Goal: Task Accomplishment & Management: Manage account settings

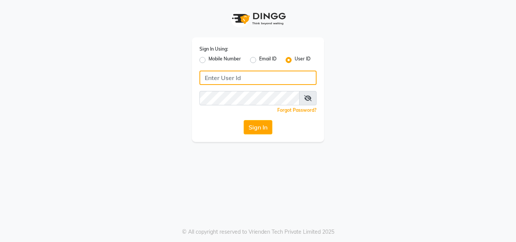
type input "8087909708"
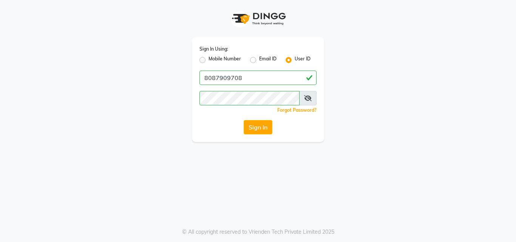
click at [209, 60] on label "Mobile Number" at bounding box center [225, 60] width 32 height 9
click at [209, 60] on input "Mobile Number" at bounding box center [211, 58] width 5 height 5
radio input "true"
radio input "false"
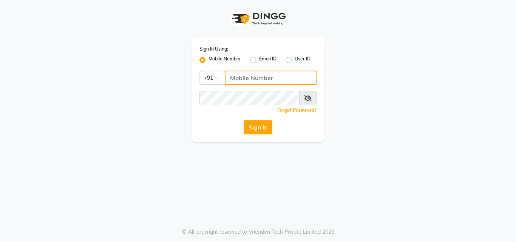
click at [237, 77] on input "Username" at bounding box center [271, 78] width 92 height 14
type input "8087909708"
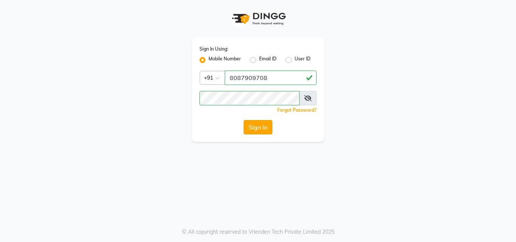
click at [258, 125] on button "Sign In" at bounding box center [258, 127] width 29 height 14
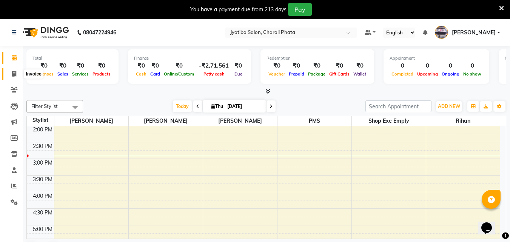
click at [17, 76] on span at bounding box center [14, 74] width 13 height 9
select select "service"
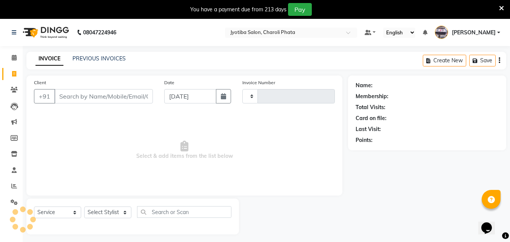
type input "0670"
select select "5577"
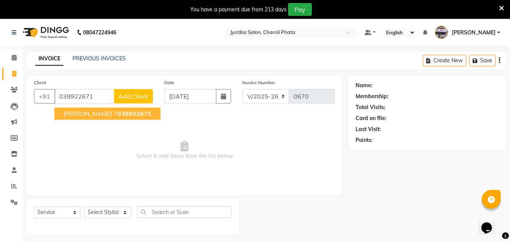
click at [82, 118] on button "[PERSON_NAME] 7 038922671" at bounding box center [107, 114] width 106 height 12
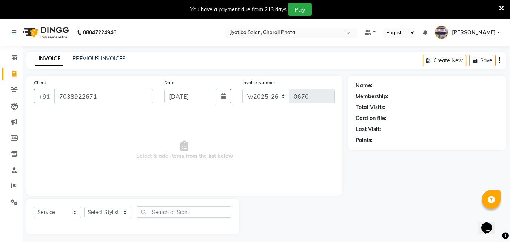
type input "7038922671"
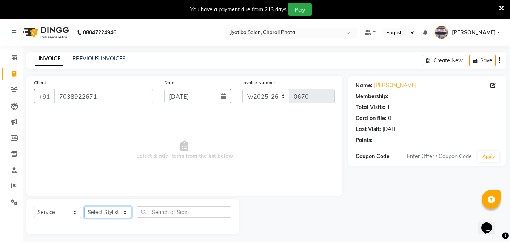
click at [100, 213] on select "Select Stylist [PERSON_NAME] PMS [PERSON_NAME] shop exe emply" at bounding box center [107, 213] width 47 height 12
select select "51258"
click at [84, 207] on select "Select Stylist [PERSON_NAME] PMS [PERSON_NAME] shop exe emply" at bounding box center [107, 213] width 47 height 12
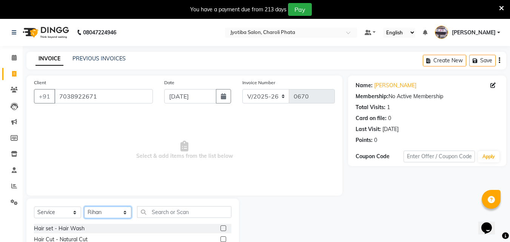
scroll to position [79, 0]
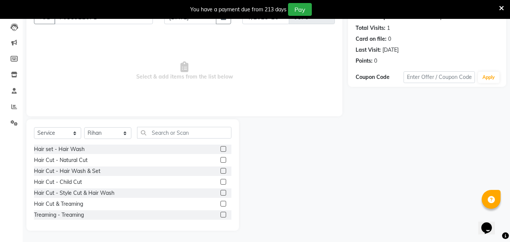
click at [221, 160] on label at bounding box center [224, 160] width 6 height 6
click at [221, 160] on input "checkbox" at bounding box center [223, 160] width 5 height 5
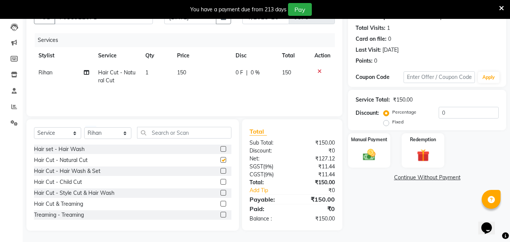
checkbox input "false"
click at [221, 149] on label at bounding box center [224, 149] width 6 height 6
click at [221, 149] on input "checkbox" at bounding box center [223, 149] width 5 height 5
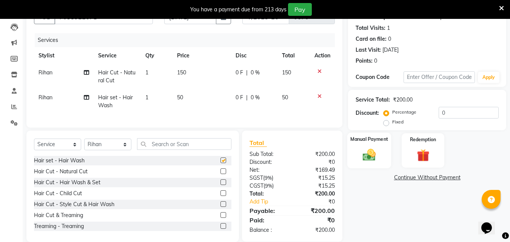
checkbox input "false"
click at [379, 151] on img at bounding box center [369, 154] width 21 height 15
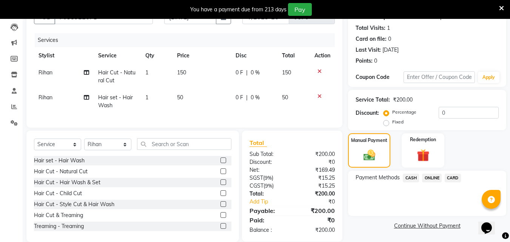
click at [412, 176] on span "CASH" at bounding box center [411, 178] width 16 height 9
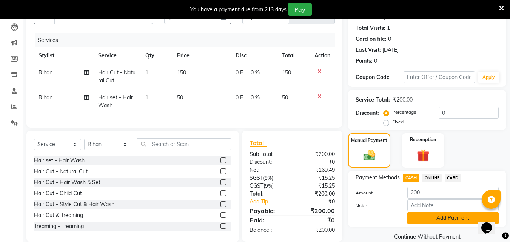
drag, startPoint x: 424, startPoint y: 216, endPoint x: 466, endPoint y: 190, distance: 48.9
click at [425, 216] on button "Add Payment" at bounding box center [453, 218] width 91 height 12
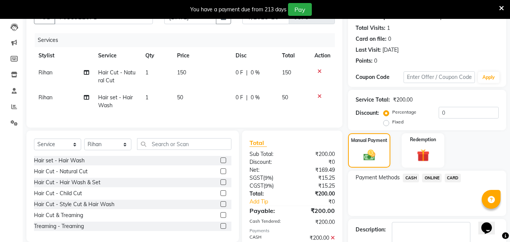
scroll to position [123, 0]
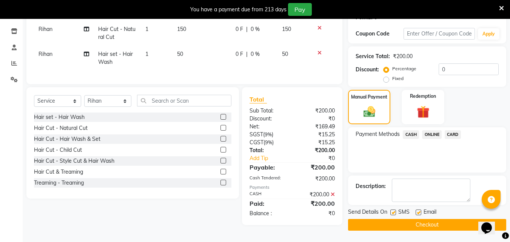
drag, startPoint x: 427, startPoint y: 223, endPoint x: 437, endPoint y: 200, distance: 25.2
click at [427, 223] on button "Checkout" at bounding box center [427, 225] width 158 height 12
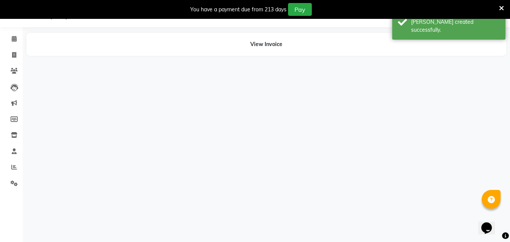
scroll to position [19, 0]
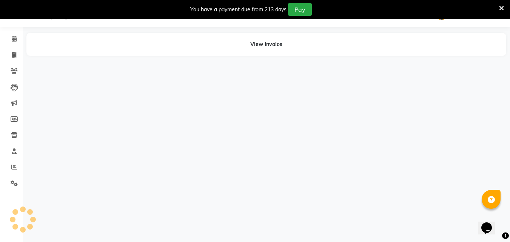
click at [500, 7] on icon at bounding box center [502, 8] width 5 height 7
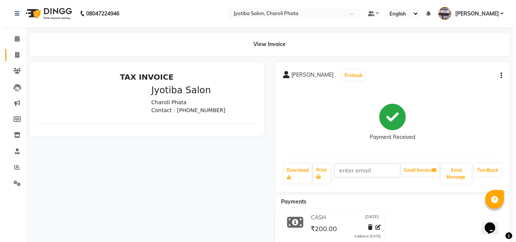
scroll to position [0, 0]
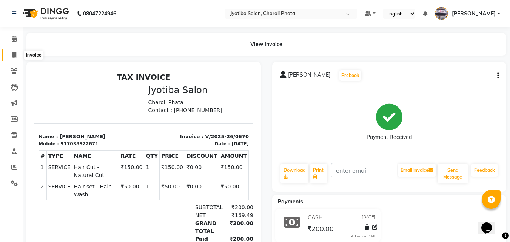
click at [15, 56] on icon at bounding box center [14, 55] width 4 height 6
select select "service"
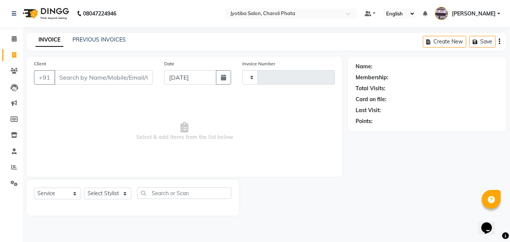
type input "0671"
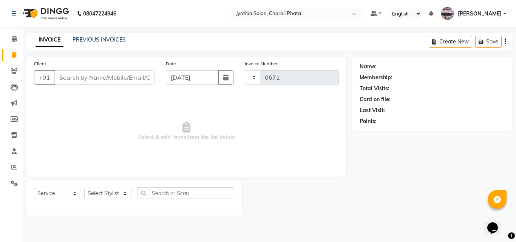
select select "5577"
type input "7350152293"
click at [128, 74] on span "Add Client" at bounding box center [135, 78] width 30 height 8
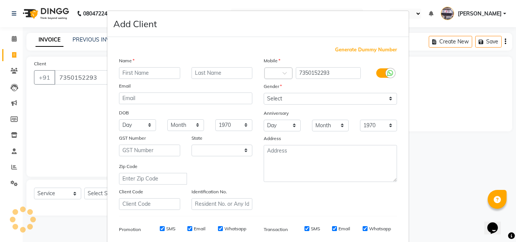
select select "22"
type input "saurabh"
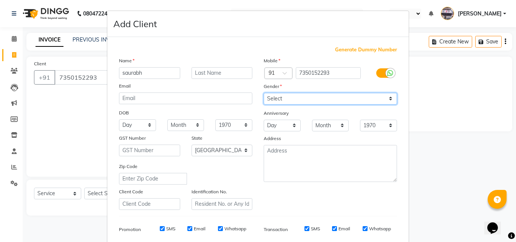
click at [292, 98] on select "Select [DEMOGRAPHIC_DATA] [DEMOGRAPHIC_DATA] Other Prefer Not To Say" at bounding box center [330, 99] width 133 height 12
select select "[DEMOGRAPHIC_DATA]"
click at [264, 93] on select "Select [DEMOGRAPHIC_DATA] [DEMOGRAPHIC_DATA] Other Prefer Not To Say" at bounding box center [330, 99] width 133 height 12
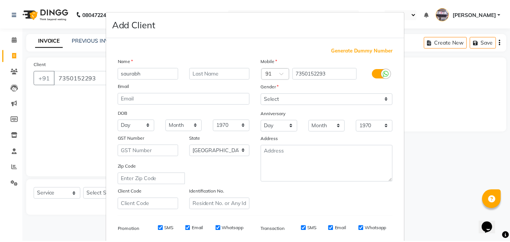
scroll to position [107, 0]
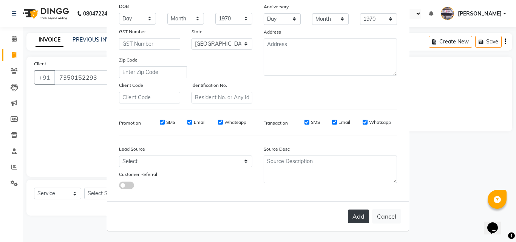
click at [352, 215] on button "Add" at bounding box center [358, 217] width 21 height 14
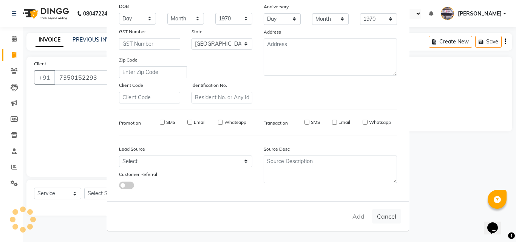
select select
select select "null"
select select
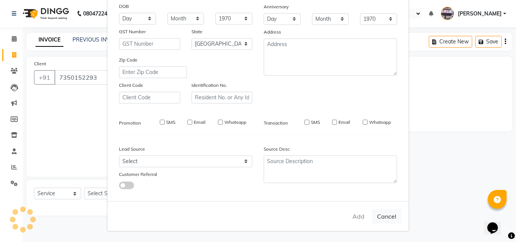
select select
checkbox input "false"
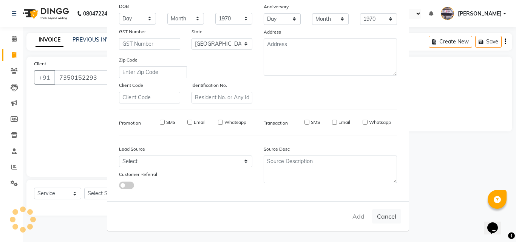
checkbox input "false"
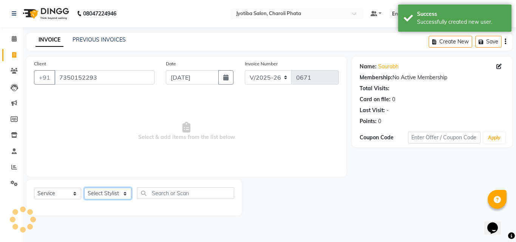
click at [118, 192] on select "Select Stylist [PERSON_NAME] PMS [PERSON_NAME] shop exe emply" at bounding box center [107, 194] width 47 height 12
select select "38050"
click at [84, 188] on select "Select Stylist [PERSON_NAME] PMS [PERSON_NAME] shop exe emply" at bounding box center [107, 194] width 47 height 12
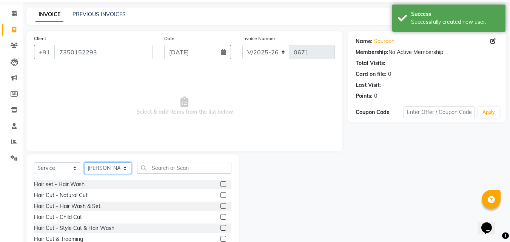
scroll to position [60, 0]
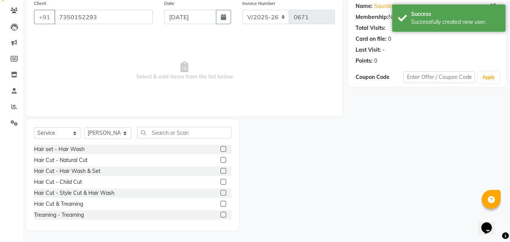
click at [221, 161] on label at bounding box center [224, 160] width 6 height 6
click at [221, 161] on input "checkbox" at bounding box center [223, 160] width 5 height 5
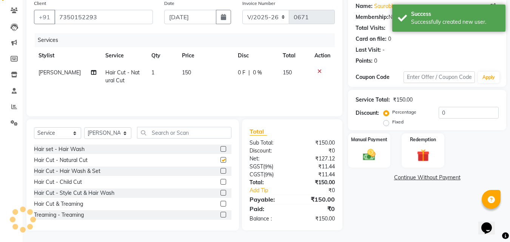
checkbox input "false"
click at [221, 170] on label at bounding box center [224, 171] width 6 height 6
click at [221, 170] on input "checkbox" at bounding box center [223, 171] width 5 height 5
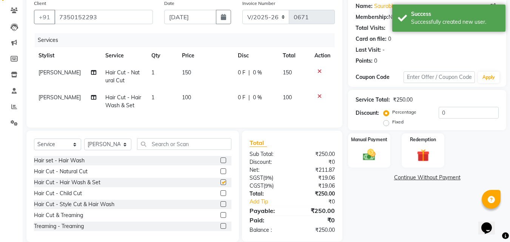
checkbox input "false"
drag, startPoint x: 365, startPoint y: 156, endPoint x: 371, endPoint y: 159, distance: 6.3
click at [366, 157] on img at bounding box center [369, 154] width 21 height 15
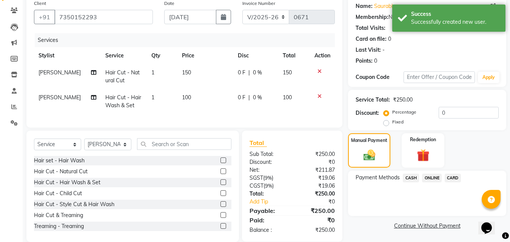
drag, startPoint x: 430, startPoint y: 176, endPoint x: 436, endPoint y: 186, distance: 11.8
click at [431, 176] on span "ONLINE" at bounding box center [432, 178] width 20 height 9
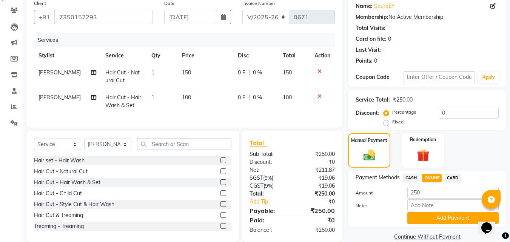
drag, startPoint x: 442, startPoint y: 215, endPoint x: 475, endPoint y: 201, distance: 34.9
click at [444, 215] on button "Add Payment" at bounding box center [453, 218] width 91 height 12
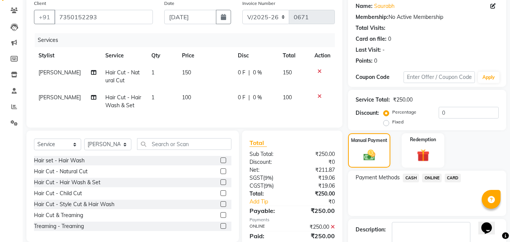
scroll to position [104, 0]
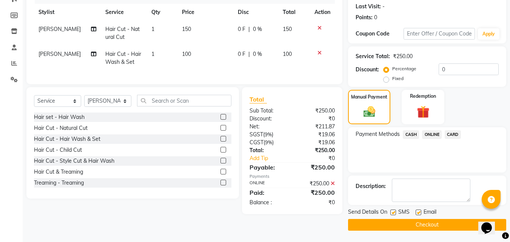
click at [416, 226] on button "Checkout" at bounding box center [427, 225] width 158 height 12
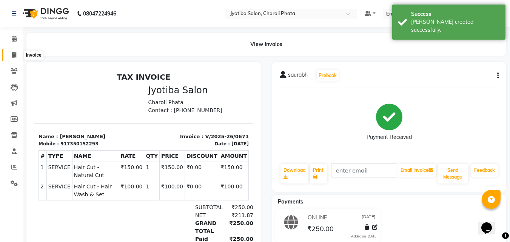
click at [14, 55] on icon at bounding box center [14, 55] width 4 height 6
select select "service"
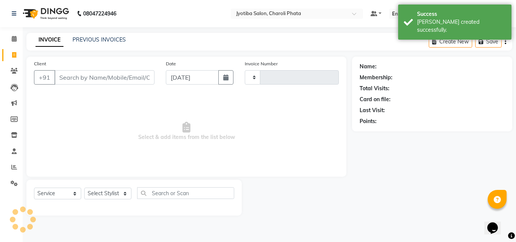
type input "0672"
select select "5577"
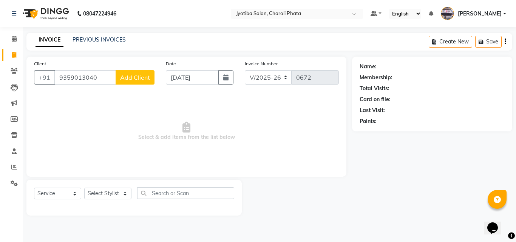
type input "9359013040"
click at [136, 78] on span "Add Client" at bounding box center [135, 78] width 30 height 8
select select "22"
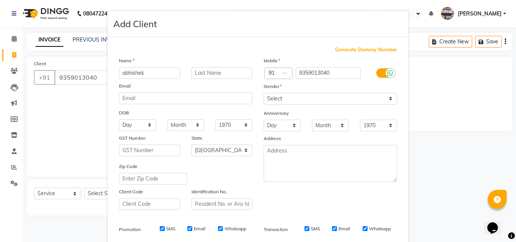
type input "abhishek"
click at [290, 99] on select "Select [DEMOGRAPHIC_DATA] [DEMOGRAPHIC_DATA] Other Prefer Not To Say" at bounding box center [330, 99] width 133 height 12
select select "[DEMOGRAPHIC_DATA]"
click at [264, 93] on select "Select [DEMOGRAPHIC_DATA] [DEMOGRAPHIC_DATA] Other Prefer Not To Say" at bounding box center [330, 99] width 133 height 12
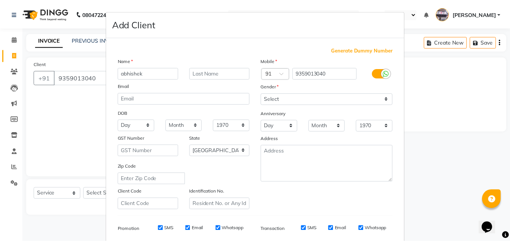
scroll to position [107, 0]
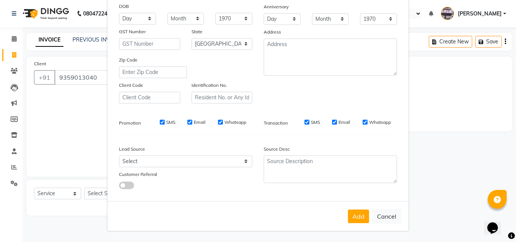
click at [348, 217] on button "Add" at bounding box center [358, 217] width 21 height 14
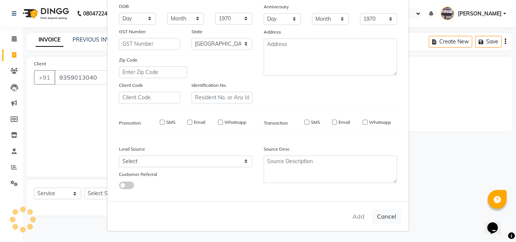
select select
select select "null"
select select
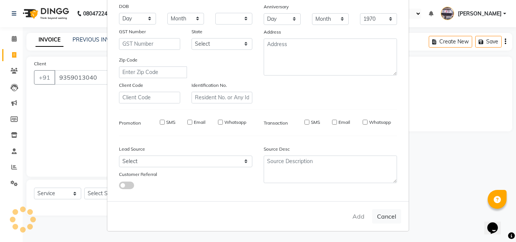
select select
checkbox input "false"
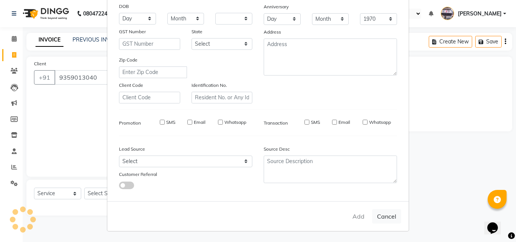
checkbox input "false"
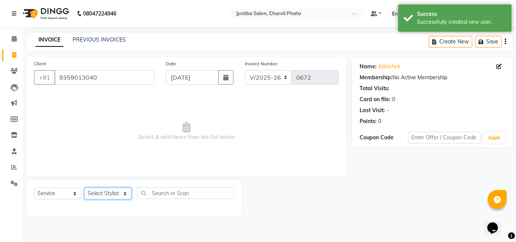
click at [109, 195] on select "Select Stylist [PERSON_NAME] PMS [PERSON_NAME] shop exe emply" at bounding box center [107, 194] width 47 height 12
select select "51258"
click at [84, 188] on select "Select Stylist [PERSON_NAME] PMS [PERSON_NAME] shop exe emply" at bounding box center [107, 194] width 47 height 12
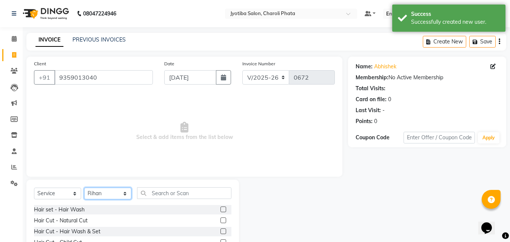
scroll to position [60, 0]
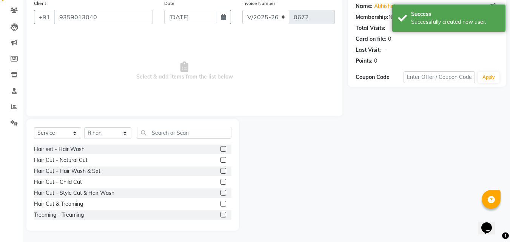
click at [221, 160] on label at bounding box center [224, 160] width 6 height 6
click at [221, 160] on input "checkbox" at bounding box center [223, 160] width 5 height 5
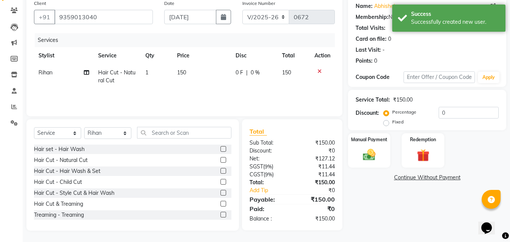
click at [221, 160] on label at bounding box center [224, 160] width 6 height 6
click at [221, 160] on input "checkbox" at bounding box center [223, 160] width 5 height 5
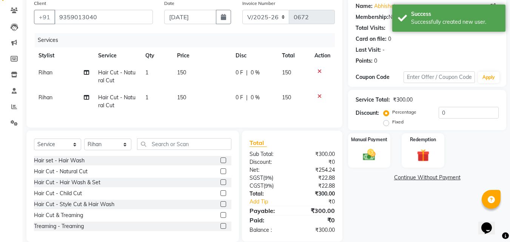
click at [221, 174] on label at bounding box center [224, 172] width 6 height 6
click at [221, 174] on input "checkbox" at bounding box center [223, 171] width 5 height 5
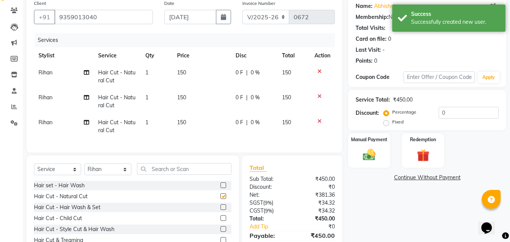
checkbox input "false"
drag, startPoint x: 377, startPoint y: 154, endPoint x: 391, endPoint y: 159, distance: 14.9
click at [377, 154] on img at bounding box center [369, 154] width 21 height 15
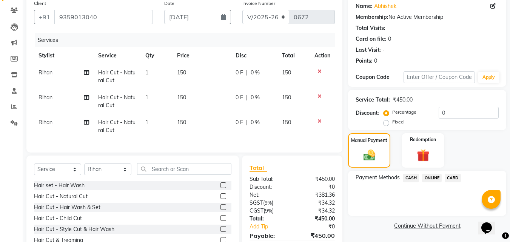
drag, startPoint x: 431, startPoint y: 178, endPoint x: 436, endPoint y: 186, distance: 9.8
click at [431, 179] on span "ONLINE" at bounding box center [432, 178] width 20 height 9
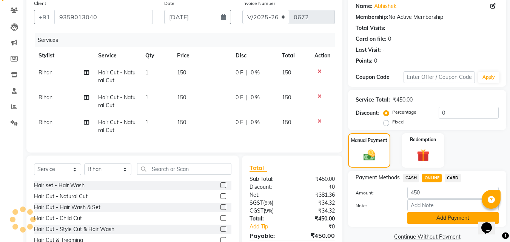
click at [437, 220] on button "Add Payment" at bounding box center [453, 218] width 91 height 12
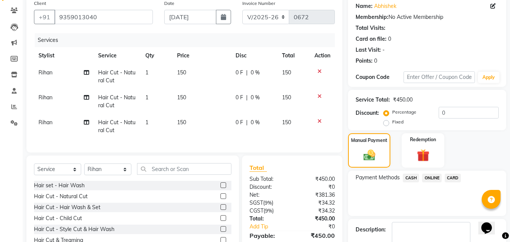
scroll to position [118, 0]
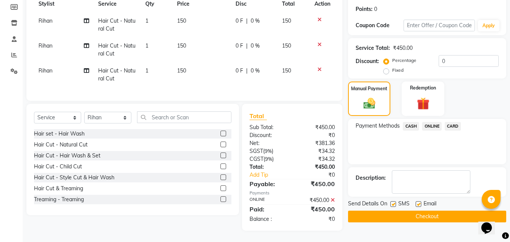
click at [432, 211] on button "Checkout" at bounding box center [427, 217] width 158 height 12
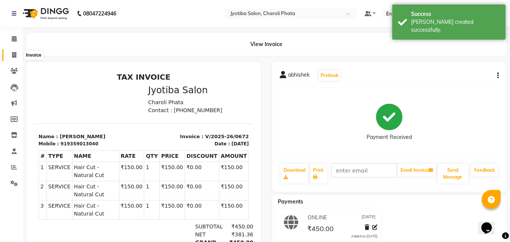
click at [11, 52] on span at bounding box center [14, 55] width 13 height 9
select select "service"
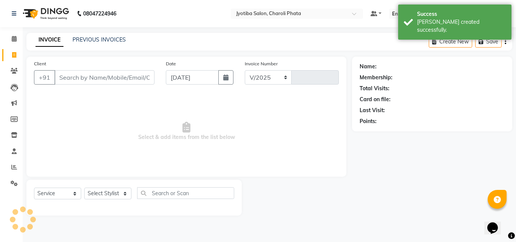
select select "5577"
type input "0673"
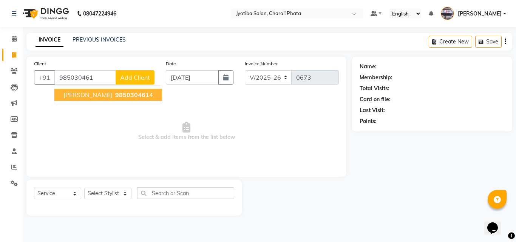
click at [115, 94] on span "985030461" at bounding box center [132, 95] width 34 height 8
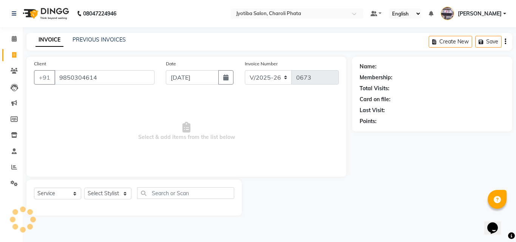
type input "9850304614"
click at [100, 191] on select "Select Stylist [PERSON_NAME] PMS [PERSON_NAME] shop exe emply" at bounding box center [107, 194] width 47 height 12
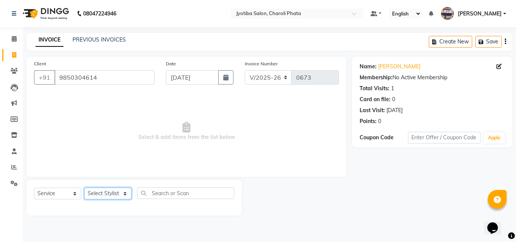
select select "38050"
click at [84, 188] on select "Select Stylist [PERSON_NAME] PMS [PERSON_NAME] shop exe emply" at bounding box center [107, 194] width 47 height 12
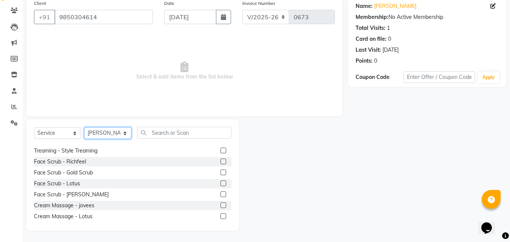
scroll to position [66, 0]
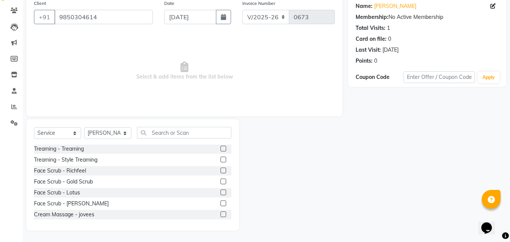
click at [221, 191] on label at bounding box center [224, 193] width 6 height 6
click at [221, 191] on input "checkbox" at bounding box center [223, 192] width 5 height 5
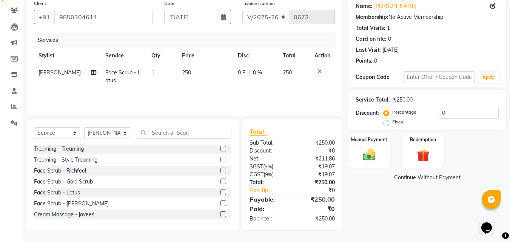
click at [221, 191] on label at bounding box center [224, 193] width 6 height 6
click at [221, 191] on input "checkbox" at bounding box center [223, 192] width 5 height 5
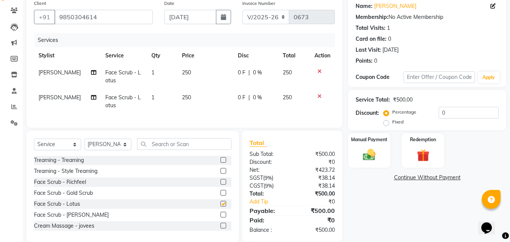
checkbox input "false"
click at [221, 185] on label at bounding box center [224, 182] width 6 height 6
click at [221, 185] on input "checkbox" at bounding box center [223, 182] width 5 height 5
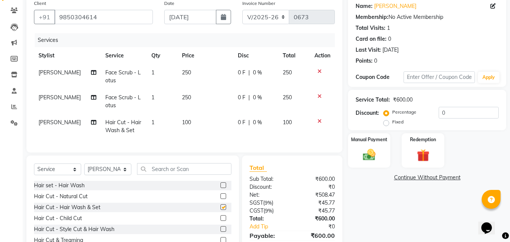
checkbox input "false"
click at [373, 163] on div "Manual Payment" at bounding box center [370, 151] width 44 height 36
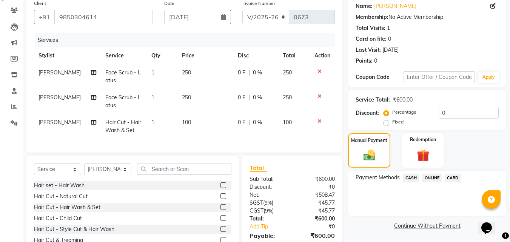
click at [429, 178] on span "ONLINE" at bounding box center [432, 178] width 20 height 9
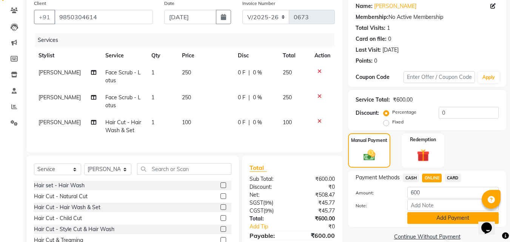
click at [435, 216] on button "Add Payment" at bounding box center [453, 218] width 91 height 12
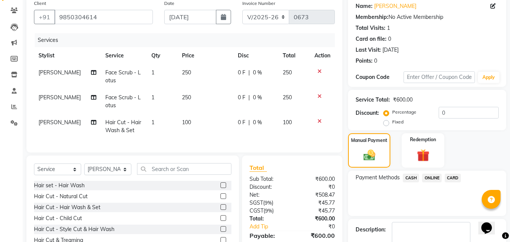
scroll to position [118, 0]
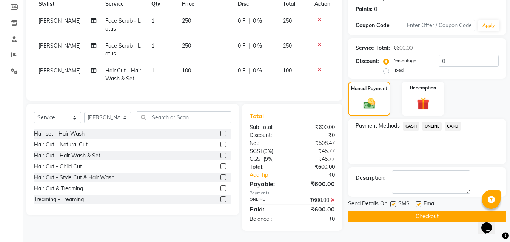
click at [441, 211] on button "Checkout" at bounding box center [427, 217] width 158 height 12
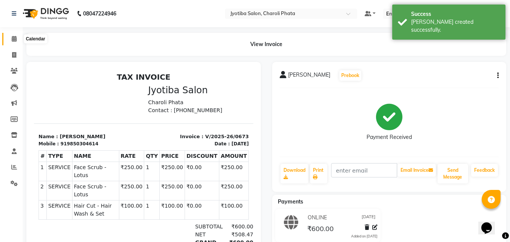
click at [9, 36] on span at bounding box center [14, 39] width 13 height 9
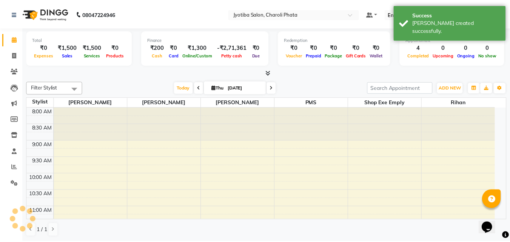
scroll to position [200, 0]
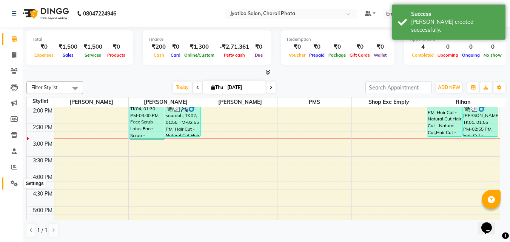
click at [12, 181] on icon at bounding box center [14, 184] width 7 height 6
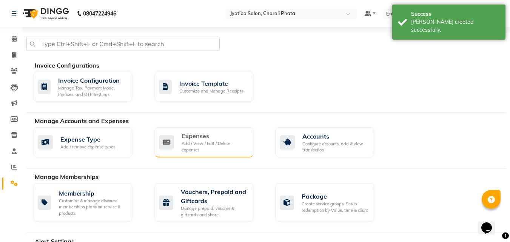
click at [182, 133] on div "Expenses" at bounding box center [215, 135] width 66 height 9
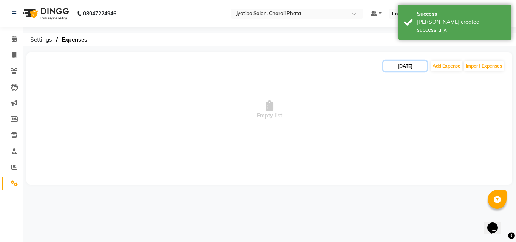
click at [407, 67] on input "[DATE]" at bounding box center [405, 66] width 43 height 11
select select "9"
select select "2025"
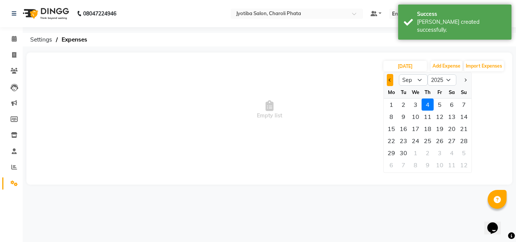
click at [391, 82] on button "Previous month" at bounding box center [390, 80] width 6 height 12
select select "8"
click at [441, 104] on div "1" at bounding box center [440, 105] width 12 height 12
type input "[DATE]"
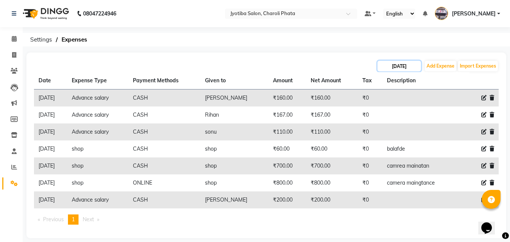
click at [386, 63] on input "[DATE]" at bounding box center [399, 66] width 43 height 11
select select "8"
select select "2025"
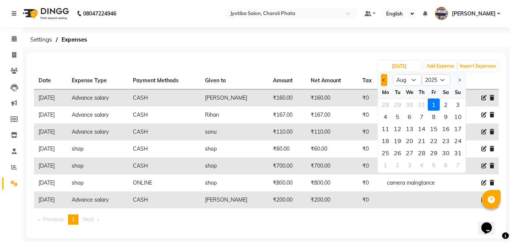
click at [384, 80] on span "Previous month" at bounding box center [384, 80] width 3 height 3
select select "7"
click at [425, 150] on div "31" at bounding box center [422, 153] width 12 height 12
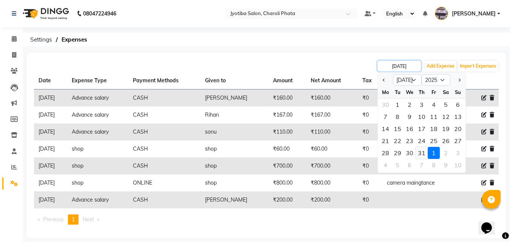
type input "[DATE]"
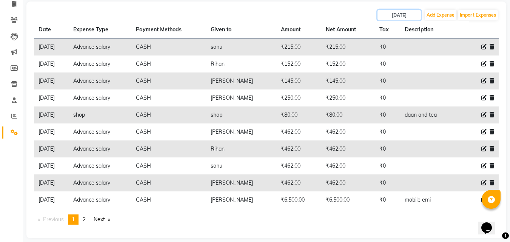
scroll to position [59, 0]
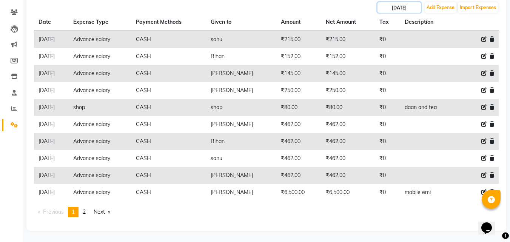
click at [395, 10] on input "[DATE]" at bounding box center [399, 7] width 43 height 11
select select "7"
select select "2025"
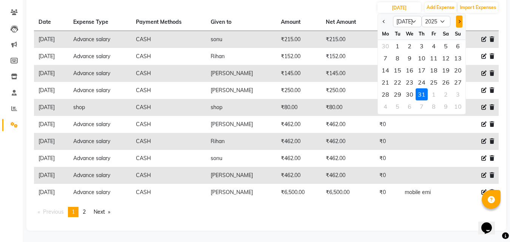
click at [459, 22] on span "Next month" at bounding box center [459, 21] width 3 height 3
select select "8"
click at [435, 45] on div "1" at bounding box center [434, 46] width 12 height 12
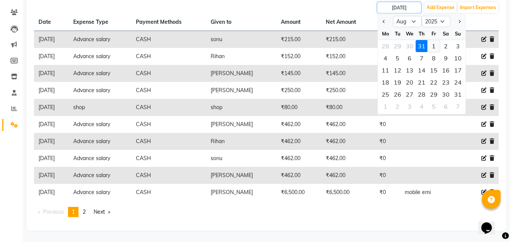
type input "[DATE]"
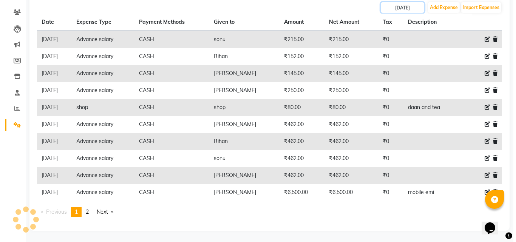
scroll to position [8, 0]
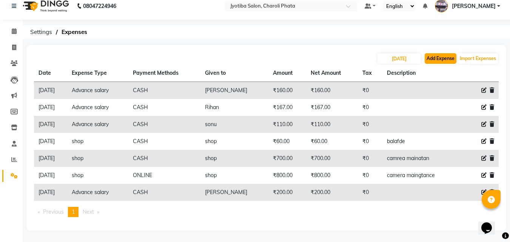
click at [436, 56] on button "Add Expense" at bounding box center [441, 58] width 32 height 11
select select "1"
select select "4513"
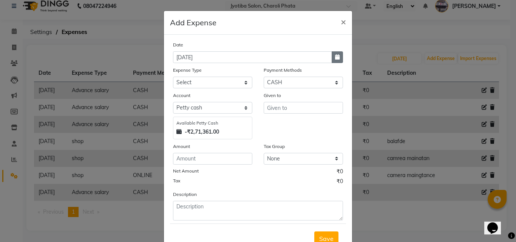
click at [335, 59] on icon "button" at bounding box center [337, 56] width 5 height 5
select select "9"
select select "2025"
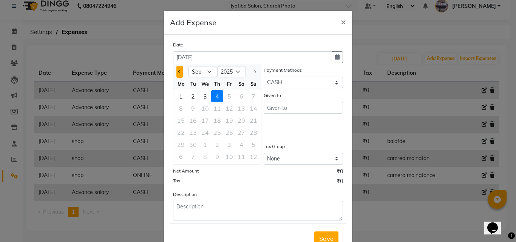
click at [179, 71] on button "Previous month" at bounding box center [179, 72] width 6 height 12
select select "8"
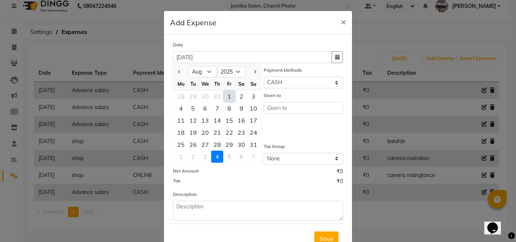
click at [226, 99] on div "1" at bounding box center [229, 96] width 12 height 12
type input "[DATE]"
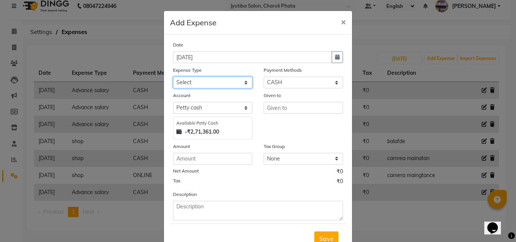
click at [223, 81] on select "Select Advance salary Advance salary ajaj Bank charges Car maintenance Cash tra…" at bounding box center [212, 83] width 79 height 12
select select "18043"
click at [173, 77] on select "Select Advance salary Advance salary ajaj Bank charges Car maintenance Cash tra…" at bounding box center [212, 83] width 79 height 12
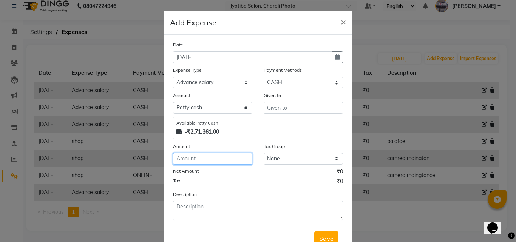
click at [220, 153] on input "number" at bounding box center [212, 159] width 79 height 12
type input "1200"
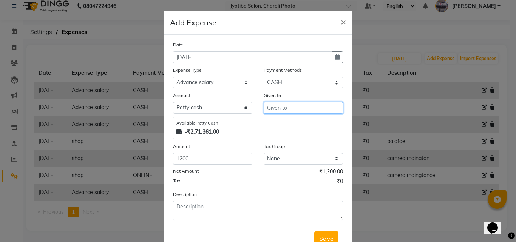
click at [271, 106] on input "text" at bounding box center [303, 108] width 79 height 12
click at [277, 125] on ngb-highlight "[PERSON_NAME]" at bounding box center [300, 124] width 55 height 8
type input "[PERSON_NAME]"
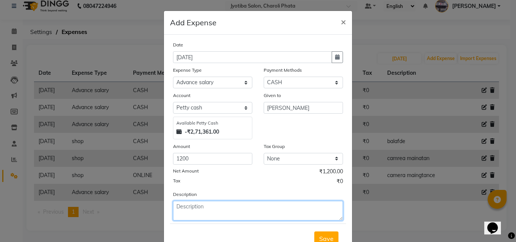
click at [194, 211] on textarea at bounding box center [258, 211] width 170 height 20
type textarea "emi"
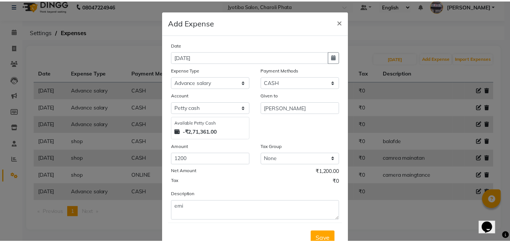
scroll to position [28, 0]
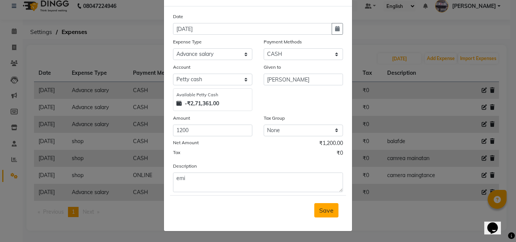
click at [332, 214] on button "Save" at bounding box center [326, 210] width 24 height 14
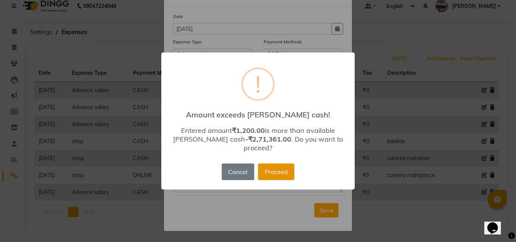
click at [272, 164] on button "Proceed" at bounding box center [276, 172] width 36 height 17
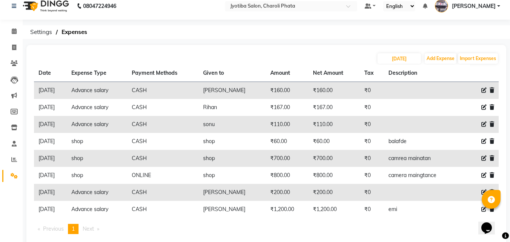
click at [483, 107] on icon at bounding box center [484, 107] width 5 height 5
select select "18043"
select select "1"
select select "4513"
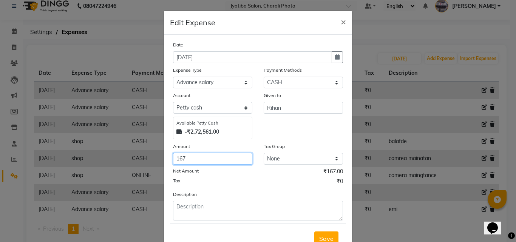
drag, startPoint x: 198, startPoint y: 164, endPoint x: 198, endPoint y: 159, distance: 4.9
click at [198, 162] on input "167" at bounding box center [212, 159] width 79 height 12
type input "162"
click at [322, 234] on button "Save" at bounding box center [326, 239] width 24 height 14
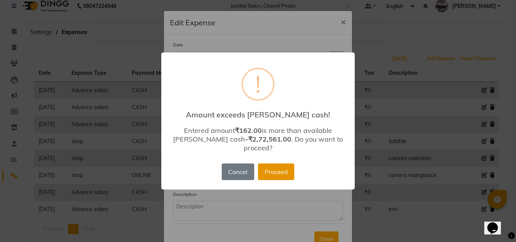
click at [278, 164] on button "Proceed" at bounding box center [276, 172] width 36 height 17
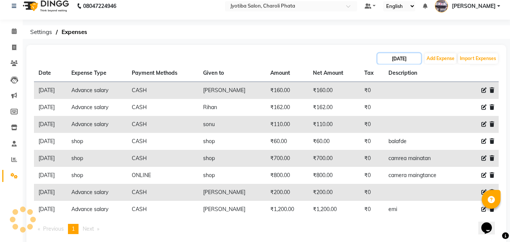
click at [391, 58] on input "[DATE]" at bounding box center [399, 58] width 43 height 11
select select "8"
select select "2025"
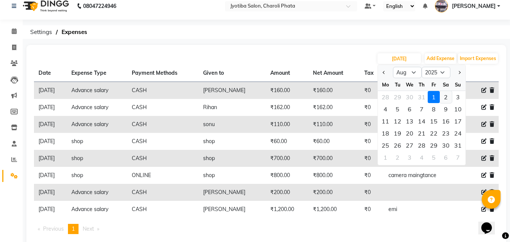
click at [446, 95] on div "2" at bounding box center [446, 97] width 12 height 12
type input "[DATE]"
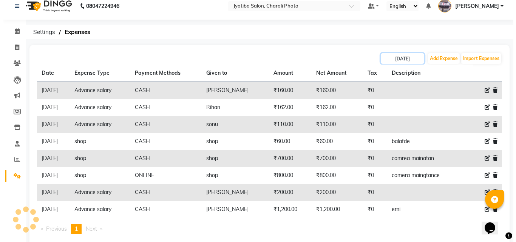
scroll to position [0, 0]
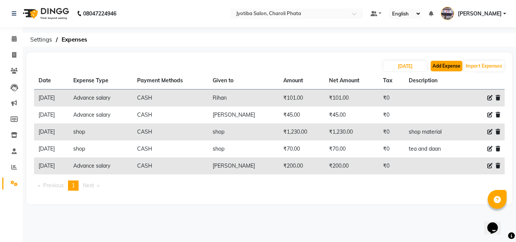
click at [445, 62] on button "Add Expense" at bounding box center [447, 66] width 32 height 11
select select "1"
select select "4513"
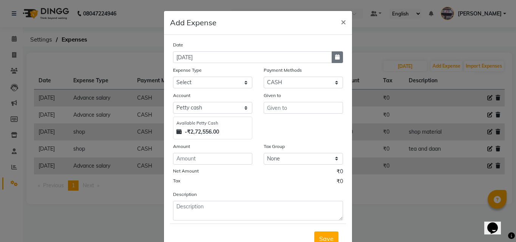
click at [335, 57] on icon "button" at bounding box center [337, 56] width 5 height 5
select select "9"
select select "2025"
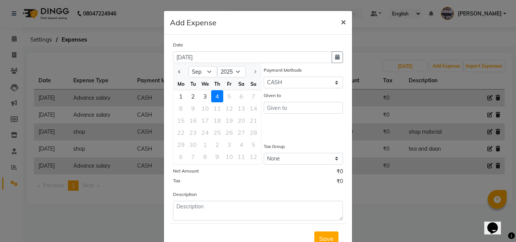
click at [341, 22] on span "×" at bounding box center [343, 21] width 5 height 11
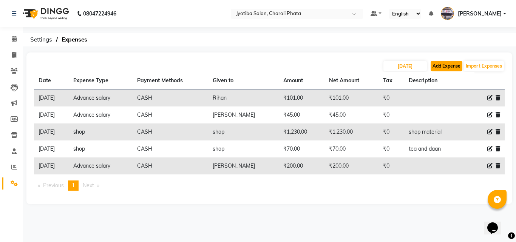
click at [438, 67] on button "Add Expense" at bounding box center [447, 66] width 32 height 11
select select "1"
select select "4513"
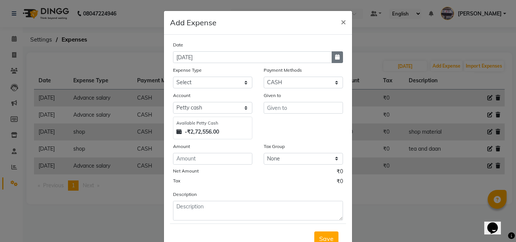
click at [332, 57] on button "button" at bounding box center [337, 57] width 11 height 12
select select "9"
select select "2025"
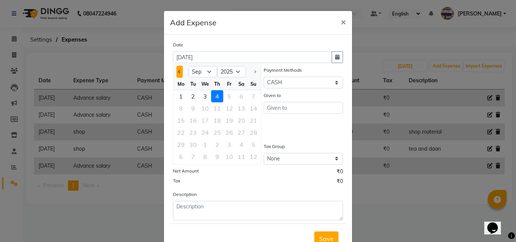
click at [176, 76] on button "Previous month" at bounding box center [179, 72] width 6 height 12
select select "8"
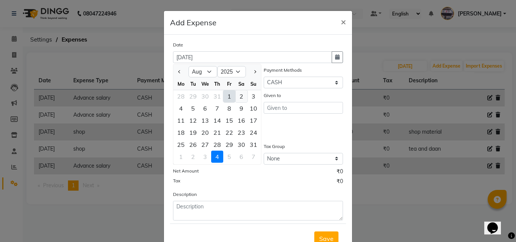
click at [235, 96] on div "2" at bounding box center [241, 96] width 12 height 12
type input "[DATE]"
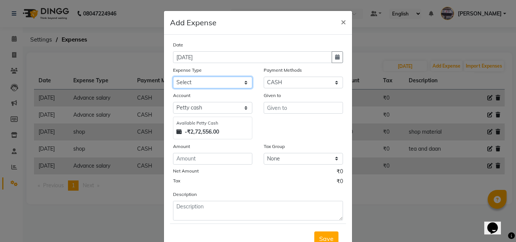
drag, startPoint x: 214, startPoint y: 88, endPoint x: 216, endPoint y: 81, distance: 6.8
click at [214, 87] on select "Select Advance salary Advance salary ajaj Bank charges Car maintenance Cash tra…" at bounding box center [212, 83] width 79 height 12
select select "2518"
click at [173, 77] on select "Select Advance salary Advance salary ajaj Bank charges Car maintenance Cash tra…" at bounding box center [212, 83] width 79 height 12
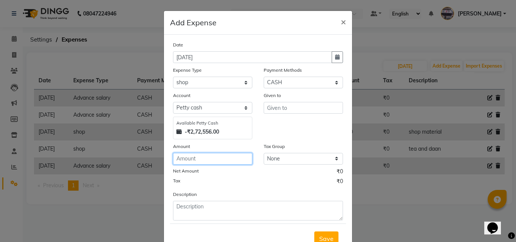
click at [192, 162] on input "number" at bounding box center [212, 159] width 79 height 12
type input "380"
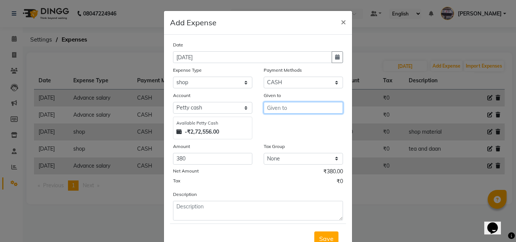
click at [277, 113] on input "text" at bounding box center [303, 108] width 79 height 12
type input "shop"
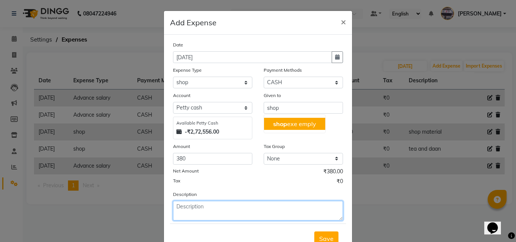
click at [214, 206] on textarea at bounding box center [258, 211] width 170 height 20
type textarea "[PERSON_NAME]"
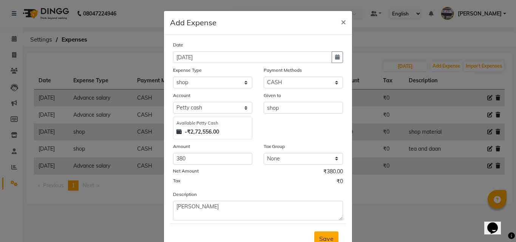
click at [321, 233] on button "Save" at bounding box center [326, 239] width 24 height 14
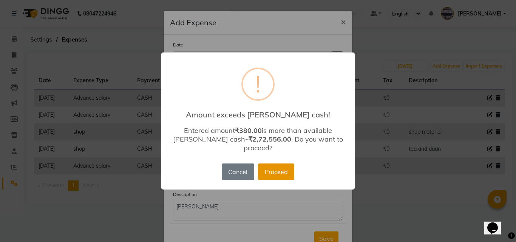
click at [282, 167] on button "Proceed" at bounding box center [276, 172] width 36 height 17
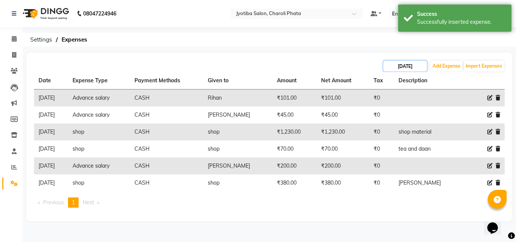
click at [396, 68] on input "[DATE]" at bounding box center [405, 66] width 43 height 11
select select "8"
select select "2025"
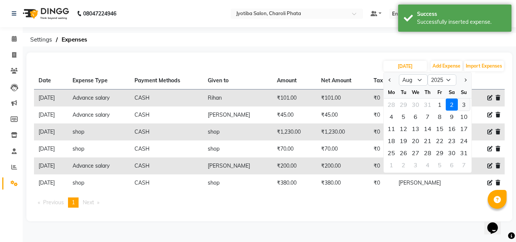
click at [461, 104] on div "3" at bounding box center [464, 105] width 12 height 12
type input "[DATE]"
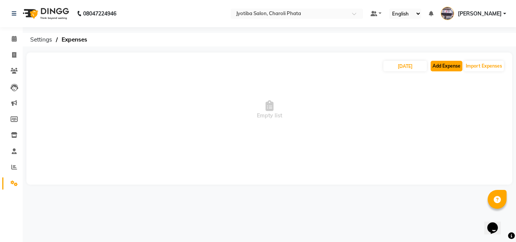
click at [436, 64] on button "Add Expense" at bounding box center [447, 66] width 32 height 11
select select "1"
select select "4513"
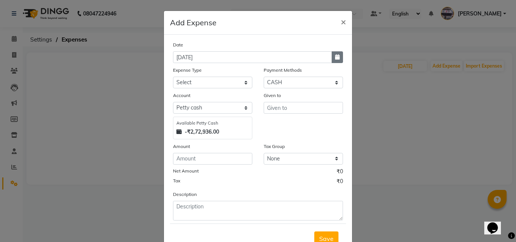
click at [337, 56] on button "button" at bounding box center [337, 57] width 11 height 12
select select "9"
select select "2025"
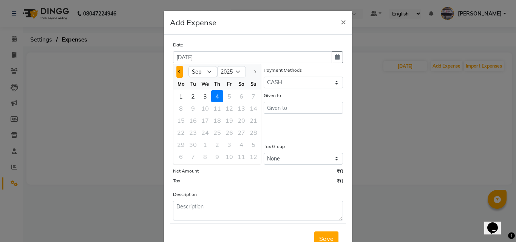
click at [178, 71] on span "Previous month" at bounding box center [179, 71] width 3 height 3
select select "8"
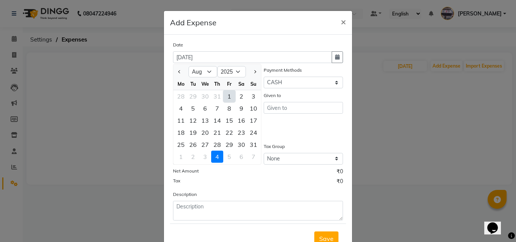
drag, startPoint x: 249, startPoint y: 94, endPoint x: 239, endPoint y: 94, distance: 10.2
click at [249, 94] on div "3" at bounding box center [253, 96] width 12 height 12
type input "[DATE]"
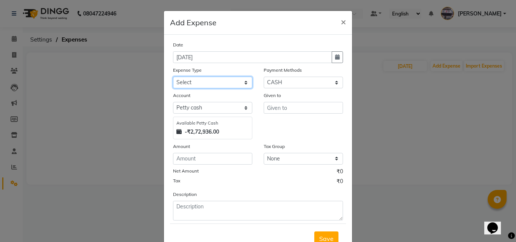
drag, startPoint x: 227, startPoint y: 78, endPoint x: 226, endPoint y: 86, distance: 8.0
click at [227, 79] on select "Select Advance salary Advance salary ajaj Bank charges Car maintenance Cash tra…" at bounding box center [212, 83] width 79 height 12
select select "18043"
click at [173, 77] on select "Select Advance salary Advance salary ajaj Bank charges Car maintenance Cash tra…" at bounding box center [212, 83] width 79 height 12
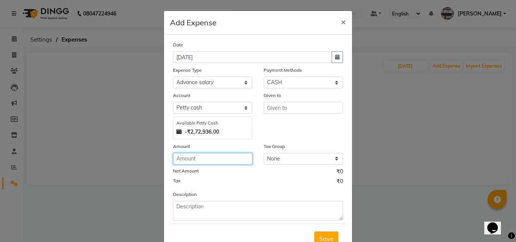
click at [212, 157] on input "number" at bounding box center [212, 159] width 79 height 12
type input "2"
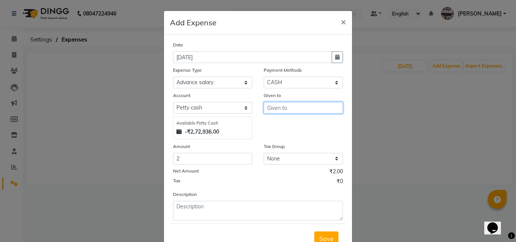
click at [275, 105] on input "text" at bounding box center [303, 108] width 79 height 12
type input "e"
click at [277, 125] on ngb-highlight "R ihan" at bounding box center [281, 124] width 16 height 8
type input "Rihan"
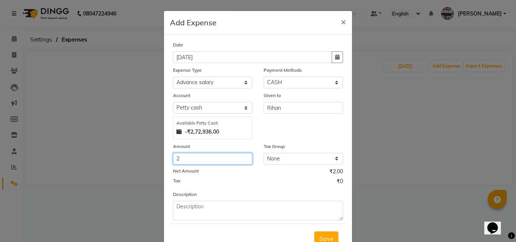
click at [201, 159] on input "2" at bounding box center [212, 159] width 79 height 12
type input "25"
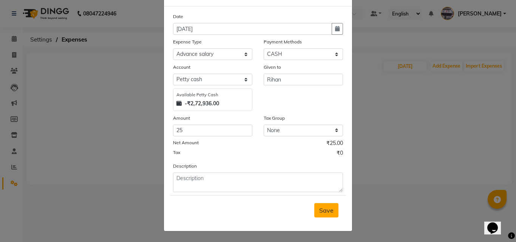
click at [319, 207] on span "Save" at bounding box center [326, 211] width 14 height 8
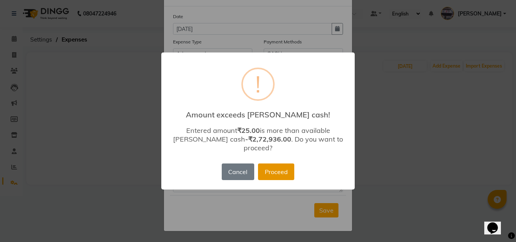
click at [279, 171] on button "Proceed" at bounding box center [276, 172] width 36 height 17
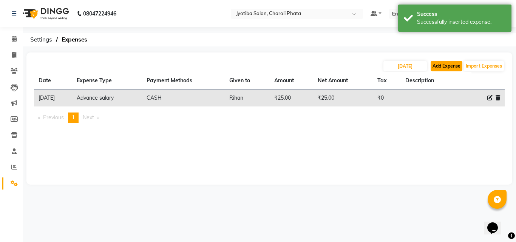
click at [439, 62] on button "Add Expense" at bounding box center [447, 66] width 32 height 11
select select "1"
select select "4513"
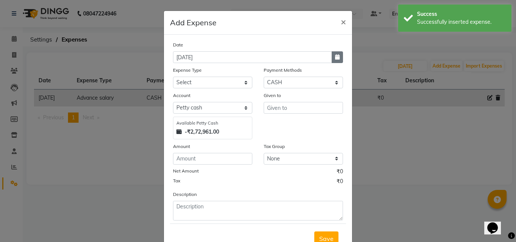
click at [335, 56] on icon "button" at bounding box center [337, 56] width 5 height 5
select select "9"
select select "2025"
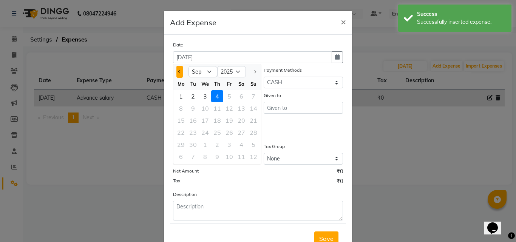
click at [178, 73] on span "Previous month" at bounding box center [179, 71] width 3 height 3
select select "8"
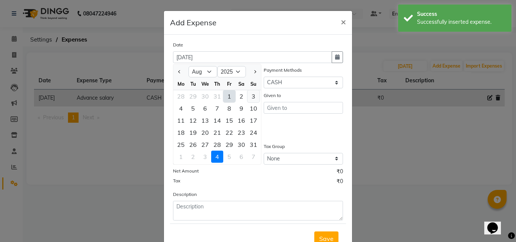
drag, startPoint x: 243, startPoint y: 92, endPoint x: 252, endPoint y: 94, distance: 8.8
click at [246, 92] on div "28 29 30 31 1 2 3" at bounding box center [217, 96] width 88 height 12
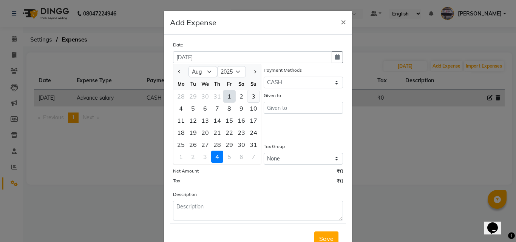
click at [252, 94] on div "3" at bounding box center [253, 96] width 12 height 12
type input "[DATE]"
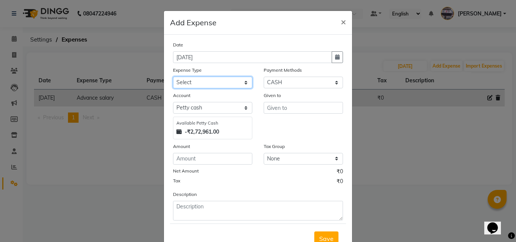
click at [226, 85] on select "Select Advance salary Advance salary ajaj Bank charges Car maintenance Cash tra…" at bounding box center [212, 83] width 79 height 12
select select "18043"
click at [173, 77] on select "Select Advance salary Advance salary ajaj Bank charges Car maintenance Cash tra…" at bounding box center [212, 83] width 79 height 12
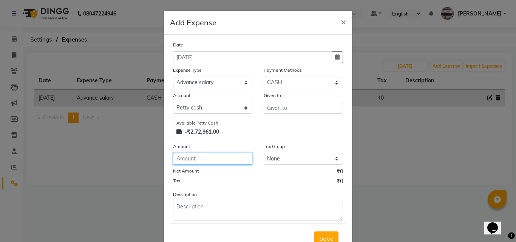
click at [202, 161] on input "number" at bounding box center [212, 159] width 79 height 12
type input "220"
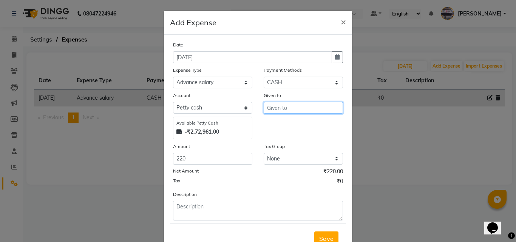
click at [272, 106] on input "text" at bounding box center [303, 108] width 79 height 12
type input "shop"
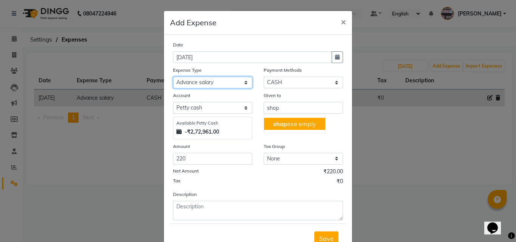
click at [233, 80] on select "Select Advance salary Advance salary ajaj Bank charges Car maintenance Cash tra…" at bounding box center [212, 83] width 79 height 12
select select "18032"
click at [173, 77] on select "Select Advance salary Advance salary ajaj Bank charges Car maintenance Cash tra…" at bounding box center [212, 83] width 79 height 12
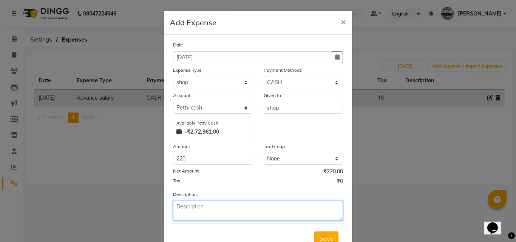
click at [196, 212] on textarea at bounding box center [258, 211] width 170 height 20
type textarea "daan and [DATE] sankas"
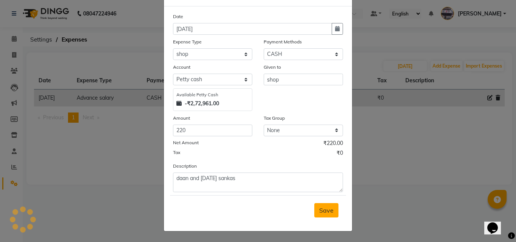
click at [329, 205] on button "Save" at bounding box center [326, 210] width 24 height 14
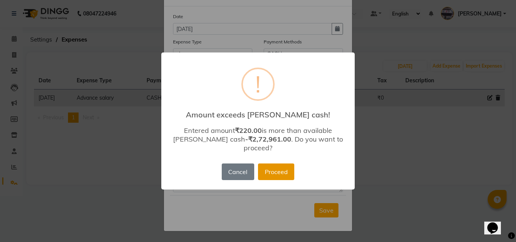
click at [280, 170] on button "Proceed" at bounding box center [276, 172] width 36 height 17
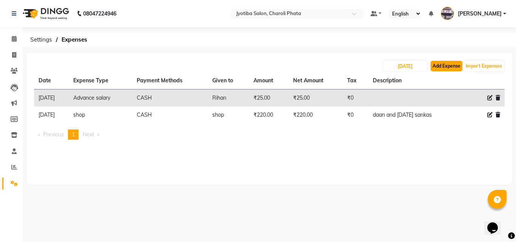
click at [456, 68] on button "Add Expense" at bounding box center [447, 66] width 32 height 11
select select "1"
select select "4513"
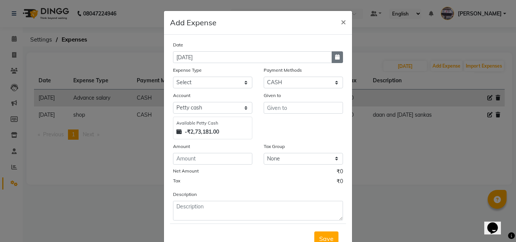
click at [332, 57] on button "button" at bounding box center [337, 57] width 11 height 12
select select "9"
select select "2025"
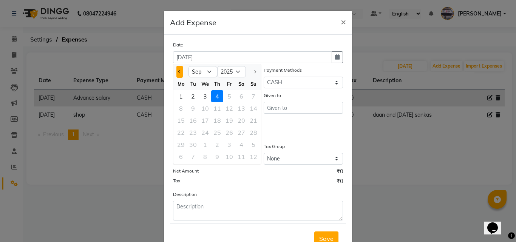
click at [178, 71] on span "Previous month" at bounding box center [179, 71] width 3 height 3
select select "8"
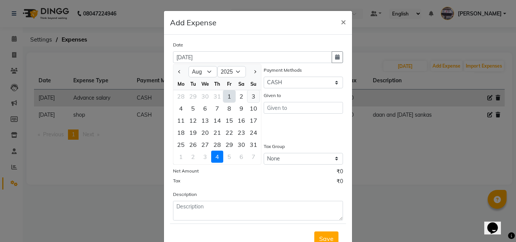
click at [247, 97] on div "3" at bounding box center [253, 96] width 12 height 12
type input "[DATE]"
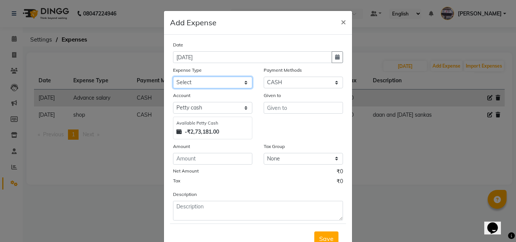
click at [210, 77] on select "Select Advance salary Advance salary ajaj Bank charges Car maintenance Cash tra…" at bounding box center [212, 83] width 79 height 12
select select "18043"
click at [173, 77] on select "Select Advance salary Advance salary ajaj Bank charges Car maintenance Cash tra…" at bounding box center [212, 83] width 79 height 12
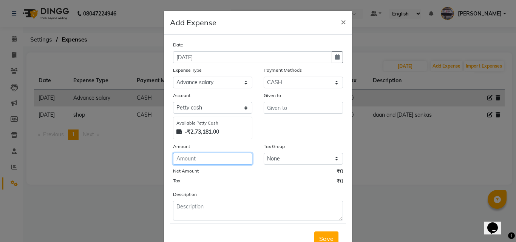
click at [204, 161] on input "number" at bounding box center [212, 159] width 79 height 12
type input "1400"
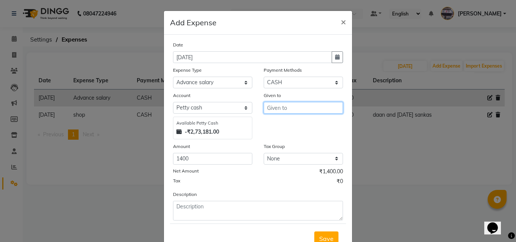
click at [282, 104] on input "text" at bounding box center [303, 108] width 79 height 12
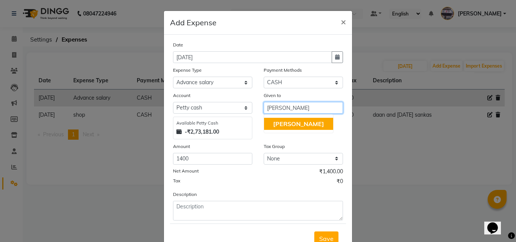
click at [276, 124] on span "[PERSON_NAME]" at bounding box center [298, 124] width 51 height 8
type input "[PERSON_NAME]"
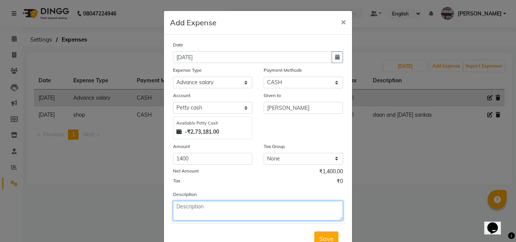
click at [227, 207] on textarea at bounding box center [258, 211] width 170 height 20
type textarea "[PERSON_NAME]"
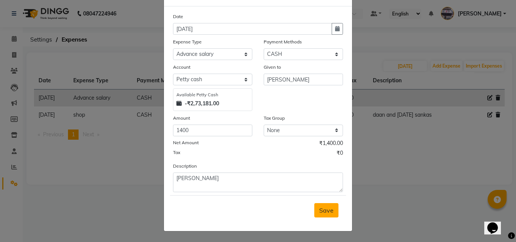
click at [319, 210] on span "Save" at bounding box center [326, 211] width 14 height 8
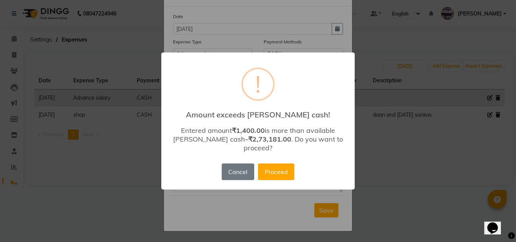
click at [274, 162] on div "Cancel No Proceed" at bounding box center [258, 172] width 76 height 20
click at [278, 178] on div "× ! Amount exceeds [PERSON_NAME] cash! Entered amount ₹1,400.00 is more than av…" at bounding box center [257, 122] width 193 height 138
click at [278, 172] on button "Proceed" at bounding box center [276, 172] width 36 height 17
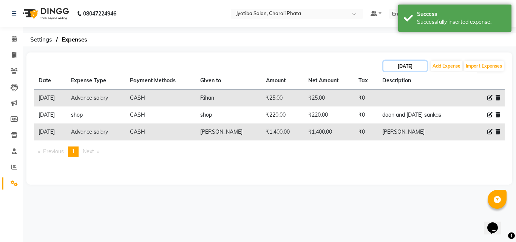
click at [395, 63] on input "[DATE]" at bounding box center [405, 66] width 43 height 11
select select "8"
select select "2025"
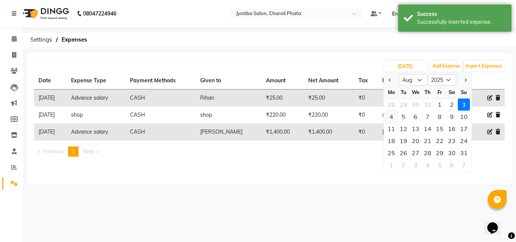
click at [393, 114] on div "4" at bounding box center [391, 117] width 12 height 12
type input "[DATE]"
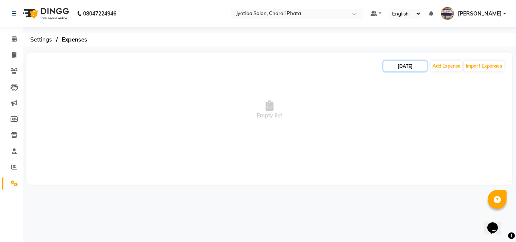
click at [411, 64] on input "[DATE]" at bounding box center [405, 66] width 43 height 11
select select "8"
select select "2025"
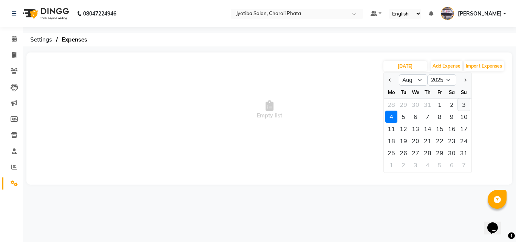
click at [462, 104] on div "3" at bounding box center [464, 105] width 12 height 12
type input "[DATE]"
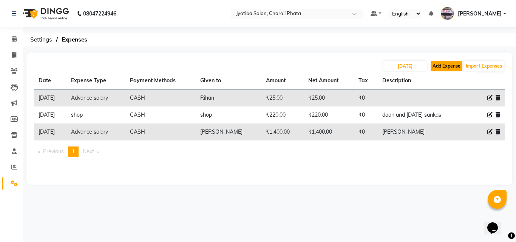
click at [444, 67] on button "Add Expense" at bounding box center [447, 66] width 32 height 11
select select "1"
select select "4513"
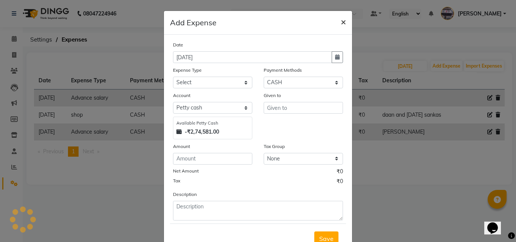
click at [341, 25] on span "×" at bounding box center [343, 21] width 5 height 11
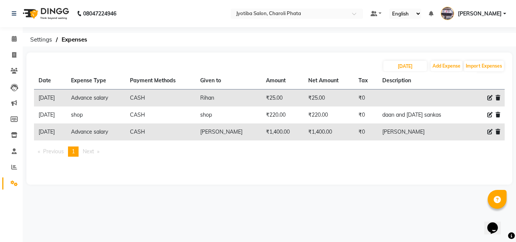
click at [490, 96] on icon at bounding box center [489, 97] width 5 height 5
select select "18043"
select select "1"
select select "4513"
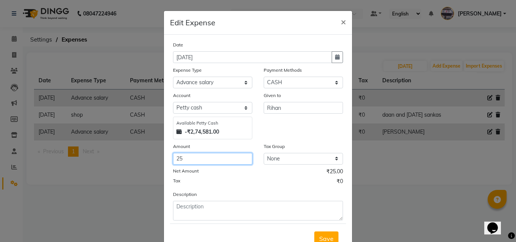
click at [208, 161] on input "25" at bounding box center [212, 159] width 79 height 12
type input "2"
type input "105"
click at [321, 234] on button "Save" at bounding box center [326, 239] width 24 height 14
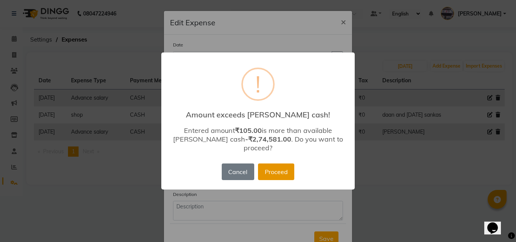
click at [276, 164] on button "Proceed" at bounding box center [276, 172] width 36 height 17
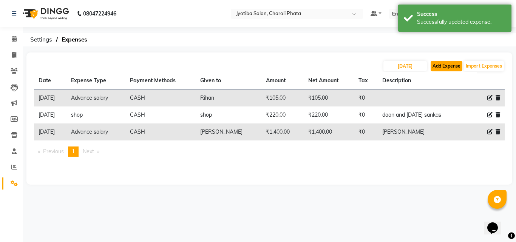
click at [450, 67] on button "Add Expense" at bounding box center [447, 66] width 32 height 11
select select "1"
select select "4513"
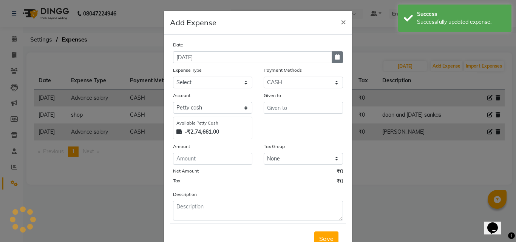
click at [334, 54] on button "button" at bounding box center [337, 57] width 11 height 12
select select "9"
select select "2025"
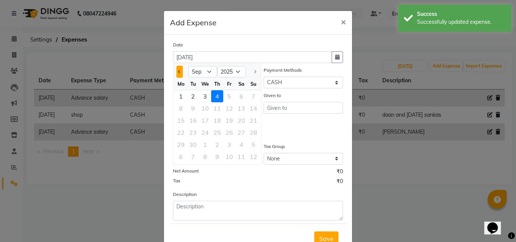
click at [178, 73] on span "Previous month" at bounding box center [179, 71] width 3 height 3
select select "8"
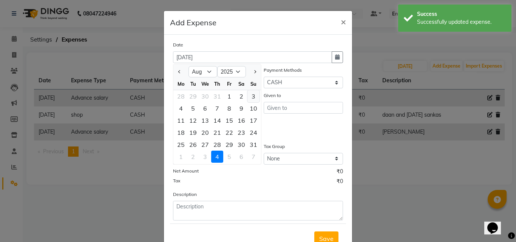
click at [252, 95] on div "3" at bounding box center [253, 96] width 12 height 12
type input "[DATE]"
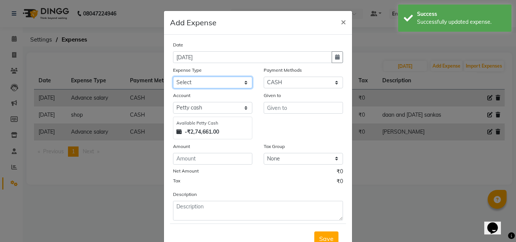
click at [194, 84] on select "Select Advance salary Advance salary ajaj Bank charges Car maintenance Cash tra…" at bounding box center [212, 83] width 79 height 12
select select "18043"
click at [173, 77] on select "Select Advance salary Advance salary ajaj Bank charges Car maintenance Cash tra…" at bounding box center [212, 83] width 79 height 12
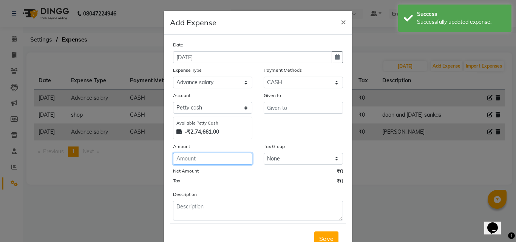
click at [198, 157] on input "number" at bounding box center [212, 159] width 79 height 12
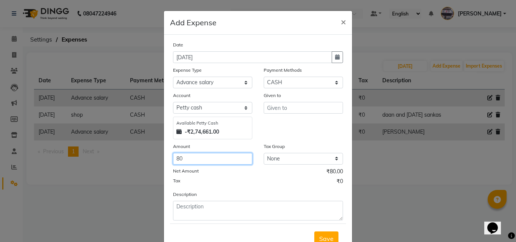
type input "80"
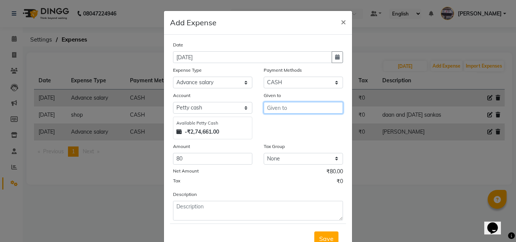
click at [275, 104] on input "text" at bounding box center [303, 108] width 79 height 12
click at [279, 122] on ngb-highlight "J uned" at bounding box center [281, 124] width 16 height 8
type input "[PERSON_NAME]"
click at [319, 235] on span "Save" at bounding box center [326, 239] width 14 height 8
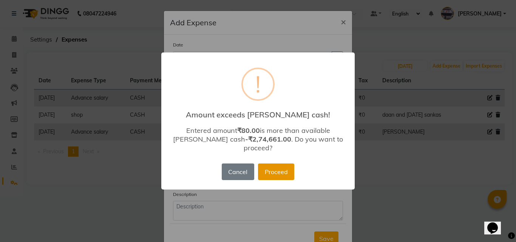
click at [280, 169] on button "Proceed" at bounding box center [276, 172] width 36 height 17
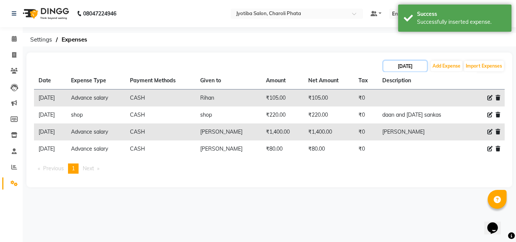
click at [394, 69] on input "[DATE]" at bounding box center [405, 66] width 43 height 11
select select "8"
select select "2025"
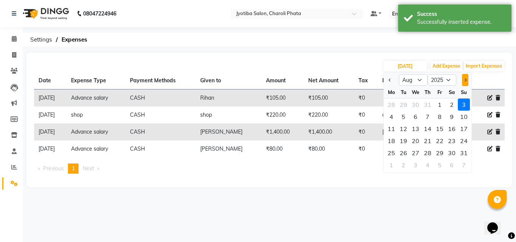
click at [463, 80] on button "Next month" at bounding box center [465, 80] width 6 height 12
select select "9"
click at [418, 108] on div "3" at bounding box center [416, 105] width 12 height 12
type input "[DATE]"
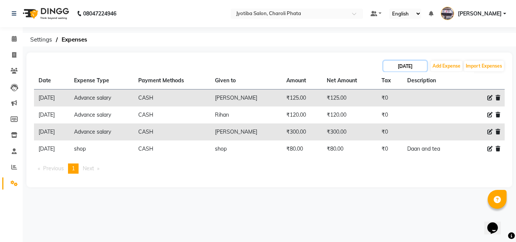
click at [407, 63] on input "[DATE]" at bounding box center [405, 66] width 43 height 11
select select "9"
select select "2025"
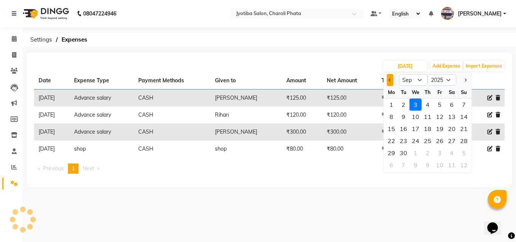
click at [391, 79] on span "Previous month" at bounding box center [390, 80] width 3 height 3
select select "8"
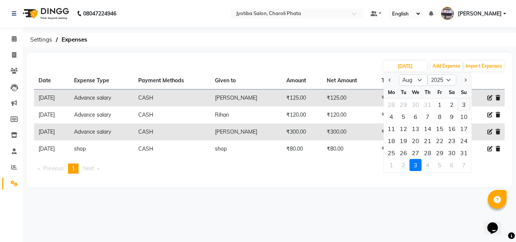
click at [462, 105] on div "3" at bounding box center [464, 105] width 12 height 12
type input "[DATE]"
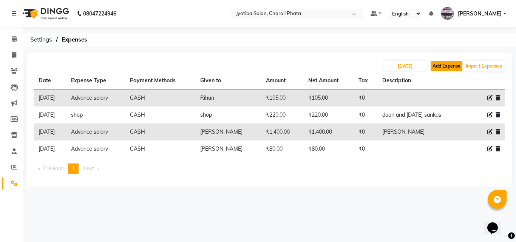
click at [437, 63] on button "Add Expense" at bounding box center [447, 66] width 32 height 11
select select "1"
select select "4513"
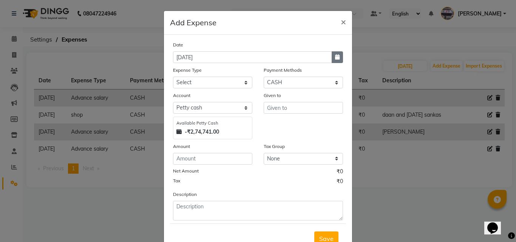
click at [336, 62] on button "button" at bounding box center [337, 57] width 11 height 12
select select "9"
select select "2025"
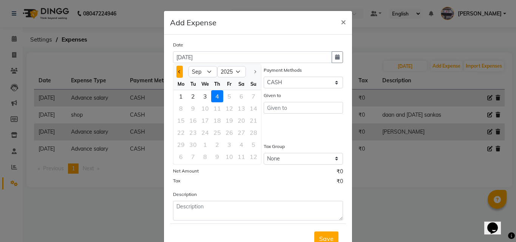
click at [177, 74] on button "Previous month" at bounding box center [179, 72] width 6 height 12
select select "8"
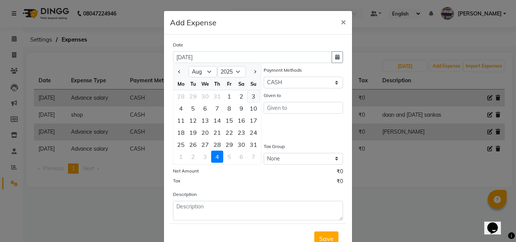
click at [251, 101] on div "3" at bounding box center [253, 96] width 12 height 12
type input "[DATE]"
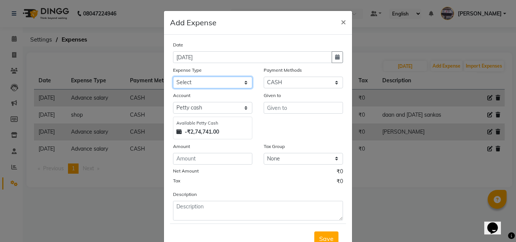
click at [233, 87] on select "Select Advance salary Advance salary ajaj Bank charges Car maintenance Cash tra…" at bounding box center [212, 83] width 79 height 12
select select "18043"
click at [173, 77] on select "Select Advance salary Advance salary ajaj Bank charges Car maintenance Cash tra…" at bounding box center [212, 83] width 79 height 12
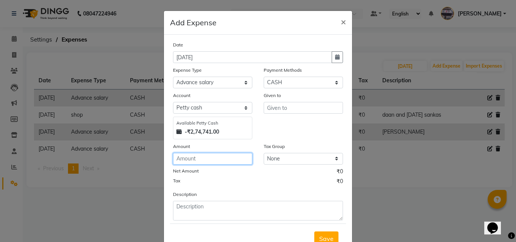
click at [209, 156] on input "number" at bounding box center [212, 159] width 79 height 12
type input "100"
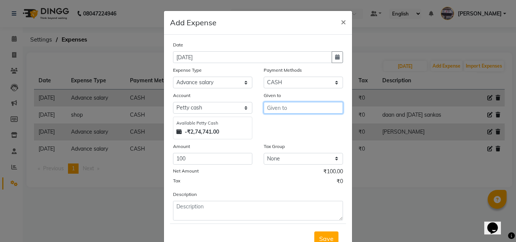
click at [271, 110] on input "text" at bounding box center [303, 108] width 79 height 12
type input "sonu"
drag, startPoint x: 316, startPoint y: 231, endPoint x: 318, endPoint y: 235, distance: 4.7
click at [318, 235] on div "Save" at bounding box center [258, 239] width 176 height 30
click at [319, 232] on button "Save" at bounding box center [326, 239] width 24 height 14
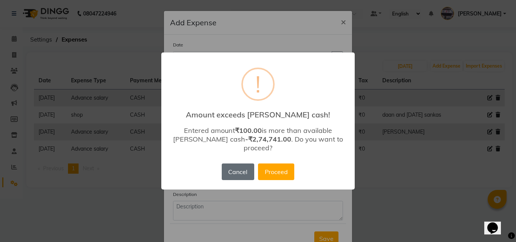
drag, startPoint x: 240, startPoint y: 168, endPoint x: 243, endPoint y: 171, distance: 4.0
click at [241, 169] on button "Cancel" at bounding box center [238, 172] width 32 height 17
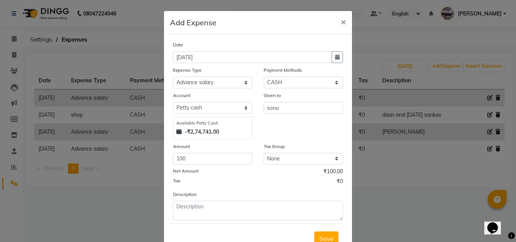
scroll to position [4, 0]
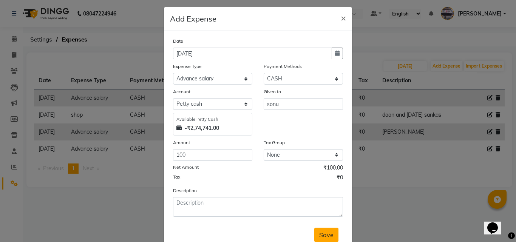
click at [322, 230] on button "Save" at bounding box center [326, 235] width 24 height 14
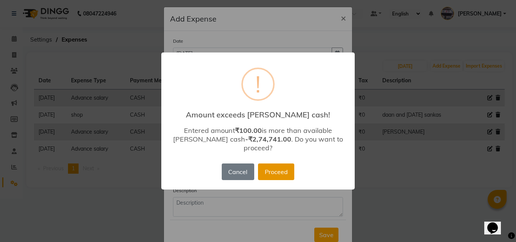
click at [288, 172] on button "Proceed" at bounding box center [276, 172] width 36 height 17
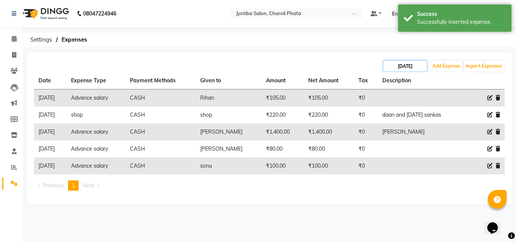
click at [419, 63] on input "[DATE]" at bounding box center [405, 66] width 43 height 11
select select "8"
select select "2025"
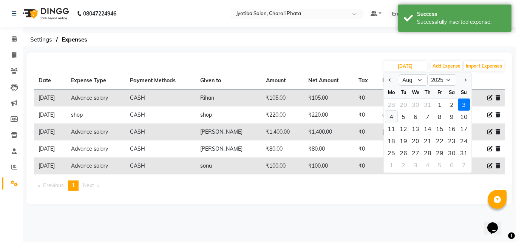
click at [395, 112] on div "4" at bounding box center [391, 117] width 12 height 12
type input "[DATE]"
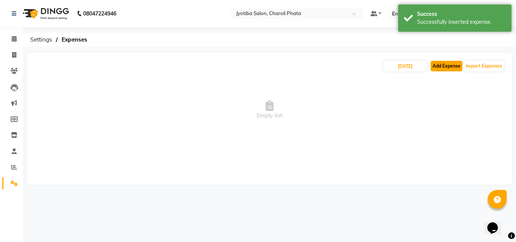
click at [446, 64] on button "Add Expense" at bounding box center [447, 66] width 32 height 11
select select "1"
select select "4513"
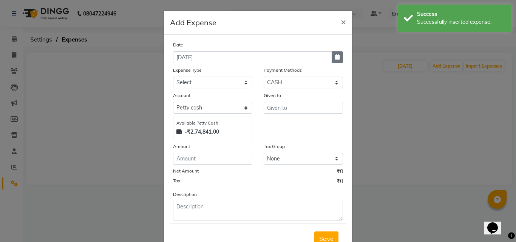
click at [336, 57] on icon "button" at bounding box center [337, 56] width 5 height 5
select select "9"
select select "2025"
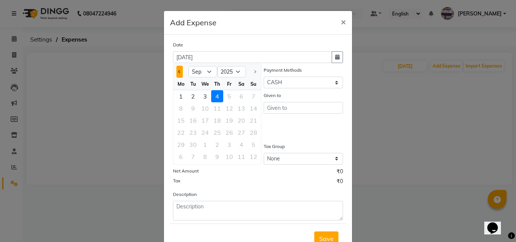
drag, startPoint x: 173, startPoint y: 68, endPoint x: 182, endPoint y: 71, distance: 9.3
click at [176, 68] on button "Previous month" at bounding box center [179, 72] width 6 height 12
select select "8"
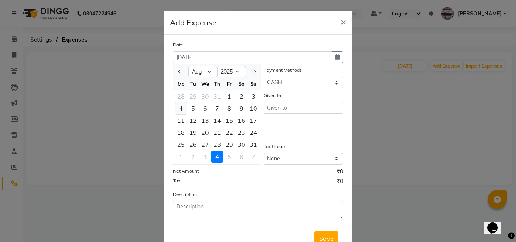
click at [180, 109] on div "4" at bounding box center [181, 108] width 12 height 12
type input "[DATE]"
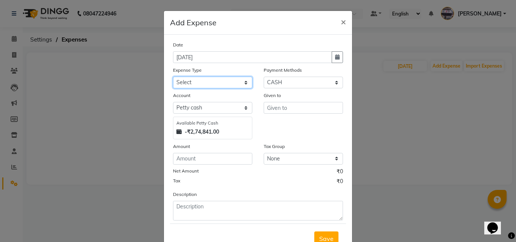
click at [226, 84] on select "Select Advance salary Advance salary ajaj Bank charges Car maintenance Cash tra…" at bounding box center [212, 83] width 79 height 12
select select "18043"
click at [173, 77] on select "Select Advance salary Advance salary ajaj Bank charges Car maintenance Cash tra…" at bounding box center [212, 83] width 79 height 12
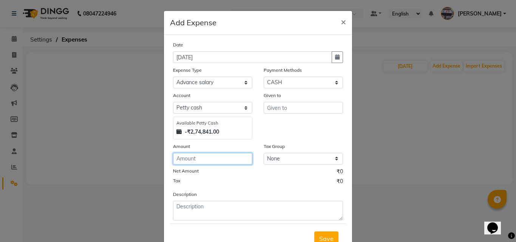
click at [212, 159] on input "number" at bounding box center [212, 159] width 79 height 12
type input "210"
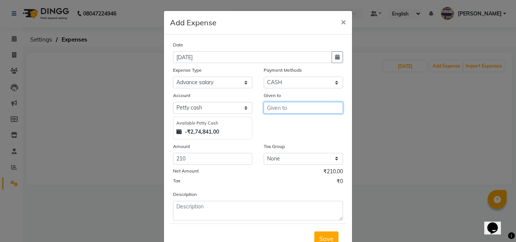
click at [278, 108] on input "text" at bounding box center [303, 108] width 79 height 12
type input "sonu"
click at [317, 232] on button "Save" at bounding box center [326, 239] width 24 height 14
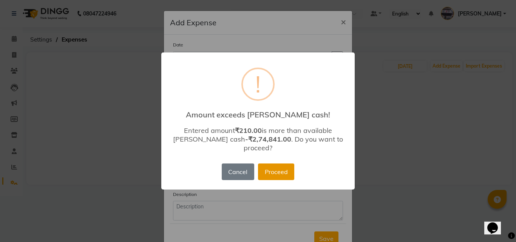
click at [271, 169] on button "Proceed" at bounding box center [276, 172] width 36 height 17
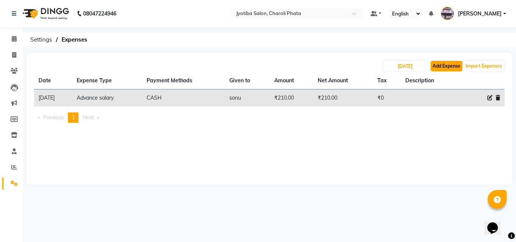
click at [450, 64] on button "Add Expense" at bounding box center [447, 66] width 32 height 11
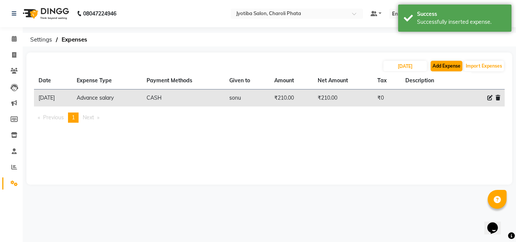
select select "1"
select select "4513"
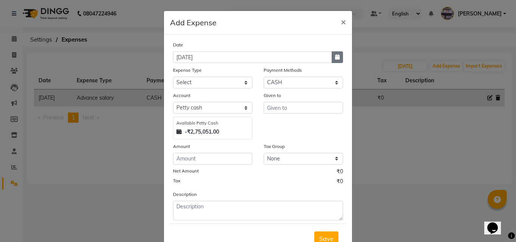
click at [335, 56] on icon "button" at bounding box center [337, 56] width 5 height 5
select select "9"
select select "2025"
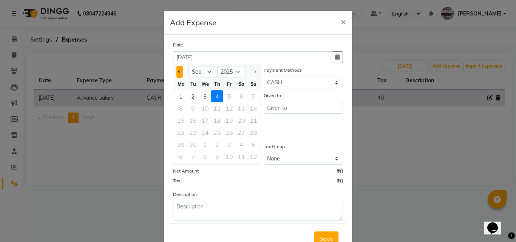
click at [176, 71] on button "Previous month" at bounding box center [179, 72] width 6 height 12
select select "8"
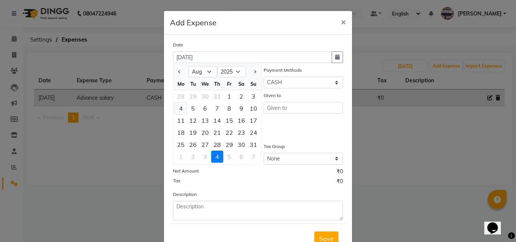
click at [182, 104] on div "4" at bounding box center [181, 108] width 12 height 12
type input "[DATE]"
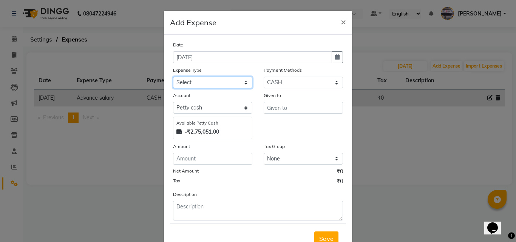
click at [200, 83] on select "Select Advance salary Advance salary ajaj Bank charges Car maintenance Cash tra…" at bounding box center [212, 83] width 79 height 12
click at [173, 77] on select "Select Advance salary Advance salary ajaj Bank charges Car maintenance Cash tra…" at bounding box center [212, 83] width 79 height 12
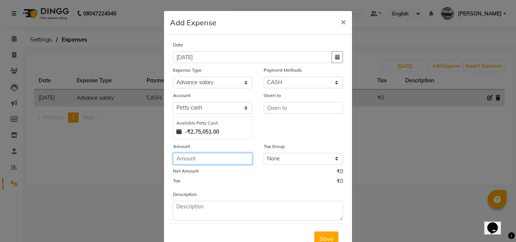
click at [191, 163] on input "number" at bounding box center [212, 159] width 79 height 12
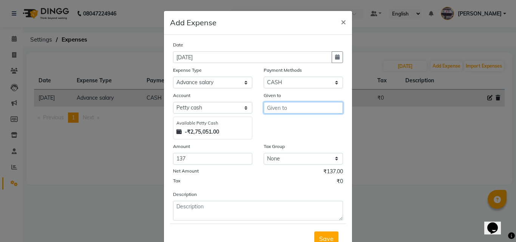
click at [272, 107] on input "text" at bounding box center [303, 108] width 79 height 12
click at [268, 126] on button "R ihan" at bounding box center [294, 124] width 60 height 12
click at [316, 235] on button "Save" at bounding box center [326, 239] width 24 height 14
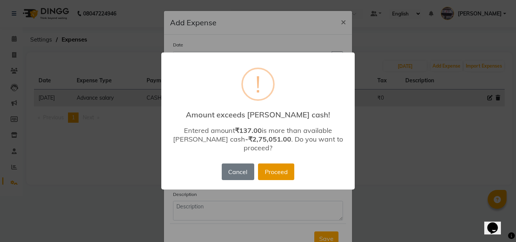
click at [287, 164] on button "Proceed" at bounding box center [276, 172] width 36 height 17
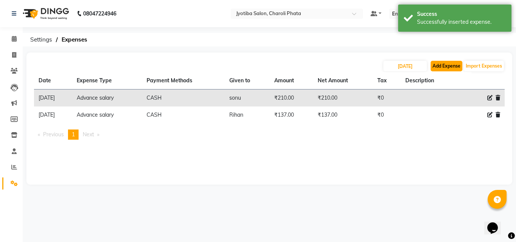
click at [445, 65] on button "Add Expense" at bounding box center [447, 66] width 32 height 11
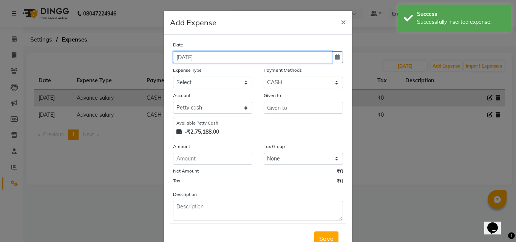
click at [328, 56] on input "[DATE]" at bounding box center [252, 57] width 159 height 12
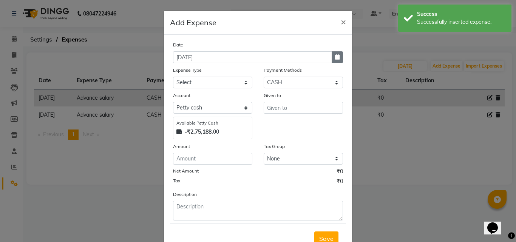
click at [335, 55] on icon "button" at bounding box center [337, 56] width 5 height 5
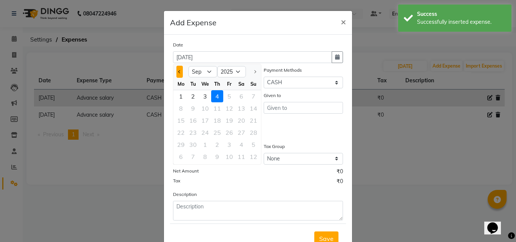
click at [178, 72] on span "Previous month" at bounding box center [179, 71] width 3 height 3
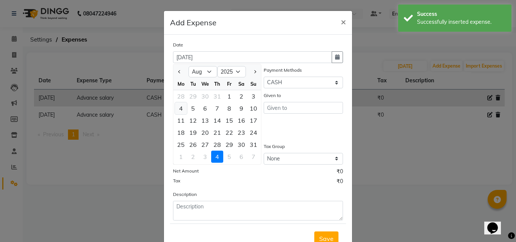
click at [179, 111] on div "4" at bounding box center [181, 108] width 12 height 12
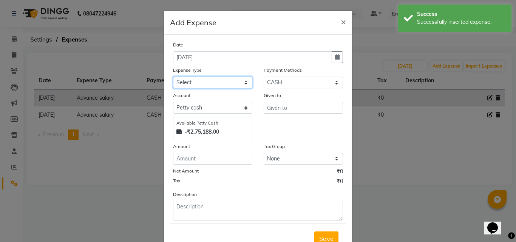
drag, startPoint x: 193, startPoint y: 81, endPoint x: 196, endPoint y: 88, distance: 7.5
click at [195, 84] on select "Select Advance salary Advance salary ajaj Bank charges Car maintenance Cash tra…" at bounding box center [212, 83] width 79 height 12
click at [173, 77] on select "Select Advance salary Advance salary ajaj Bank charges Car maintenance Cash tra…" at bounding box center [212, 83] width 79 height 12
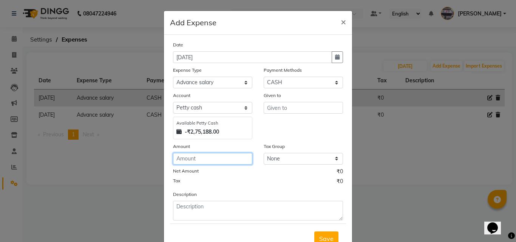
click at [198, 162] on input "number" at bounding box center [212, 159] width 79 height 12
drag, startPoint x: 258, startPoint y: 104, endPoint x: 264, endPoint y: 107, distance: 6.6
click at [259, 104] on div "Given to" at bounding box center [303, 115] width 91 height 48
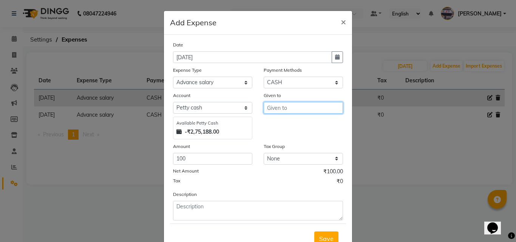
click at [268, 108] on input "text" at bounding box center [303, 108] width 79 height 12
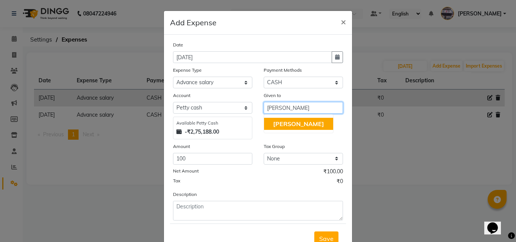
click at [266, 125] on button "[PERSON_NAME]" at bounding box center [298, 124] width 69 height 12
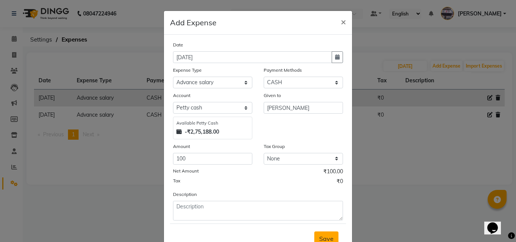
click at [321, 233] on button "Save" at bounding box center [326, 239] width 24 height 14
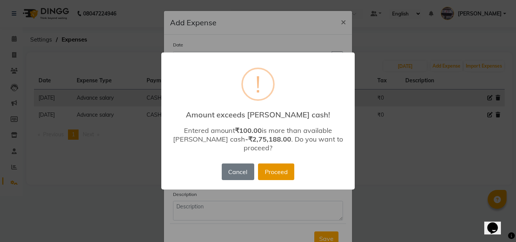
click at [287, 172] on button "Proceed" at bounding box center [276, 172] width 36 height 17
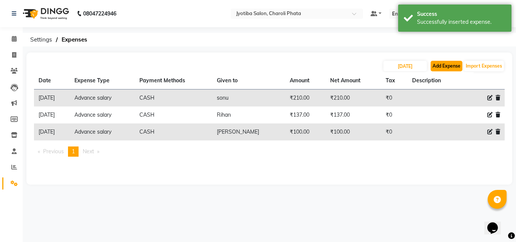
click at [455, 63] on button "Add Expense" at bounding box center [447, 66] width 32 height 11
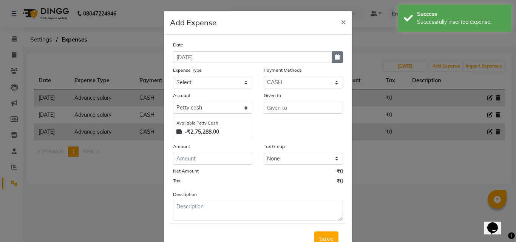
click at [335, 56] on icon "button" at bounding box center [337, 56] width 5 height 5
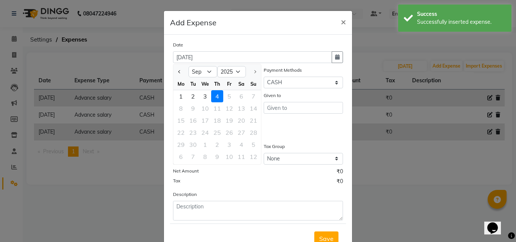
click at [181, 70] on div at bounding box center [180, 72] width 15 height 12
click at [176, 72] on button "Previous month" at bounding box center [179, 72] width 6 height 12
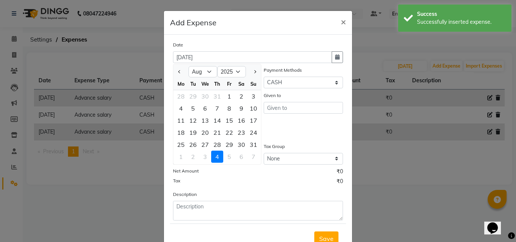
click at [177, 106] on div "4" at bounding box center [181, 108] width 12 height 12
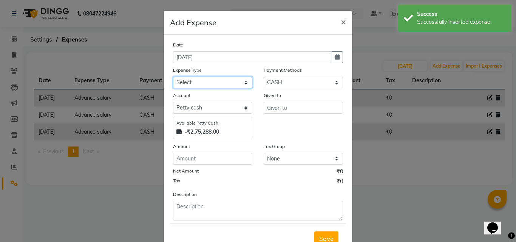
click at [197, 87] on select "Select Advance salary Advance salary ajaj Bank charges Car maintenance Cash tra…" at bounding box center [212, 83] width 79 height 12
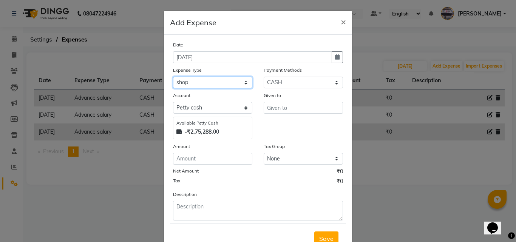
click at [173, 77] on select "Select Advance salary Advance salary ajaj Bank charges Car maintenance Cash tra…" at bounding box center [212, 83] width 79 height 12
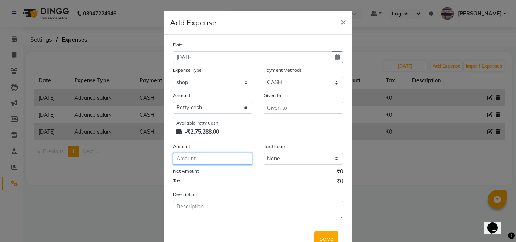
click at [195, 163] on input "number" at bounding box center [212, 159] width 79 height 12
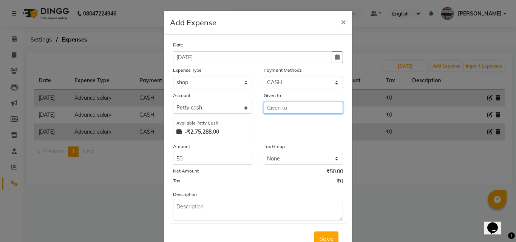
click at [280, 111] on input "text" at bounding box center [303, 108] width 79 height 12
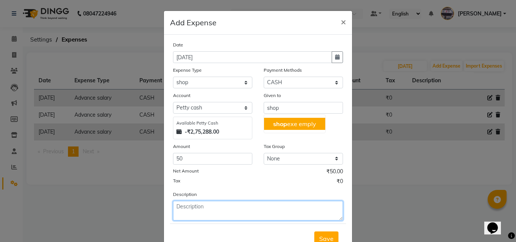
click at [191, 213] on textarea at bounding box center [258, 211] width 170 height 20
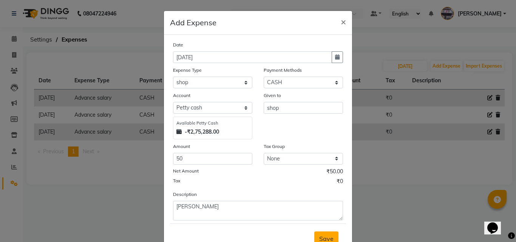
click at [322, 235] on button "Save" at bounding box center [326, 239] width 24 height 14
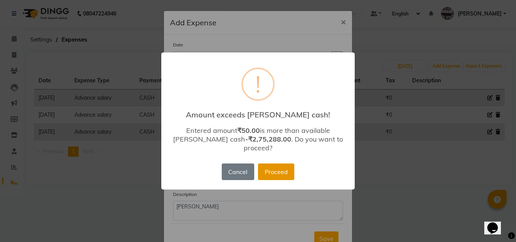
click at [286, 175] on button "Proceed" at bounding box center [276, 172] width 36 height 17
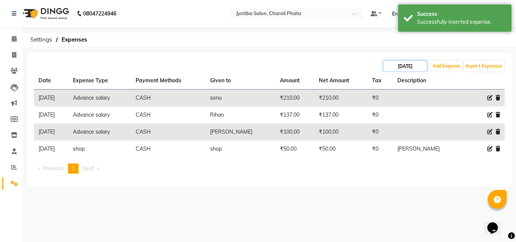
click at [408, 62] on input "[DATE]" at bounding box center [405, 66] width 43 height 11
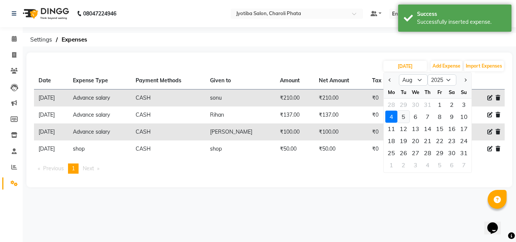
click at [402, 115] on div "5" at bounding box center [404, 117] width 12 height 12
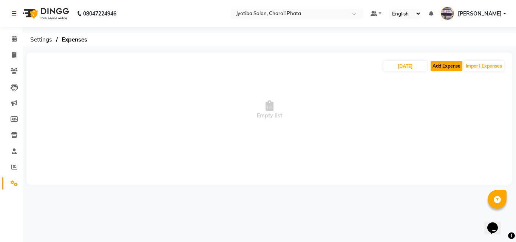
click at [449, 63] on button "Add Expense" at bounding box center [447, 66] width 32 height 11
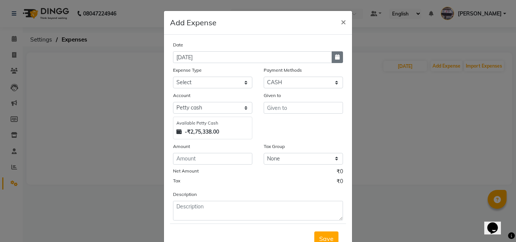
click at [338, 60] on button "button" at bounding box center [337, 57] width 11 height 12
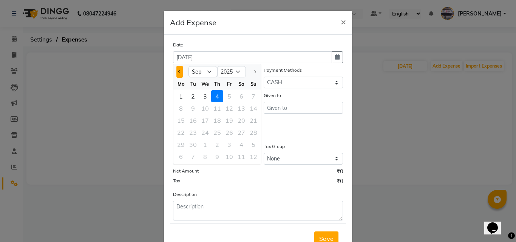
drag, startPoint x: 174, startPoint y: 69, endPoint x: 178, endPoint y: 73, distance: 5.3
click at [176, 70] on button "Previous month" at bounding box center [179, 72] width 6 height 12
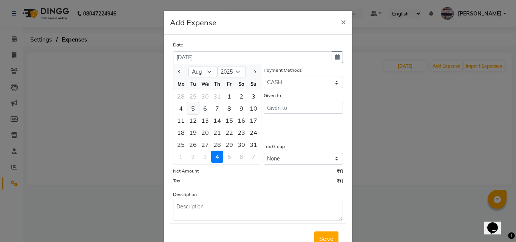
click at [194, 108] on div "5" at bounding box center [193, 108] width 12 height 12
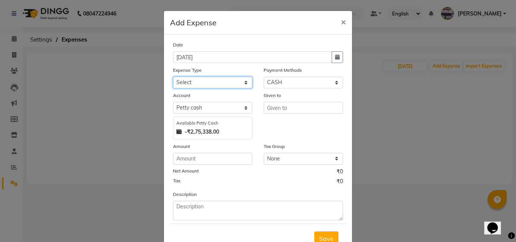
click at [207, 80] on select "Select Advance salary Advance salary ajaj Bank charges Car maintenance Cash tra…" at bounding box center [212, 83] width 79 height 12
click at [173, 77] on select "Select Advance salary Advance salary ajaj Bank charges Car maintenance Cash tra…" at bounding box center [212, 83] width 79 height 12
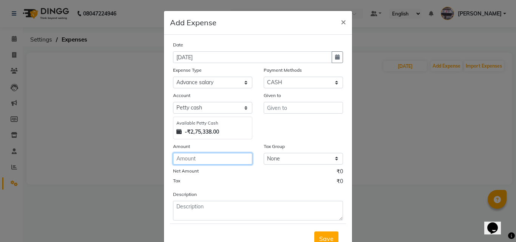
click at [207, 161] on input "number" at bounding box center [212, 159] width 79 height 12
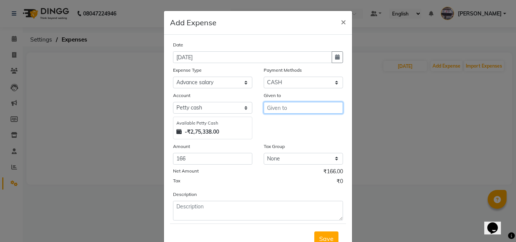
click at [266, 110] on input "text" at bounding box center [303, 108] width 79 height 12
click at [267, 121] on button "R ihan" at bounding box center [294, 124] width 60 height 12
click at [320, 236] on span "Save" at bounding box center [326, 239] width 14 height 8
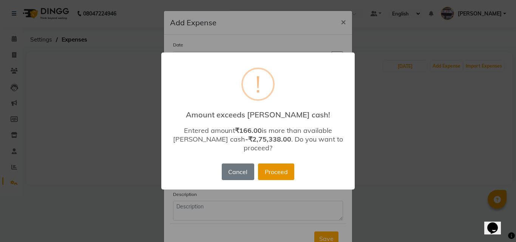
click at [294, 170] on button "Proceed" at bounding box center [276, 172] width 36 height 17
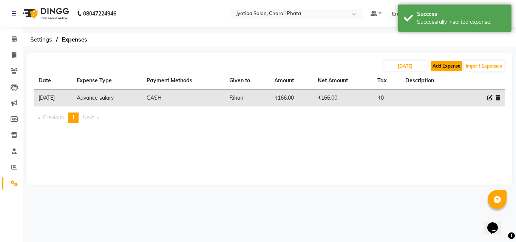
click at [439, 64] on button "Add Expense" at bounding box center [447, 66] width 32 height 11
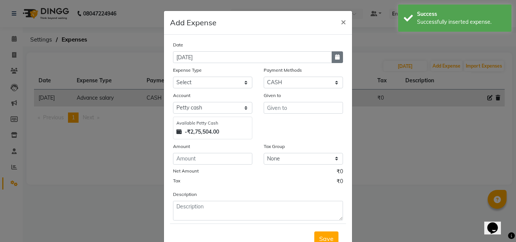
click at [339, 53] on button "button" at bounding box center [337, 57] width 11 height 12
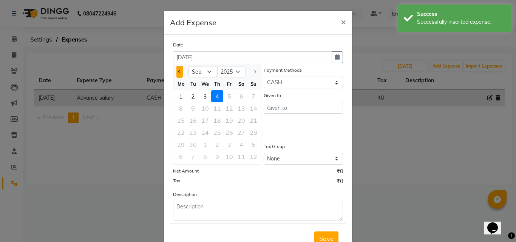
click at [176, 66] on button "Previous month" at bounding box center [179, 72] width 6 height 12
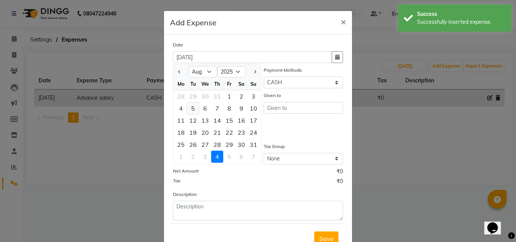
click at [189, 105] on div "5" at bounding box center [193, 108] width 12 height 12
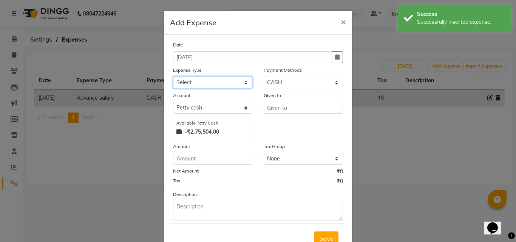
click at [198, 83] on select "Select Advance salary Advance salary ajaj Bank charges Car maintenance Cash tra…" at bounding box center [212, 83] width 79 height 12
click at [173, 77] on select "Select Advance salary Advance salary ajaj Bank charges Car maintenance Cash tra…" at bounding box center [212, 83] width 79 height 12
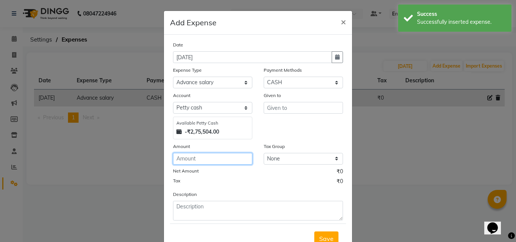
click at [192, 159] on input "number" at bounding box center [212, 159] width 79 height 12
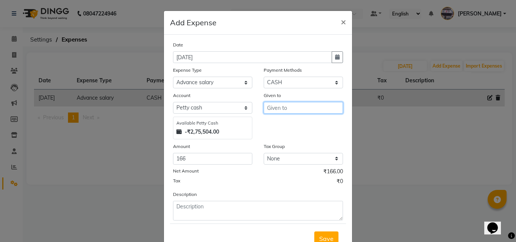
click at [270, 110] on input "text" at bounding box center [303, 108] width 79 height 12
click at [319, 237] on span "Save" at bounding box center [326, 239] width 14 height 8
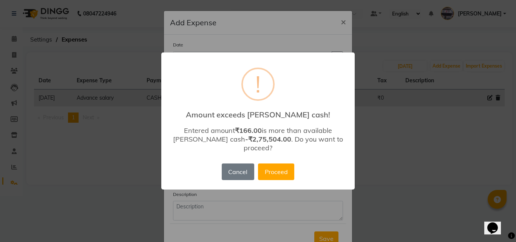
click at [287, 172] on button "Proceed" at bounding box center [276, 172] width 36 height 17
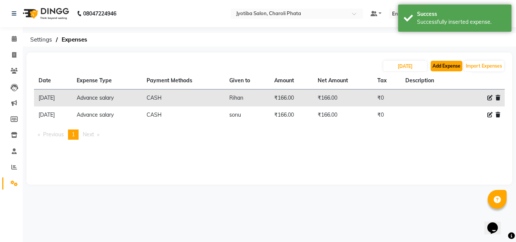
click at [458, 68] on button "Add Expense" at bounding box center [447, 66] width 32 height 11
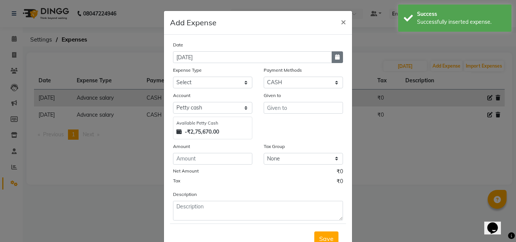
drag, startPoint x: 332, startPoint y: 58, endPoint x: 297, endPoint y: 65, distance: 35.4
click at [332, 58] on button "button" at bounding box center [337, 57] width 11 height 12
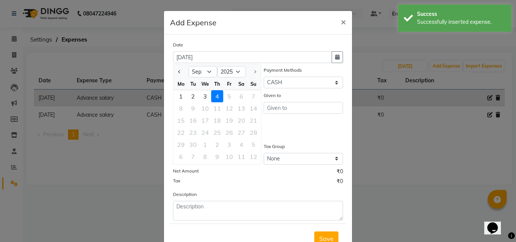
click at [180, 72] on button "Previous month" at bounding box center [179, 72] width 6 height 12
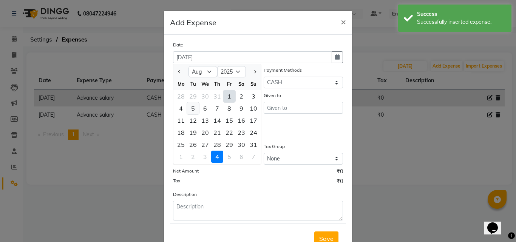
click at [193, 110] on div "5" at bounding box center [193, 108] width 12 height 12
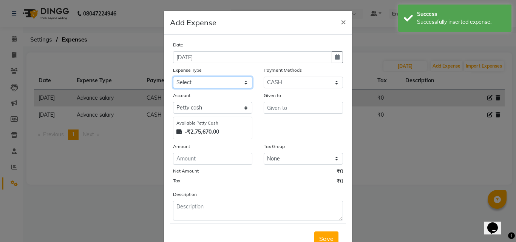
drag, startPoint x: 204, startPoint y: 81, endPoint x: 206, endPoint y: 88, distance: 6.5
click at [204, 82] on select "Select Advance salary Advance salary ajaj Bank charges Car maintenance Cash tra…" at bounding box center [212, 83] width 79 height 12
click at [173, 77] on select "Select Advance salary Advance salary ajaj Bank charges Car maintenance Cash tra…" at bounding box center [212, 83] width 79 height 12
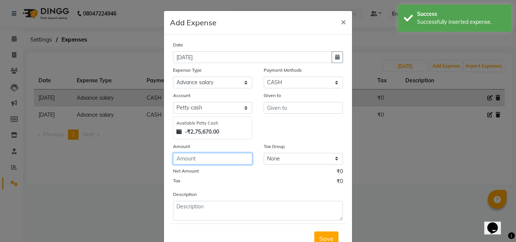
click at [189, 157] on input "number" at bounding box center [212, 159] width 79 height 12
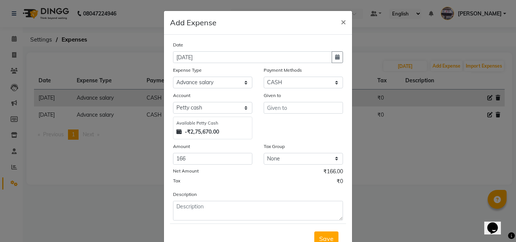
drag, startPoint x: 289, startPoint y: 100, endPoint x: 290, endPoint y: 104, distance: 4.2
click at [290, 102] on div "Given to" at bounding box center [303, 96] width 79 height 11
click at [288, 106] on input "text" at bounding box center [303, 108] width 79 height 12
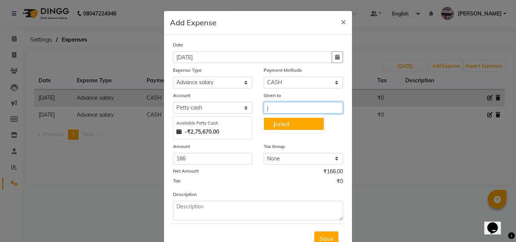
click at [278, 126] on ngb-highlight "J uned" at bounding box center [281, 124] width 16 height 8
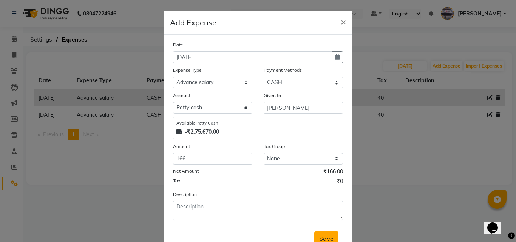
click at [321, 234] on button "Save" at bounding box center [326, 239] width 24 height 14
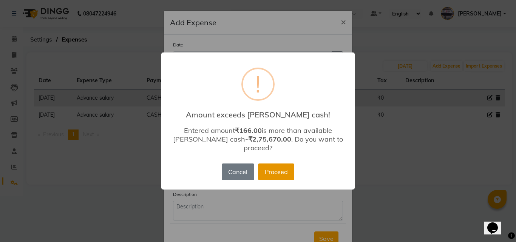
click at [286, 173] on button "Proceed" at bounding box center [276, 172] width 36 height 17
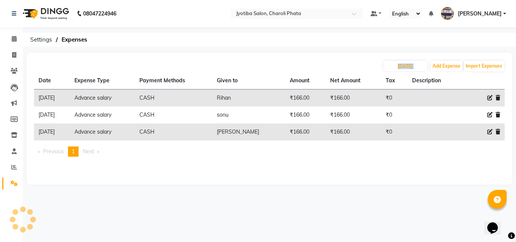
click at [428, 66] on div "[DATE] Add Expense Import Expenses" at bounding box center [269, 66] width 471 height 12
click at [437, 66] on button "Add Expense" at bounding box center [447, 66] width 32 height 11
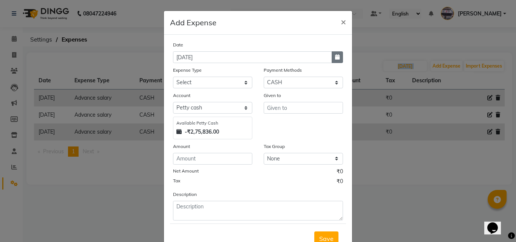
click at [332, 59] on button "button" at bounding box center [337, 57] width 11 height 12
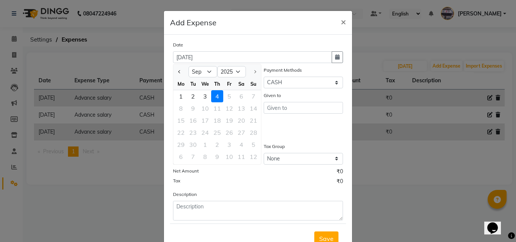
click at [173, 70] on div at bounding box center [180, 72] width 15 height 12
click at [176, 70] on button "Previous month" at bounding box center [179, 72] width 6 height 12
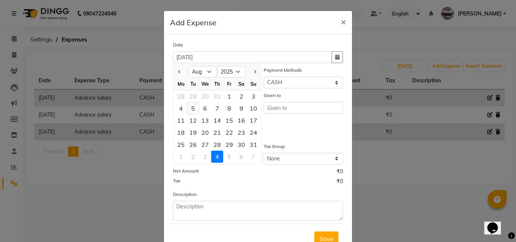
click at [191, 110] on div "5" at bounding box center [193, 108] width 12 height 12
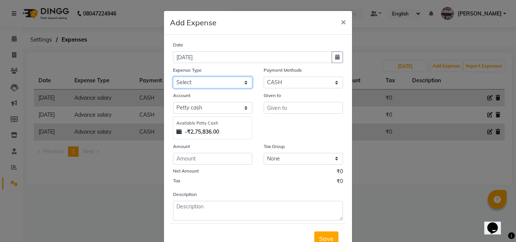
click at [193, 80] on select "Select Advance salary Advance salary ajaj Bank charges Car maintenance Cash tra…" at bounding box center [212, 83] width 79 height 12
click at [173, 77] on select "Select Advance salary Advance salary ajaj Bank charges Car maintenance Cash tra…" at bounding box center [212, 83] width 79 height 12
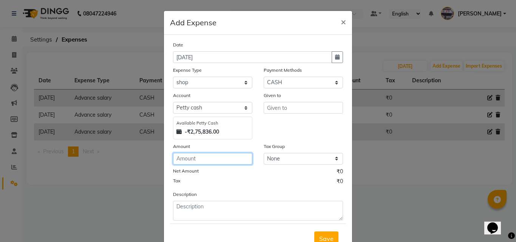
click at [196, 155] on input "number" at bounding box center [212, 159] width 79 height 12
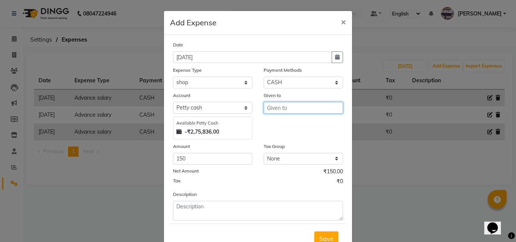
click at [268, 107] on input "text" at bounding box center [303, 108] width 79 height 12
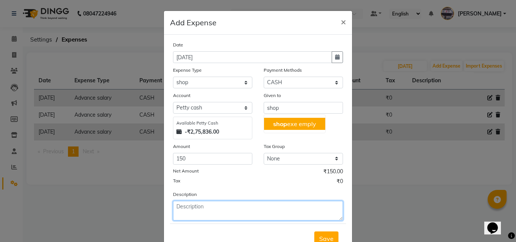
click at [197, 206] on textarea at bounding box center [258, 211] width 170 height 20
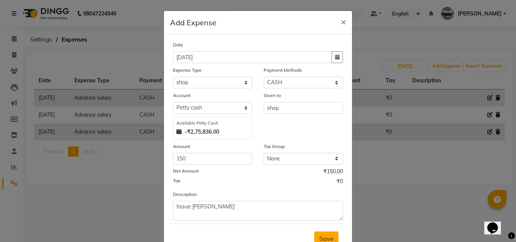
click at [328, 238] on span "Save" at bounding box center [326, 239] width 14 height 8
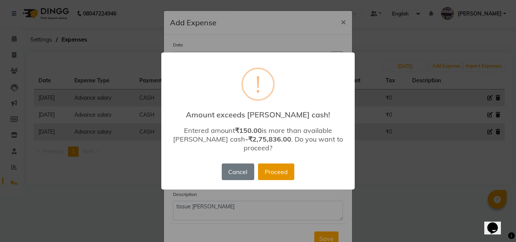
click at [276, 167] on button "Proceed" at bounding box center [276, 172] width 36 height 17
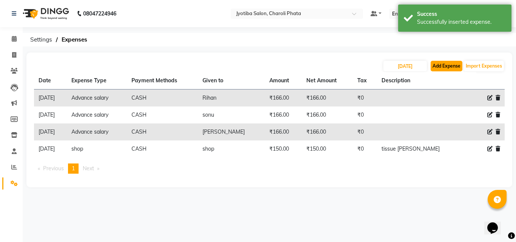
click at [449, 64] on button "Add Expense" at bounding box center [447, 66] width 32 height 11
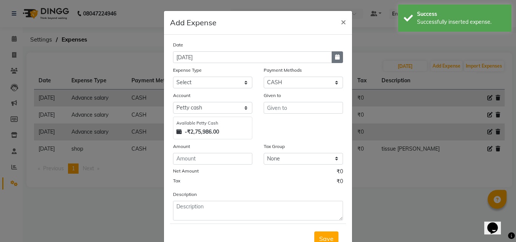
click at [336, 56] on icon "button" at bounding box center [337, 56] width 5 height 5
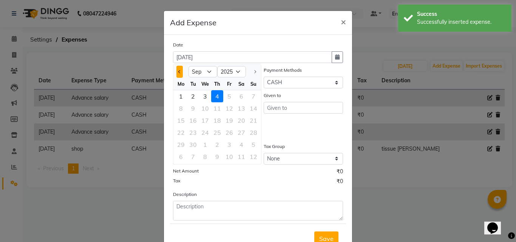
click at [176, 73] on button "Previous month" at bounding box center [179, 72] width 6 height 12
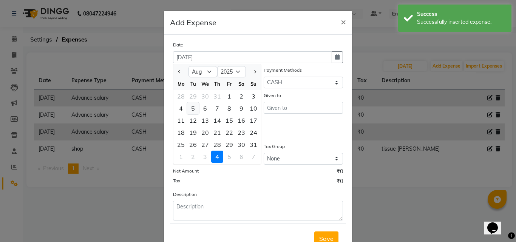
click at [188, 107] on div "5" at bounding box center [193, 108] width 12 height 12
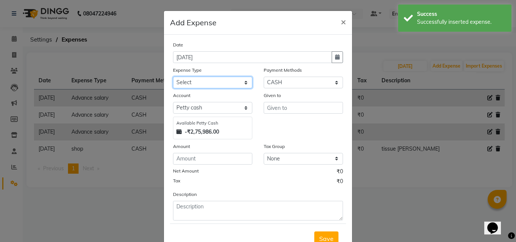
drag, startPoint x: 198, startPoint y: 83, endPoint x: 198, endPoint y: 87, distance: 3.8
click at [198, 83] on select "Select Advance salary Advance salary ajaj Bank charges Car maintenance Cash tra…" at bounding box center [212, 83] width 79 height 12
click at [173, 77] on select "Select Advance salary Advance salary ajaj Bank charges Car maintenance Cash tra…" at bounding box center [212, 83] width 79 height 12
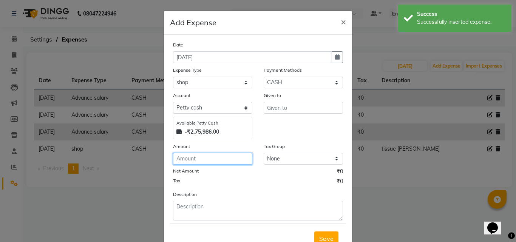
click at [201, 157] on input "number" at bounding box center [212, 159] width 79 height 12
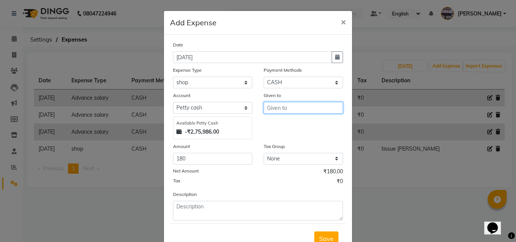
click at [288, 109] on input "text" at bounding box center [303, 108] width 79 height 12
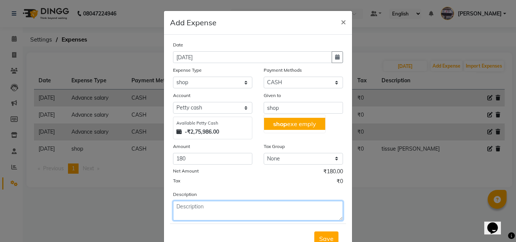
click at [186, 211] on textarea at bounding box center [258, 211] width 170 height 20
click at [195, 211] on textarea "daqan te and [PERSON_NAME]" at bounding box center [258, 211] width 170 height 20
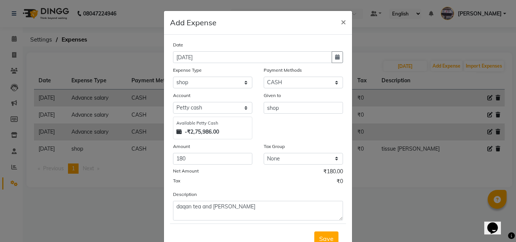
scroll to position [28, 0]
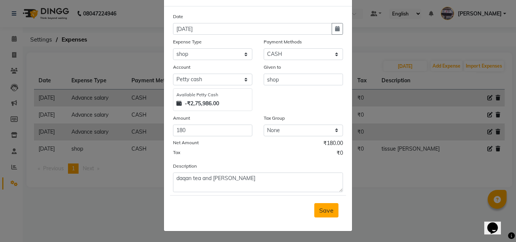
click at [328, 215] on button "Save" at bounding box center [326, 210] width 24 height 14
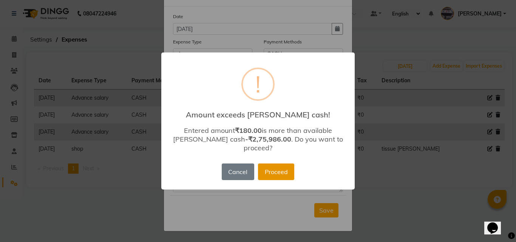
click at [281, 166] on button "Proceed" at bounding box center [276, 172] width 36 height 17
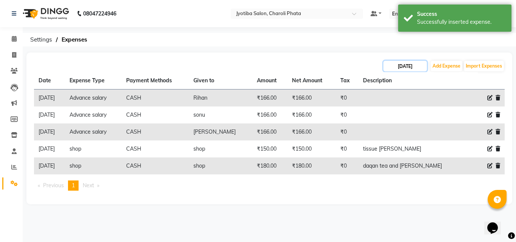
drag, startPoint x: 394, startPoint y: 62, endPoint x: 400, endPoint y: 68, distance: 8.5
click at [394, 62] on input "[DATE]" at bounding box center [405, 66] width 43 height 11
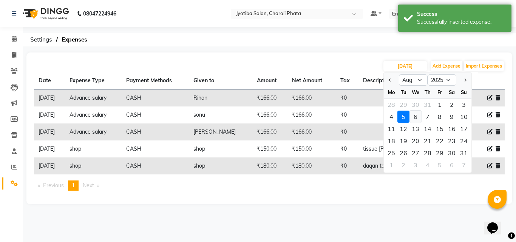
click at [417, 113] on div "6" at bounding box center [416, 117] width 12 height 12
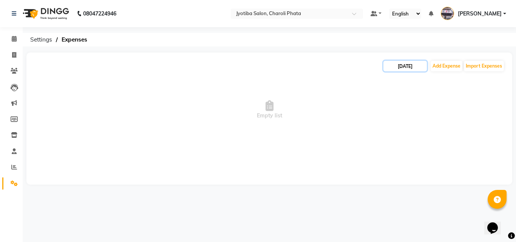
click at [392, 70] on input "[DATE]" at bounding box center [405, 66] width 43 height 11
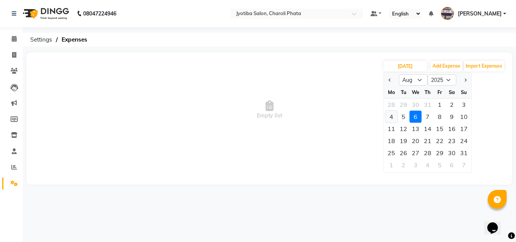
click at [395, 118] on div "4" at bounding box center [391, 117] width 12 height 12
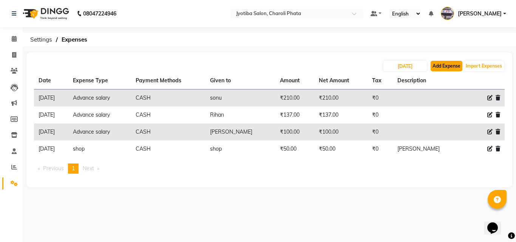
click at [447, 63] on button "Add Expense" at bounding box center [447, 66] width 32 height 11
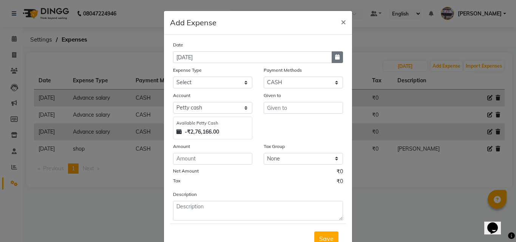
click at [335, 55] on icon "button" at bounding box center [337, 56] width 5 height 5
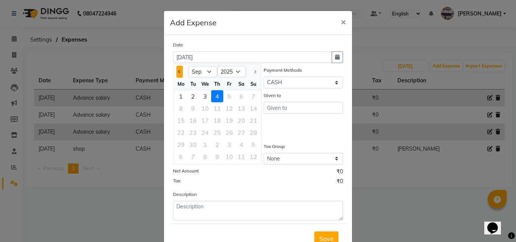
click at [178, 71] on span "Previous month" at bounding box center [179, 71] width 3 height 3
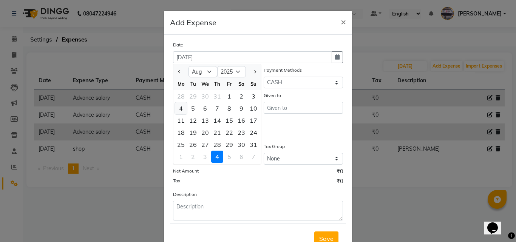
click at [179, 105] on div "4" at bounding box center [181, 108] width 12 height 12
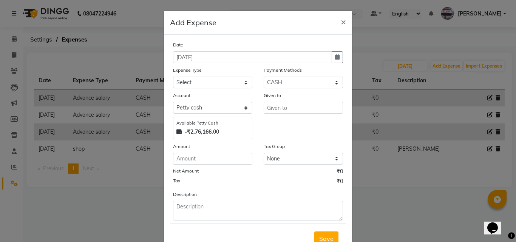
click at [193, 76] on div "Expense Type" at bounding box center [212, 71] width 79 height 11
click at [190, 83] on select "Select Advance salary Advance salary ajaj Bank charges Car maintenance Cash tra…" at bounding box center [212, 83] width 79 height 12
click at [173, 77] on select "Select Advance salary Advance salary ajaj Bank charges Car maintenance Cash tra…" at bounding box center [212, 83] width 79 height 12
click at [192, 151] on div "Amount" at bounding box center [212, 147] width 79 height 11
click at [192, 155] on input "number" at bounding box center [212, 159] width 79 height 12
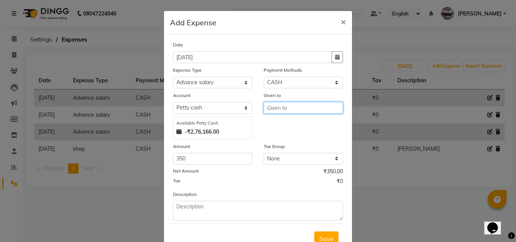
click at [270, 110] on input "text" at bounding box center [303, 108] width 79 height 12
click at [269, 140] on button "A mol" at bounding box center [294, 136] width 60 height 12
click at [322, 232] on button "Save" at bounding box center [326, 239] width 24 height 14
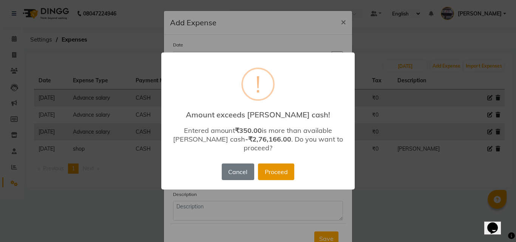
click at [280, 166] on button "Proceed" at bounding box center [276, 172] width 36 height 17
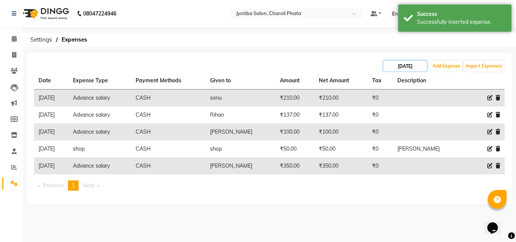
click at [415, 68] on input "[DATE]" at bounding box center [405, 66] width 43 height 11
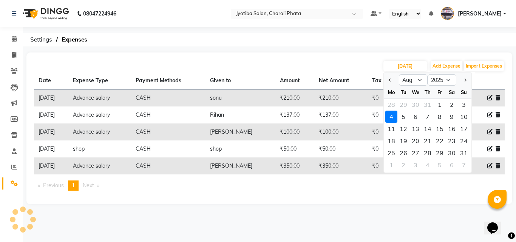
drag, startPoint x: 406, startPoint y: 121, endPoint x: 409, endPoint y: 111, distance: 9.4
click at [406, 120] on div "5" at bounding box center [404, 117] width 12 height 12
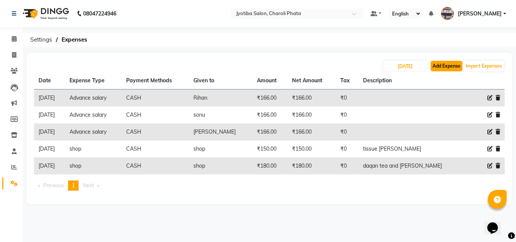
click at [441, 67] on button "Add Expense" at bounding box center [447, 66] width 32 height 11
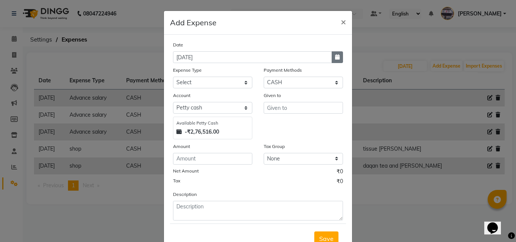
click at [335, 54] on button "button" at bounding box center [337, 57] width 11 height 12
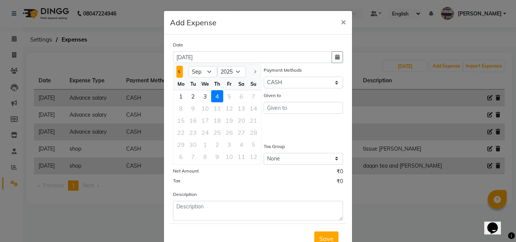
click at [177, 75] on button "Previous month" at bounding box center [179, 72] width 6 height 12
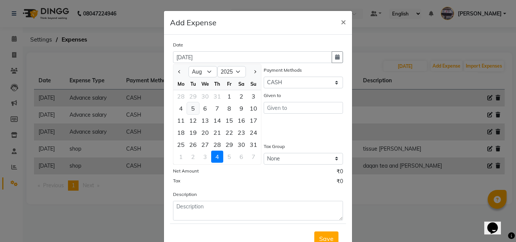
click at [192, 106] on div "5" at bounding box center [193, 108] width 12 height 12
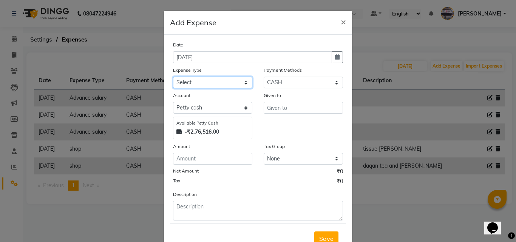
click at [197, 78] on select "Select Advance salary Advance salary ajaj Bank charges Car maintenance Cash tra…" at bounding box center [212, 83] width 79 height 12
click at [173, 77] on select "Select Advance salary Advance salary ajaj Bank charges Car maintenance Cash tra…" at bounding box center [212, 83] width 79 height 12
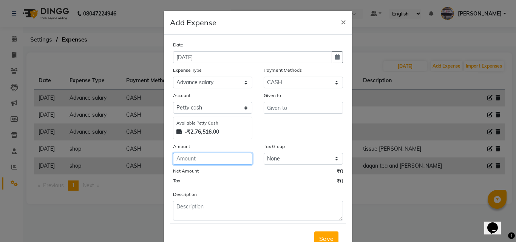
click at [189, 162] on input "number" at bounding box center [212, 159] width 79 height 12
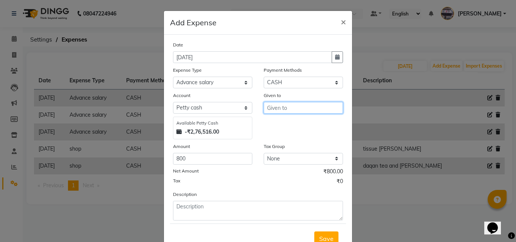
click at [270, 112] on input "text" at bounding box center [303, 108] width 79 height 12
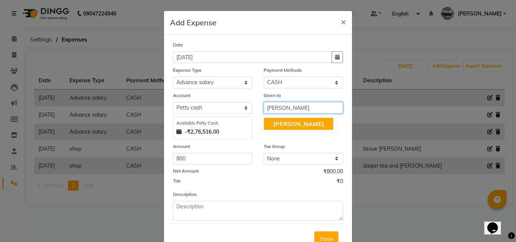
click at [269, 128] on button "[PERSON_NAME]" at bounding box center [298, 124] width 69 height 12
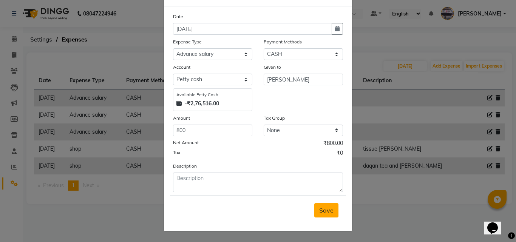
click at [315, 209] on button "Save" at bounding box center [326, 210] width 24 height 14
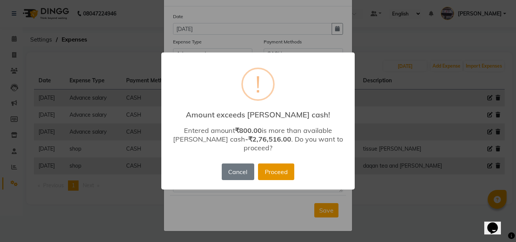
click at [279, 164] on button "Proceed" at bounding box center [276, 172] width 36 height 17
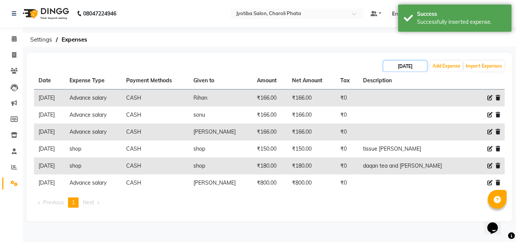
click at [400, 70] on input "[DATE]" at bounding box center [405, 66] width 43 height 11
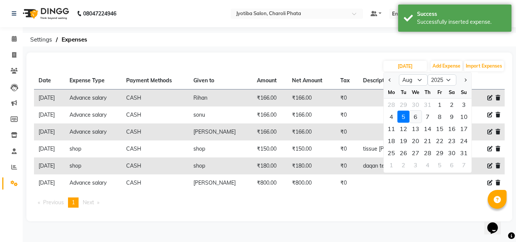
drag, startPoint x: 413, startPoint y: 116, endPoint x: 417, endPoint y: 114, distance: 4.4
click at [414, 116] on div "6" at bounding box center [416, 117] width 12 height 12
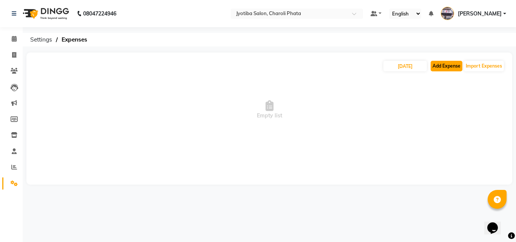
click at [452, 66] on button "Add Expense" at bounding box center [447, 66] width 32 height 11
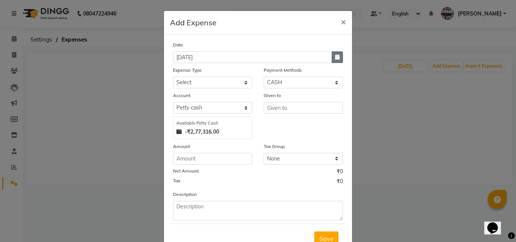
click at [332, 56] on button "button" at bounding box center [337, 57] width 11 height 12
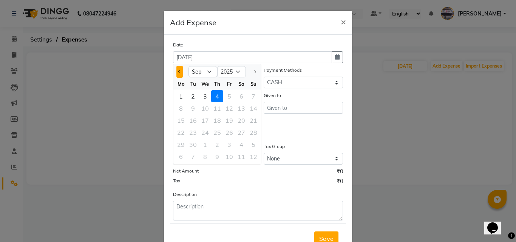
click at [178, 74] on button "Previous month" at bounding box center [179, 72] width 6 height 12
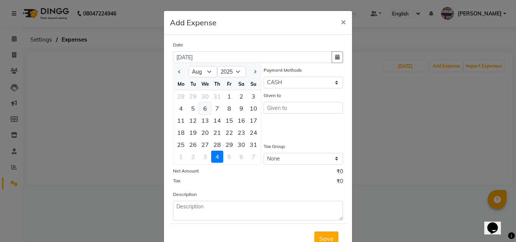
click at [202, 110] on div "6" at bounding box center [205, 108] width 12 height 12
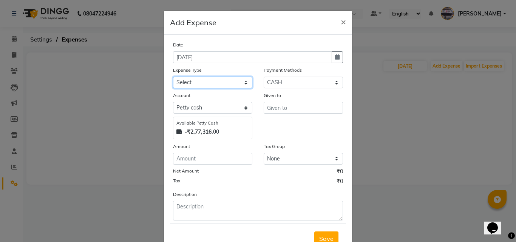
drag, startPoint x: 212, startPoint y: 84, endPoint x: 212, endPoint y: 88, distance: 4.2
click at [212, 85] on select "Select Advance salary Advance salary ajaj Bank charges Car maintenance Cash tra…" at bounding box center [212, 83] width 79 height 12
click at [173, 77] on select "Select Advance salary Advance salary ajaj Bank charges Car maintenance Cash tra…" at bounding box center [212, 83] width 79 height 12
click at [196, 147] on div "Amount" at bounding box center [212, 147] width 79 height 11
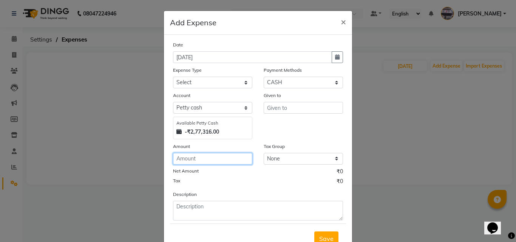
click at [198, 156] on input "number" at bounding box center [212, 159] width 79 height 12
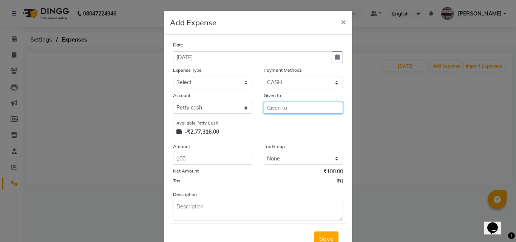
click at [322, 104] on input "text" at bounding box center [303, 108] width 79 height 12
drag, startPoint x: 319, startPoint y: 235, endPoint x: 314, endPoint y: 225, distance: 11.7
click at [320, 235] on span "Save" at bounding box center [326, 239] width 14 height 8
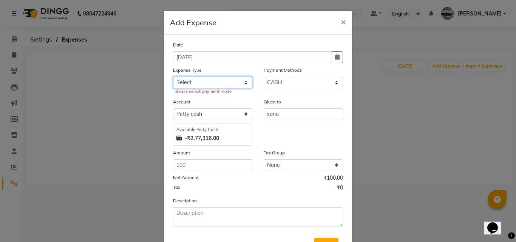
click at [212, 83] on select "Select Advance salary Advance salary ajaj Bank charges Car maintenance Cash tra…" at bounding box center [212, 83] width 79 height 12
click at [173, 77] on select "Select Advance salary Advance salary ajaj Bank charges Car maintenance Cash tra…" at bounding box center [212, 83] width 79 height 12
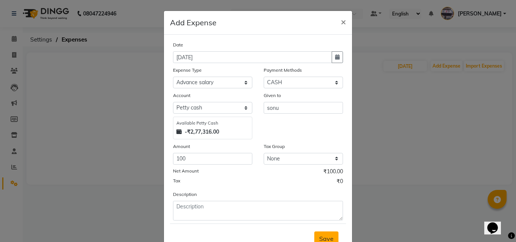
click at [322, 234] on button "Save" at bounding box center [326, 239] width 24 height 14
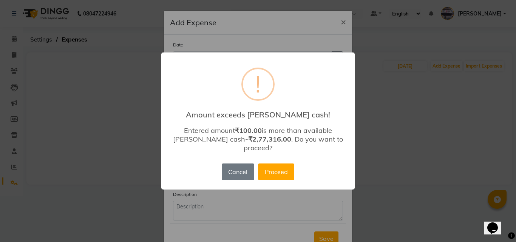
click at [283, 178] on div "Cancel No Proceed" at bounding box center [258, 172] width 76 height 20
click at [285, 167] on button "Proceed" at bounding box center [276, 172] width 36 height 17
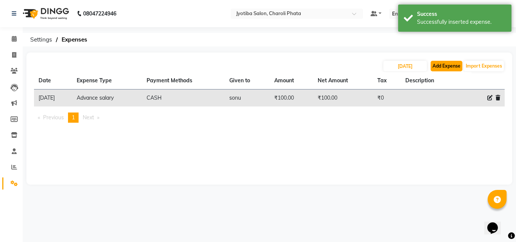
click at [444, 65] on button "Add Expense" at bounding box center [447, 66] width 32 height 11
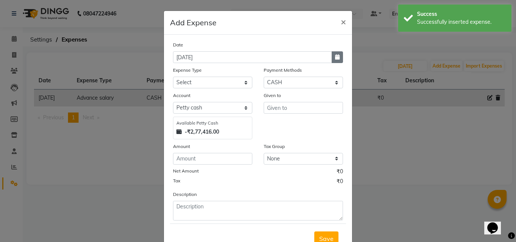
click at [337, 59] on button "button" at bounding box center [337, 57] width 11 height 12
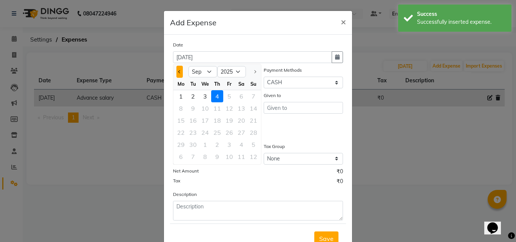
click at [180, 71] on button "Previous month" at bounding box center [179, 72] width 6 height 12
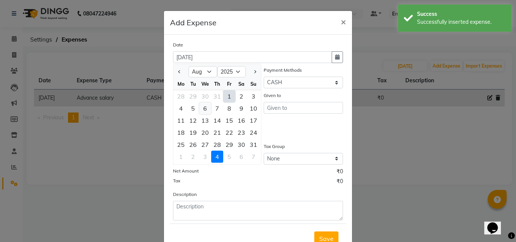
click at [199, 104] on div "6" at bounding box center [205, 108] width 12 height 12
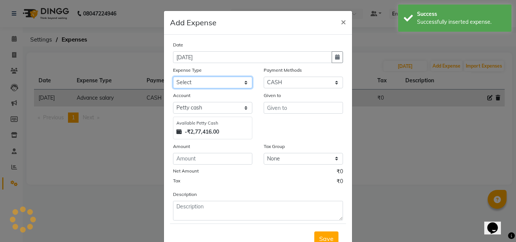
drag, startPoint x: 201, startPoint y: 82, endPoint x: 200, endPoint y: 88, distance: 6.6
click at [201, 84] on select "Select Advance salary Advance salary ajaj Bank charges Car maintenance Cash tra…" at bounding box center [212, 83] width 79 height 12
click at [173, 77] on select "Select Advance salary Advance salary ajaj Bank charges Car maintenance Cash tra…" at bounding box center [212, 83] width 79 height 12
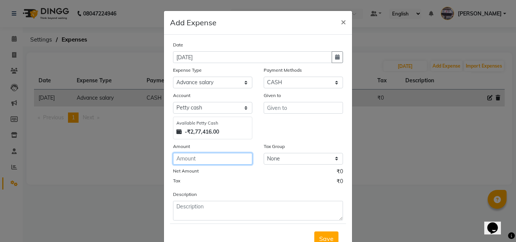
click at [198, 155] on input "number" at bounding box center [212, 159] width 79 height 12
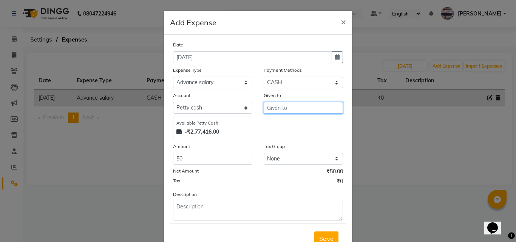
click at [266, 107] on input "text" at bounding box center [303, 108] width 79 height 12
click at [266, 124] on button "R ihan" at bounding box center [294, 124] width 60 height 12
click at [325, 236] on span "Save" at bounding box center [326, 239] width 14 height 8
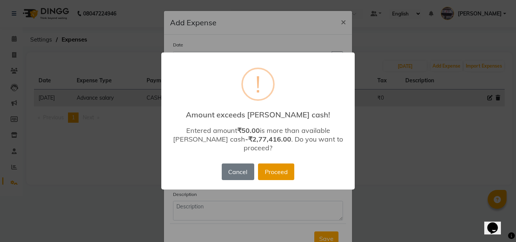
click at [266, 164] on button "Proceed" at bounding box center [276, 172] width 36 height 17
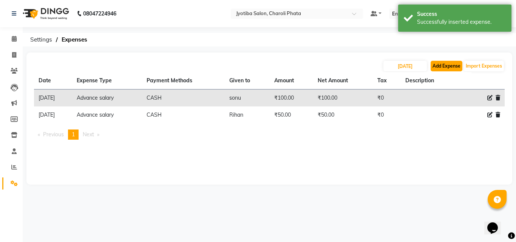
click at [437, 62] on button "Add Expense" at bounding box center [447, 66] width 32 height 11
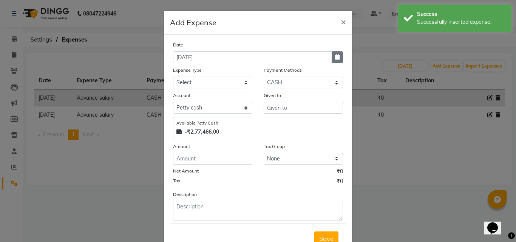
click at [339, 60] on button "button" at bounding box center [337, 57] width 11 height 12
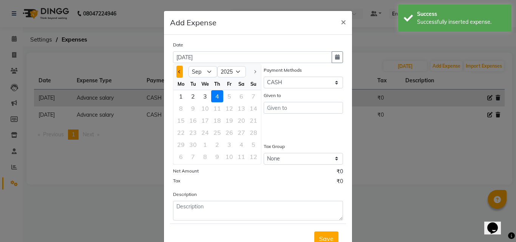
click at [179, 72] on button "Previous month" at bounding box center [179, 72] width 6 height 12
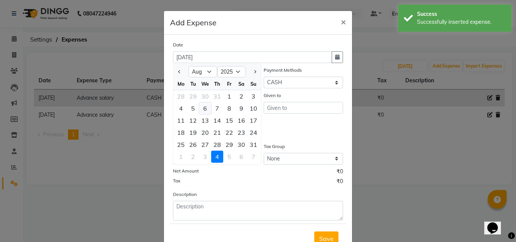
click at [199, 108] on div "6" at bounding box center [205, 108] width 12 height 12
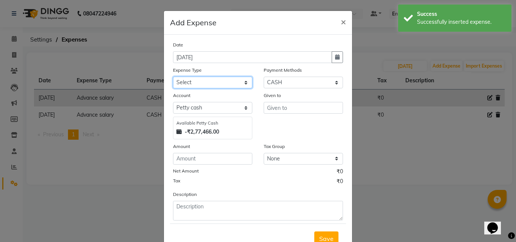
click at [198, 84] on select "Select Advance salary Advance salary ajaj Bank charges Car maintenance Cash tra…" at bounding box center [212, 83] width 79 height 12
click at [173, 77] on select "Select Advance salary Advance salary ajaj Bank charges Car maintenance Cash tra…" at bounding box center [212, 83] width 79 height 12
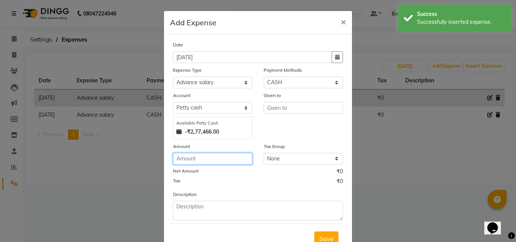
click at [191, 157] on input "number" at bounding box center [212, 159] width 79 height 12
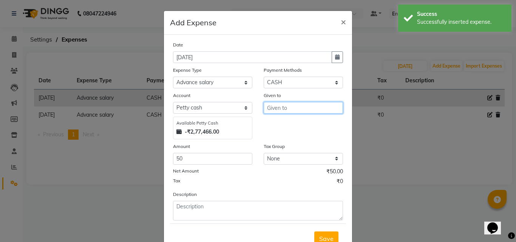
click at [273, 111] on input "text" at bounding box center [303, 108] width 79 height 12
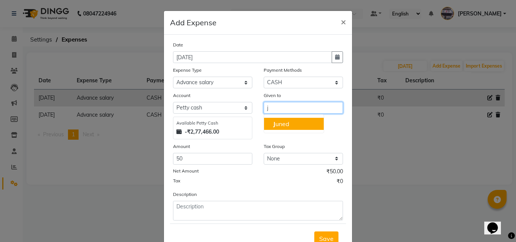
click at [273, 127] on ngb-highlight "J uned" at bounding box center [281, 124] width 16 height 8
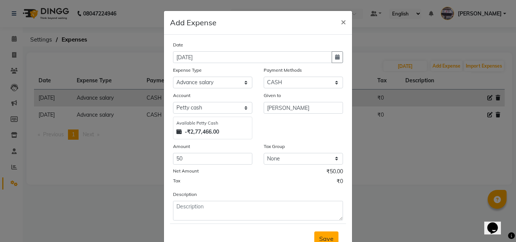
click at [320, 235] on span "Save" at bounding box center [326, 239] width 14 height 8
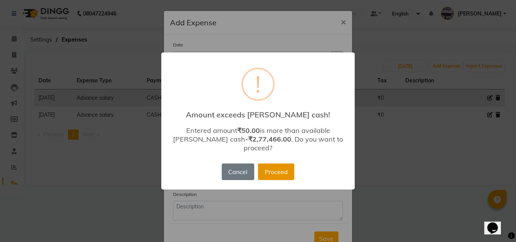
click at [280, 167] on button "Proceed" at bounding box center [276, 172] width 36 height 17
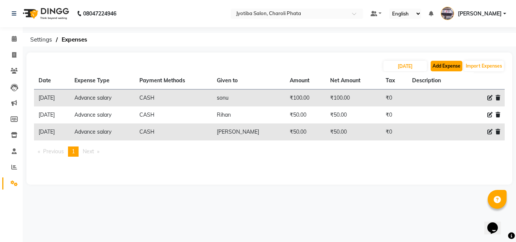
click at [435, 65] on button "Add Expense" at bounding box center [447, 66] width 32 height 11
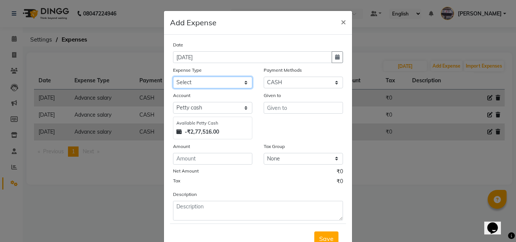
drag, startPoint x: 241, startPoint y: 83, endPoint x: 236, endPoint y: 88, distance: 7.2
click at [241, 83] on select "Select Advance salary Advance salary ajaj Bank charges Car maintenance Cash tra…" at bounding box center [212, 83] width 79 height 12
click at [173, 77] on select "Select Advance salary Advance salary ajaj Bank charges Car maintenance Cash tra…" at bounding box center [212, 83] width 79 height 12
drag, startPoint x: 220, startPoint y: 84, endPoint x: 229, endPoint y: 87, distance: 9.3
click at [220, 84] on select "Select Advance salary Advance salary ajaj Bank charges Car maintenance Cash tra…" at bounding box center [212, 83] width 79 height 12
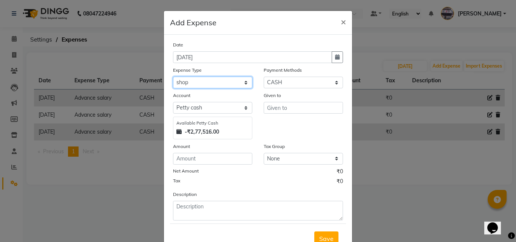
click at [173, 77] on select "Select Advance salary Advance salary ajaj Bank charges Car maintenance Cash tra…" at bounding box center [212, 83] width 79 height 12
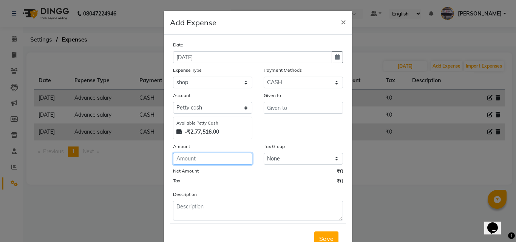
click at [181, 158] on input "number" at bounding box center [212, 159] width 79 height 12
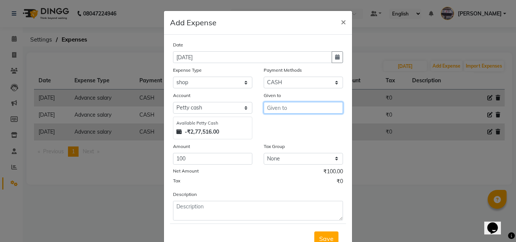
click at [278, 109] on input "text" at bounding box center [303, 108] width 79 height 12
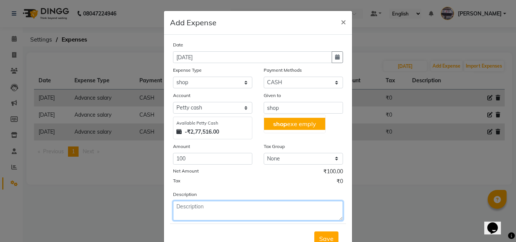
click at [230, 219] on textarea at bounding box center [258, 211] width 170 height 20
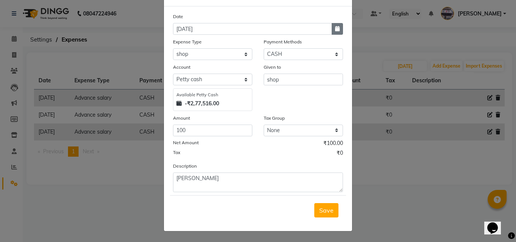
click at [337, 25] on button "button" at bounding box center [337, 29] width 11 height 12
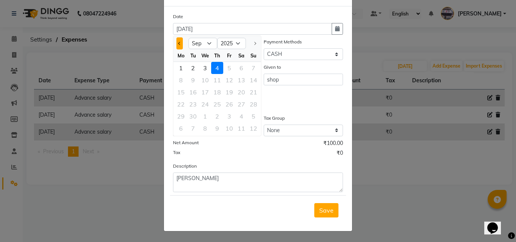
click at [176, 46] on button "Previous month" at bounding box center [179, 43] width 6 height 12
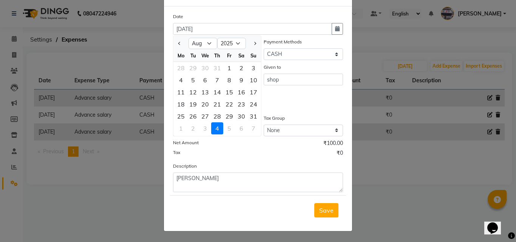
click at [204, 83] on div "6" at bounding box center [205, 80] width 12 height 12
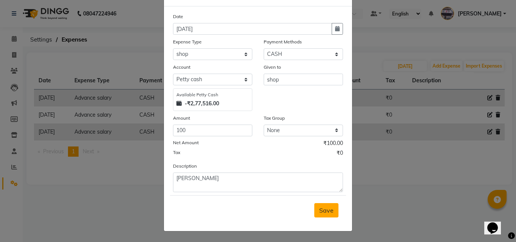
click at [322, 207] on span "Save" at bounding box center [326, 211] width 14 height 8
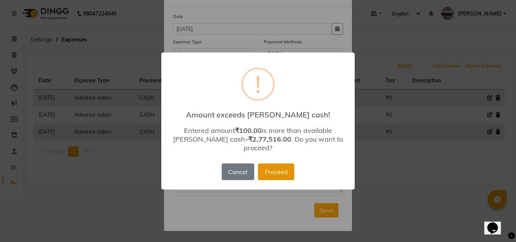
click at [281, 172] on button "Proceed" at bounding box center [276, 172] width 36 height 17
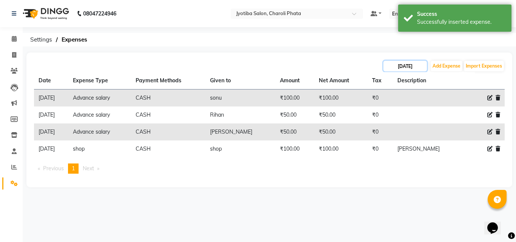
click at [409, 69] on input "[DATE]" at bounding box center [405, 66] width 43 height 11
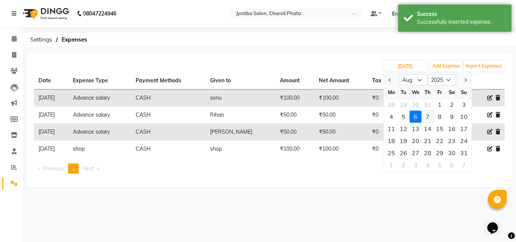
click at [425, 118] on div "7" at bounding box center [428, 117] width 12 height 12
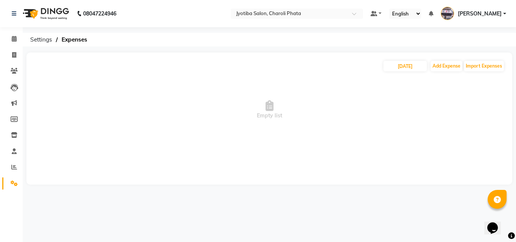
click at [409, 59] on div "[DATE] Add Expense Import Expenses Empty list" at bounding box center [269, 119] width 486 height 132
drag, startPoint x: 406, startPoint y: 73, endPoint x: 406, endPoint y: 68, distance: 4.5
click at [406, 72] on span "Empty list" at bounding box center [269, 110] width 471 height 76
click at [407, 67] on input "[DATE]" at bounding box center [405, 66] width 43 height 11
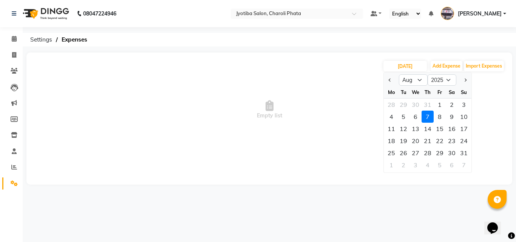
click at [415, 113] on div "6" at bounding box center [416, 117] width 12 height 12
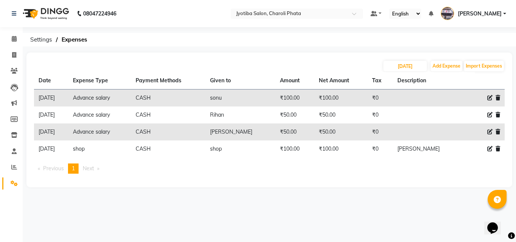
click at [457, 72] on th "Description" at bounding box center [428, 80] width 70 height 17
click at [457, 71] on button "Add Expense" at bounding box center [447, 66] width 32 height 11
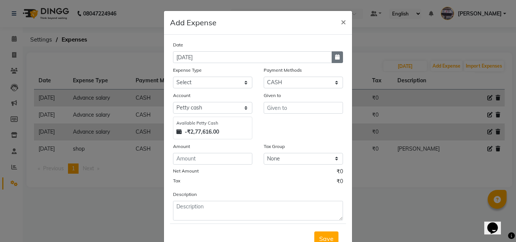
click at [332, 60] on button "button" at bounding box center [337, 57] width 11 height 12
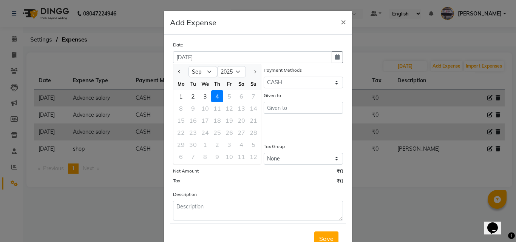
click at [173, 73] on div at bounding box center [180, 72] width 15 height 12
click at [178, 73] on span "Previous month" at bounding box center [179, 71] width 3 height 3
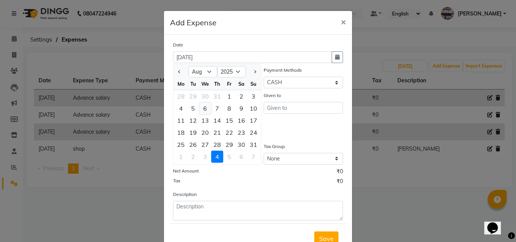
click at [201, 109] on div "6" at bounding box center [205, 108] width 12 height 12
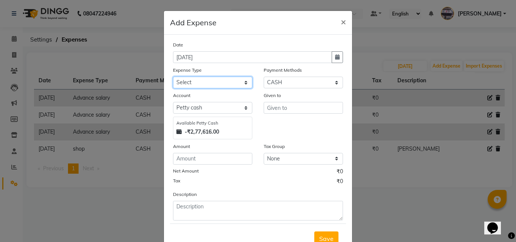
click at [209, 81] on select "Select Advance salary Advance salary ajaj Bank charges Car maintenance Cash tra…" at bounding box center [212, 83] width 79 height 12
click at [173, 77] on select "Select Advance salary Advance salary ajaj Bank charges Car maintenance Cash tra…" at bounding box center [212, 83] width 79 height 12
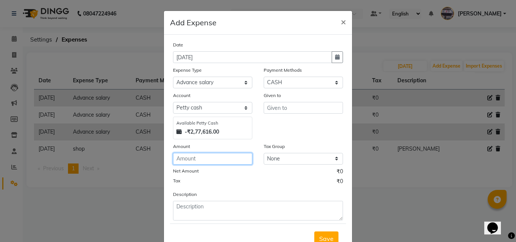
click at [210, 157] on input "number" at bounding box center [212, 159] width 79 height 12
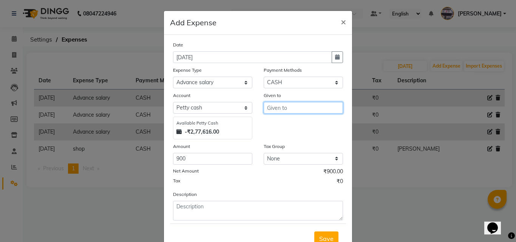
click at [266, 112] on input "text" at bounding box center [303, 108] width 79 height 12
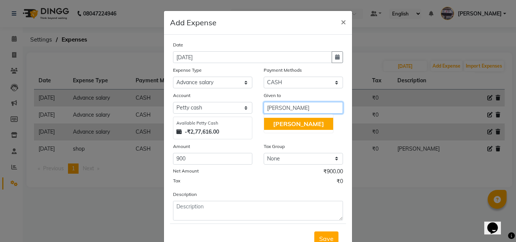
click at [273, 126] on span "[PERSON_NAME]" at bounding box center [298, 124] width 51 height 8
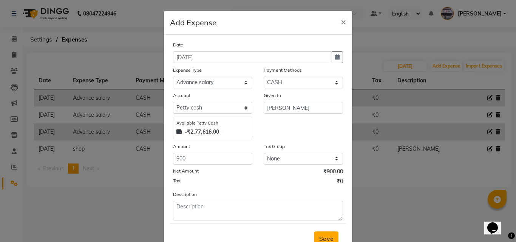
click at [314, 236] on button "Save" at bounding box center [326, 239] width 24 height 14
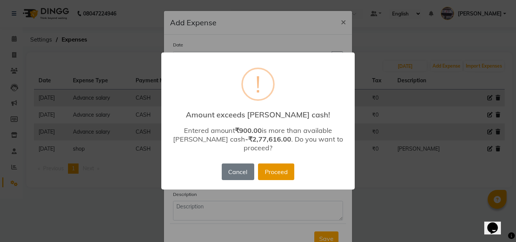
click at [284, 172] on button "Proceed" at bounding box center [276, 172] width 36 height 17
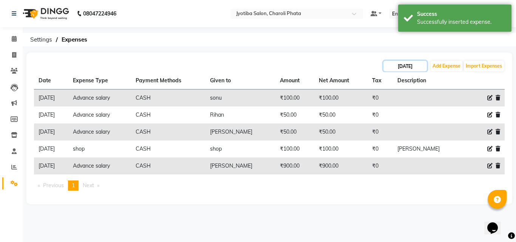
click at [394, 67] on input "[DATE]" at bounding box center [405, 66] width 43 height 11
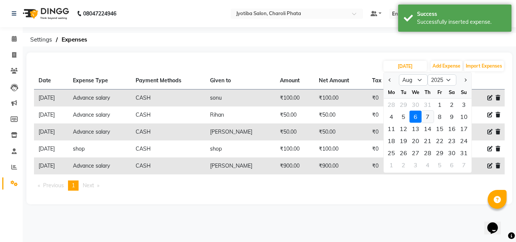
click at [426, 114] on div "7" at bounding box center [428, 117] width 12 height 12
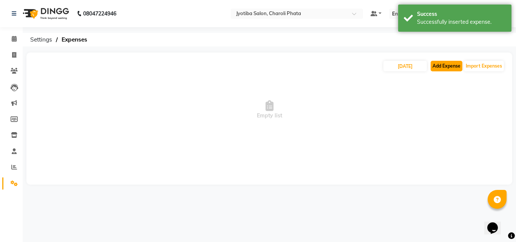
click at [451, 67] on button "Add Expense" at bounding box center [447, 66] width 32 height 11
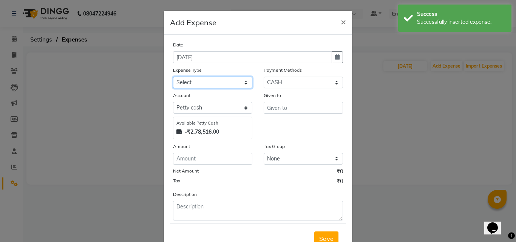
click at [241, 79] on select "Select Advance salary Advance salary ajaj Bank charges Car maintenance Cash tra…" at bounding box center [212, 83] width 79 height 12
click at [173, 77] on select "Select Advance salary Advance salary ajaj Bank charges Car maintenance Cash tra…" at bounding box center [212, 83] width 79 height 12
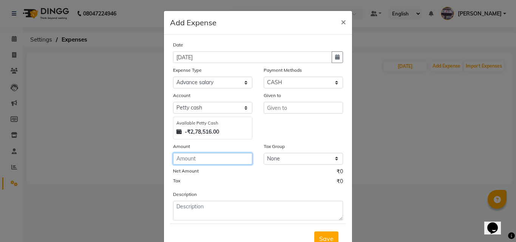
click at [202, 164] on input "number" at bounding box center [212, 159] width 79 height 12
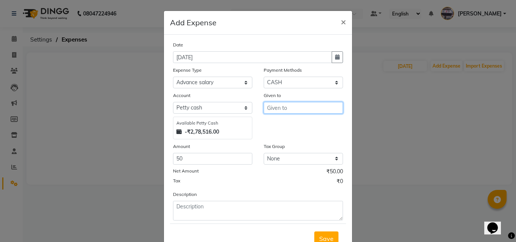
click at [273, 108] on input "text" at bounding box center [303, 108] width 79 height 12
click at [273, 120] on span "J" at bounding box center [274, 124] width 2 height 8
click at [325, 236] on span "Save" at bounding box center [326, 239] width 14 height 8
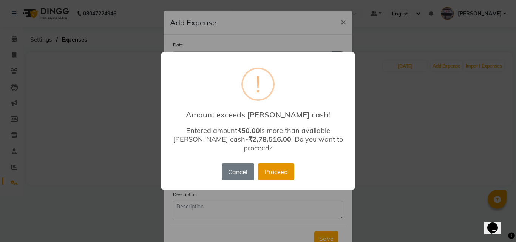
click at [261, 164] on button "Proceed" at bounding box center [276, 172] width 36 height 17
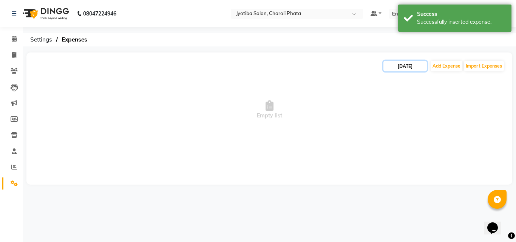
click at [406, 68] on input "[DATE]" at bounding box center [405, 66] width 43 height 11
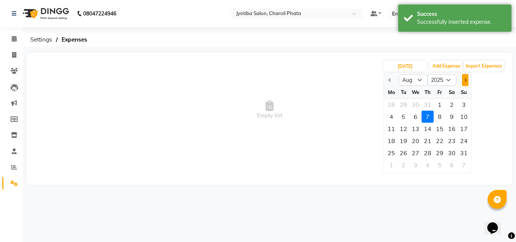
click at [466, 79] on button "Next month" at bounding box center [465, 80] width 6 height 12
click at [428, 104] on div "4" at bounding box center [428, 105] width 12 height 12
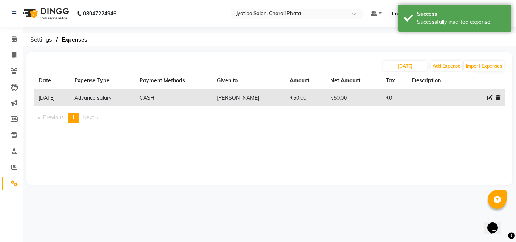
click at [491, 97] on icon at bounding box center [489, 97] width 5 height 5
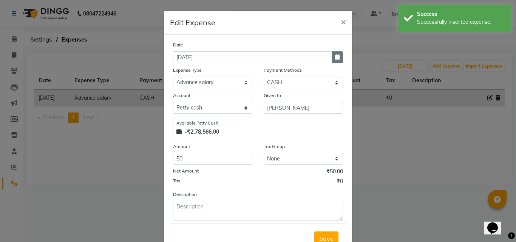
click at [339, 57] on button "button" at bounding box center [337, 57] width 11 height 12
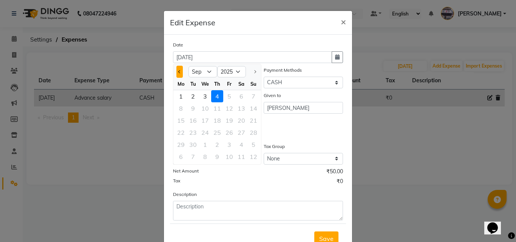
click at [178, 75] on button "Previous month" at bounding box center [179, 72] width 6 height 12
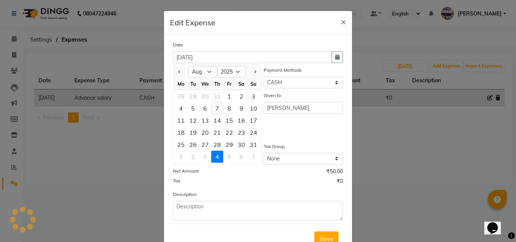
click at [211, 112] on div "7" at bounding box center [217, 108] width 12 height 12
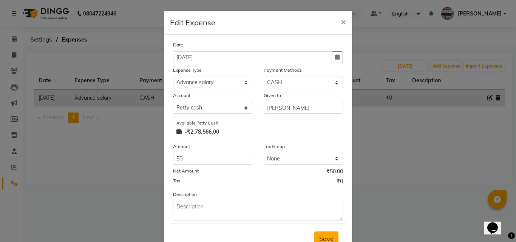
click at [321, 232] on button "Save" at bounding box center [326, 239] width 24 height 14
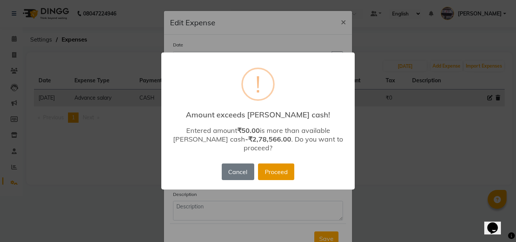
click at [288, 173] on button "Proceed" at bounding box center [276, 172] width 36 height 17
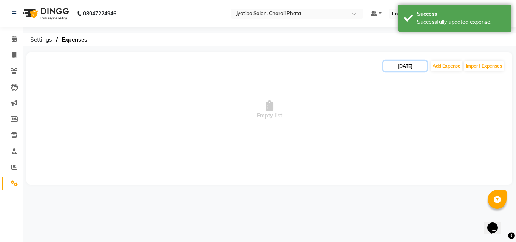
click at [403, 67] on input "[DATE]" at bounding box center [405, 66] width 43 height 11
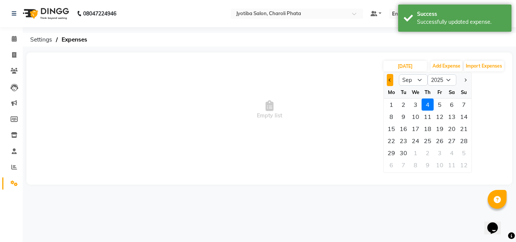
click at [389, 81] on button "Previous month" at bounding box center [390, 80] width 6 height 12
click at [428, 119] on div "7" at bounding box center [428, 117] width 12 height 12
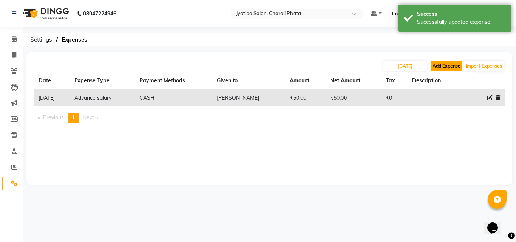
click at [449, 64] on button "Add Expense" at bounding box center [447, 66] width 32 height 11
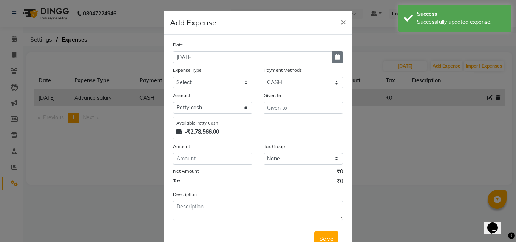
click at [335, 57] on icon "button" at bounding box center [337, 56] width 5 height 5
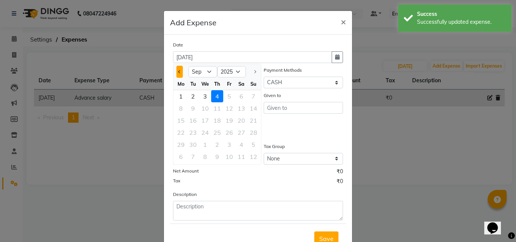
click at [176, 74] on button "Previous month" at bounding box center [179, 72] width 6 height 12
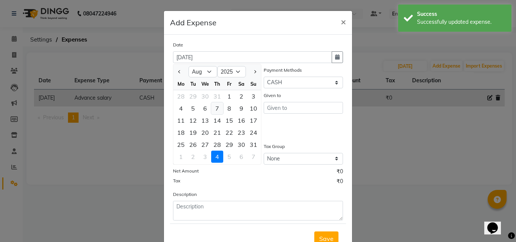
click at [213, 110] on div "7" at bounding box center [217, 108] width 12 height 12
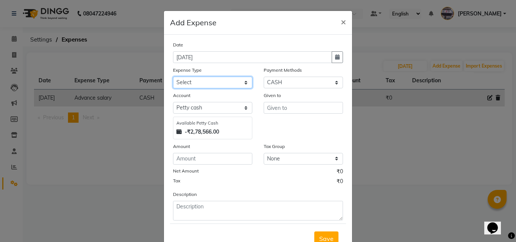
drag, startPoint x: 209, startPoint y: 80, endPoint x: 211, endPoint y: 85, distance: 5.4
click at [209, 80] on select "Select Advance salary Advance salary ajaj Bank charges Car maintenance Cash tra…" at bounding box center [212, 83] width 79 height 12
click at [173, 77] on select "Select Advance salary Advance salary ajaj Bank charges Car maintenance Cash tra…" at bounding box center [212, 83] width 79 height 12
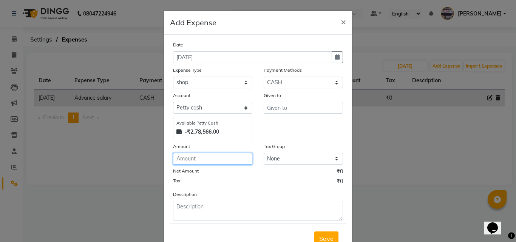
click at [198, 160] on input "number" at bounding box center [212, 159] width 79 height 12
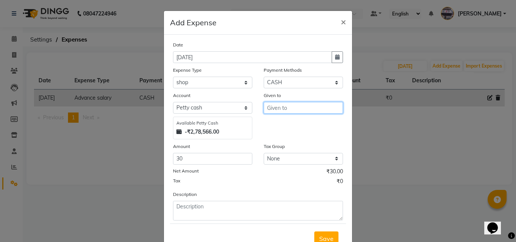
click at [273, 107] on input "text" at bounding box center [303, 108] width 79 height 12
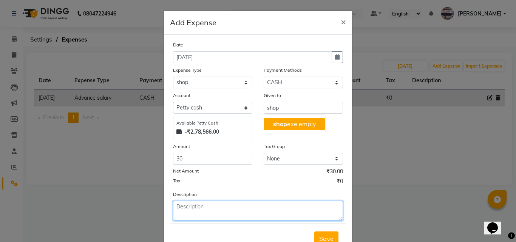
click at [229, 219] on textarea at bounding box center [258, 211] width 170 height 20
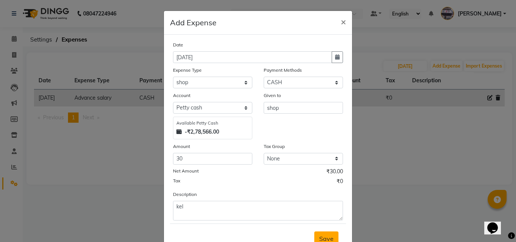
click at [330, 234] on button "Save" at bounding box center [326, 239] width 24 height 14
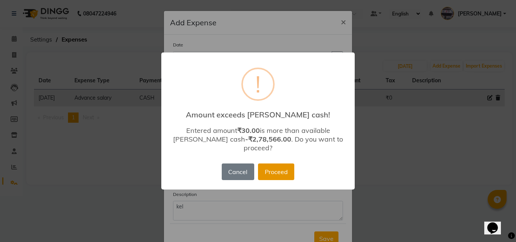
click at [286, 172] on button "Proceed" at bounding box center [276, 172] width 36 height 17
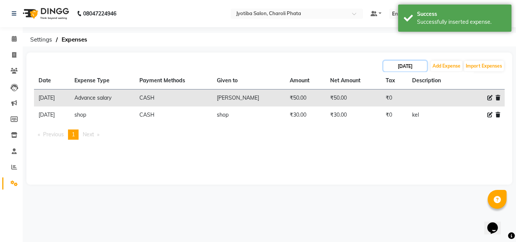
click at [400, 68] on input "[DATE]" at bounding box center [405, 66] width 43 height 11
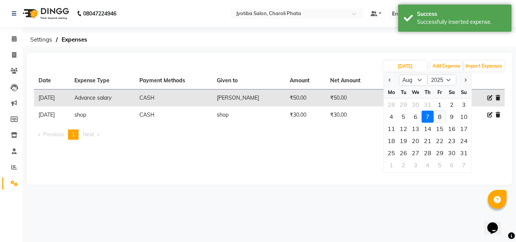
click at [436, 117] on div "8" at bounding box center [440, 117] width 12 height 12
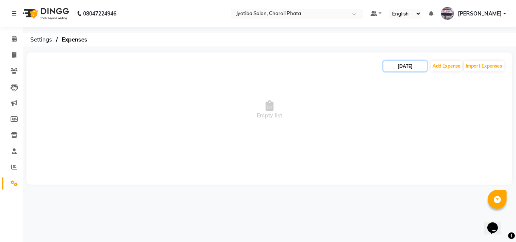
click at [405, 67] on input "[DATE]" at bounding box center [405, 66] width 43 height 11
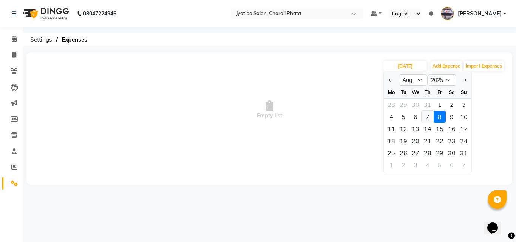
click at [425, 114] on div "7" at bounding box center [428, 117] width 12 height 12
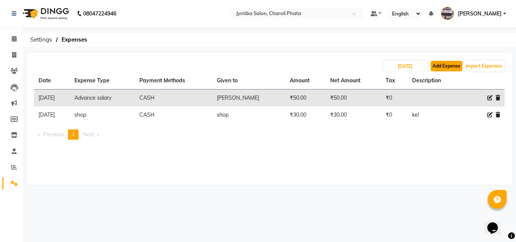
click at [438, 66] on button "Add Expense" at bounding box center [447, 66] width 32 height 11
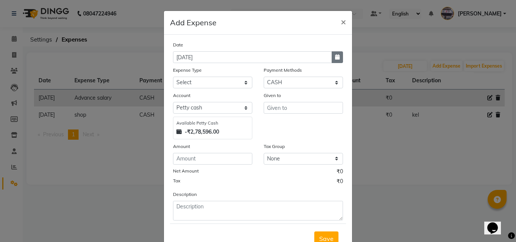
click at [335, 58] on icon "button" at bounding box center [337, 56] width 5 height 5
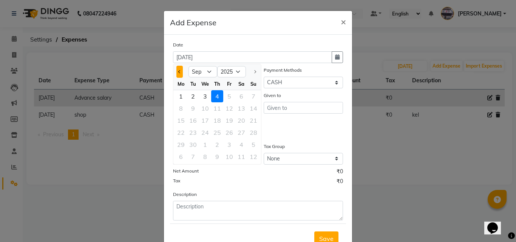
click at [176, 74] on button "Previous month" at bounding box center [179, 72] width 6 height 12
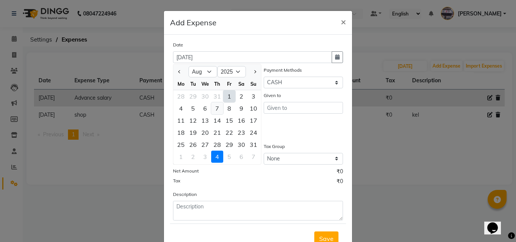
click at [214, 105] on div "7" at bounding box center [217, 108] width 12 height 12
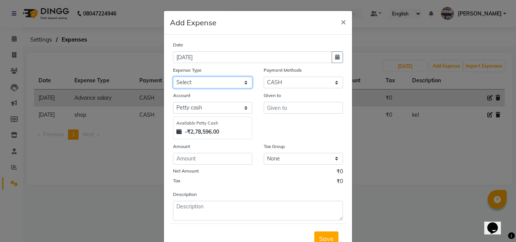
click at [199, 84] on select "Select Advance salary Advance salary ajaj Bank charges Car maintenance Cash tra…" at bounding box center [212, 83] width 79 height 12
click at [173, 77] on select "Select Advance salary Advance salary ajaj Bank charges Car maintenance Cash tra…" at bounding box center [212, 83] width 79 height 12
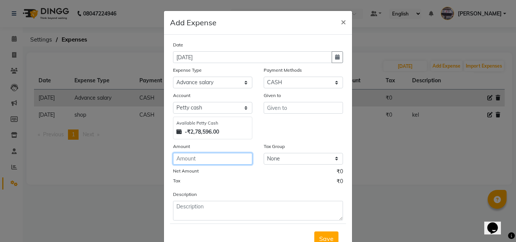
click at [198, 153] on input "number" at bounding box center [212, 159] width 79 height 12
drag, startPoint x: 274, startPoint y: 115, endPoint x: 274, endPoint y: 111, distance: 4.2
click at [274, 111] on div "Given to" at bounding box center [303, 115] width 91 height 48
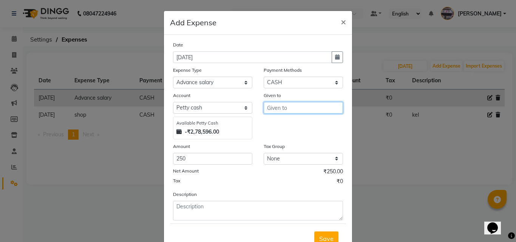
click at [274, 110] on input "text" at bounding box center [303, 108] width 79 height 12
drag, startPoint x: 274, startPoint y: 115, endPoint x: 277, endPoint y: 134, distance: 19.6
click at [277, 134] on ngb-typeahead-window "A li A mol Rih a n" at bounding box center [294, 135] width 60 height 43
click at [286, 140] on button "A mol" at bounding box center [294, 136] width 60 height 12
click at [329, 235] on span "Save" at bounding box center [326, 239] width 14 height 8
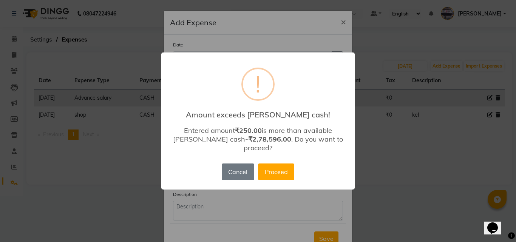
click at [284, 176] on div "Cancel No Proceed" at bounding box center [258, 172] width 76 height 20
click at [280, 165] on button "Proceed" at bounding box center [276, 172] width 36 height 17
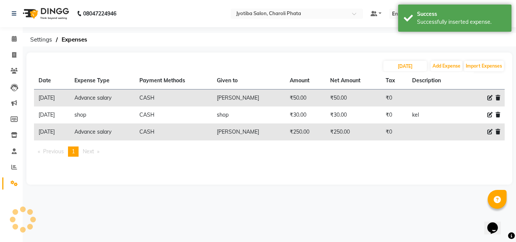
click at [394, 60] on div "[DATE] Add Expense Import Expenses" at bounding box center [269, 66] width 471 height 12
click at [395, 65] on input "[DATE]" at bounding box center [405, 66] width 43 height 11
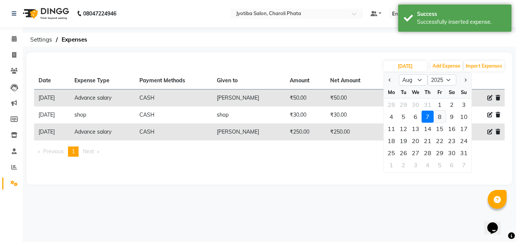
click at [440, 118] on div "8" at bounding box center [440, 117] width 12 height 12
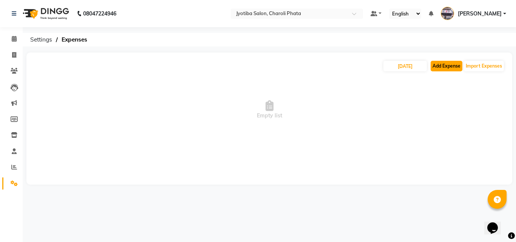
click at [453, 66] on button "Add Expense" at bounding box center [447, 66] width 32 height 11
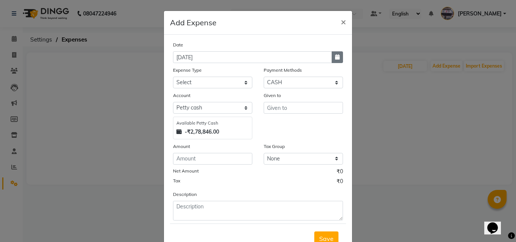
click at [336, 54] on button "button" at bounding box center [337, 57] width 11 height 12
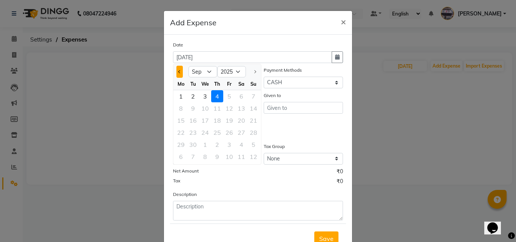
click at [178, 71] on span "Previous month" at bounding box center [179, 71] width 3 height 3
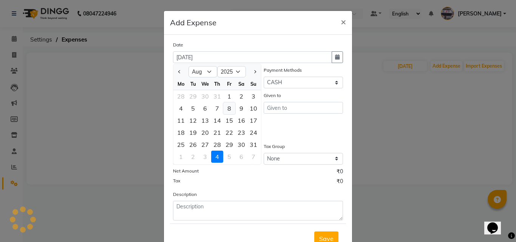
click at [228, 110] on div "8" at bounding box center [229, 108] width 12 height 12
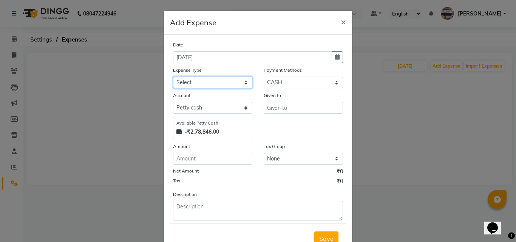
click at [216, 82] on select "Select Advance salary Advance salary ajaj Bank charges Car maintenance Cash tra…" at bounding box center [212, 83] width 79 height 12
click at [173, 77] on select "Select Advance salary Advance salary ajaj Bank charges Car maintenance Cash tra…" at bounding box center [212, 83] width 79 height 12
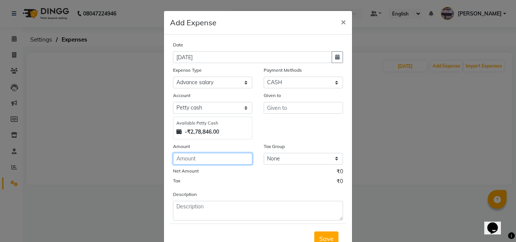
click at [209, 154] on input "number" at bounding box center [212, 159] width 79 height 12
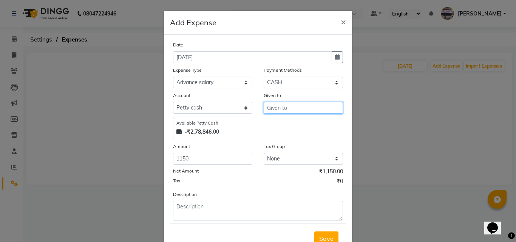
click at [280, 106] on input "text" at bounding box center [303, 108] width 79 height 12
click at [278, 135] on ngb-highlight "A mol" at bounding box center [280, 136] width 15 height 8
click at [321, 234] on button "Save" at bounding box center [326, 239] width 24 height 14
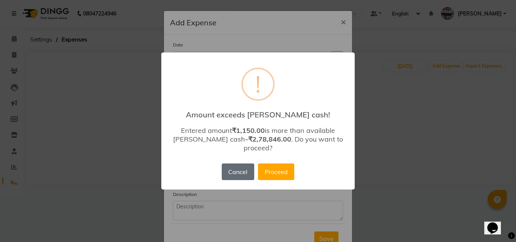
click at [238, 164] on button "Cancel" at bounding box center [238, 172] width 32 height 17
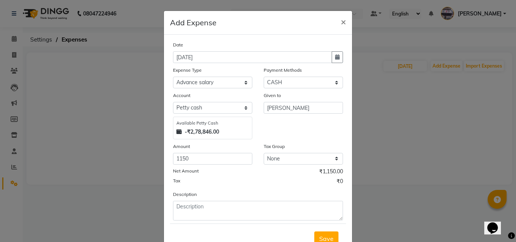
scroll to position [4, 0]
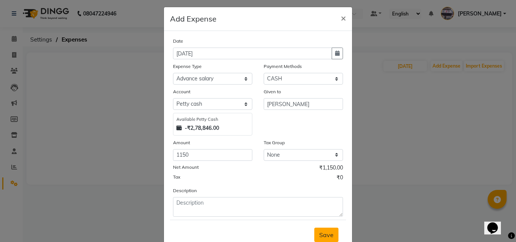
click at [328, 235] on span "Save" at bounding box center [326, 235] width 14 height 8
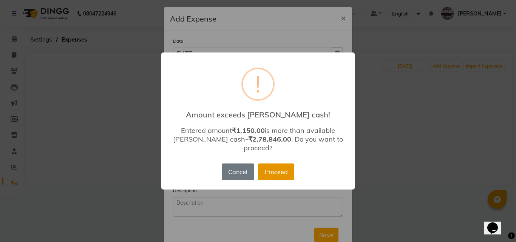
click at [283, 171] on button "Proceed" at bounding box center [276, 172] width 36 height 17
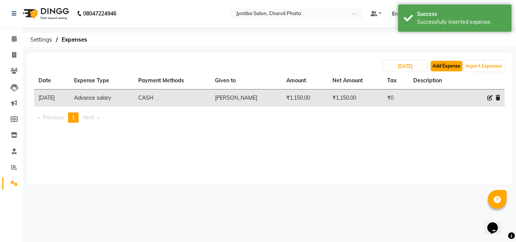
click at [432, 62] on button "Add Expense" at bounding box center [447, 66] width 32 height 11
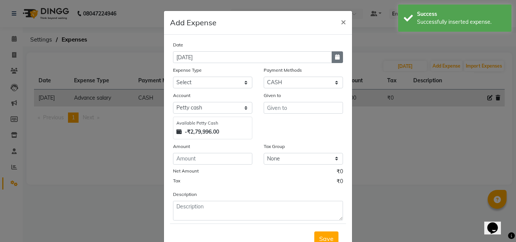
click at [336, 55] on icon "button" at bounding box center [337, 56] width 5 height 5
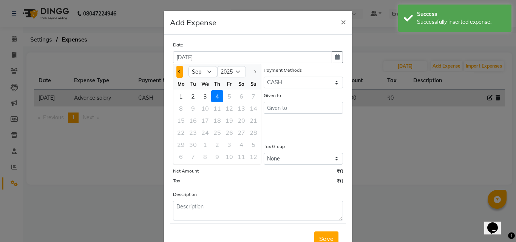
click at [179, 72] on button "Previous month" at bounding box center [179, 72] width 6 height 12
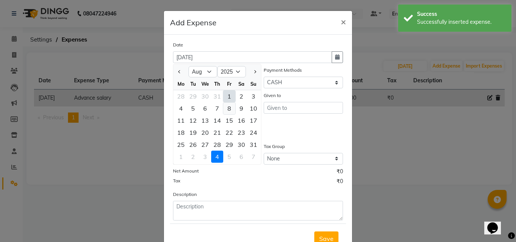
click at [231, 107] on div "8" at bounding box center [229, 108] width 12 height 12
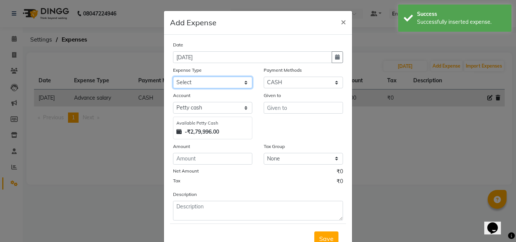
click at [220, 82] on select "Select Advance salary Advance salary ajaj Bank charges Car maintenance Cash tra…" at bounding box center [212, 83] width 79 height 12
click at [173, 77] on select "Select Advance salary Advance salary ajaj Bank charges Car maintenance Cash tra…" at bounding box center [212, 83] width 79 height 12
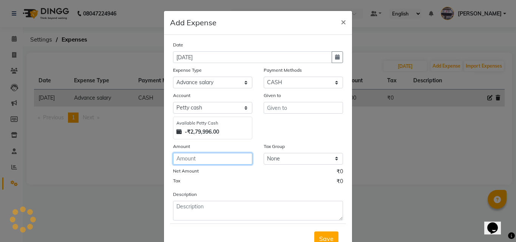
click at [215, 162] on input "number" at bounding box center [212, 159] width 79 height 12
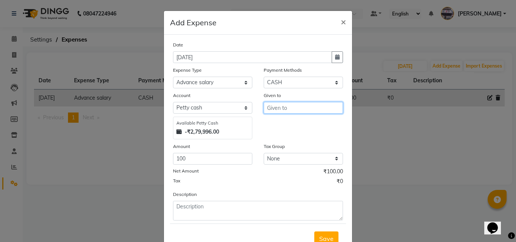
click at [286, 112] on input "text" at bounding box center [303, 108] width 79 height 12
click at [287, 124] on button "R ihan" at bounding box center [294, 124] width 60 height 12
click at [319, 232] on button "Save" at bounding box center [326, 239] width 24 height 14
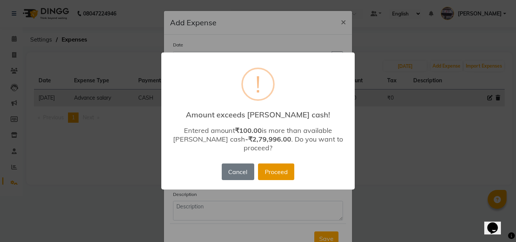
click at [285, 172] on button "Proceed" at bounding box center [276, 172] width 36 height 17
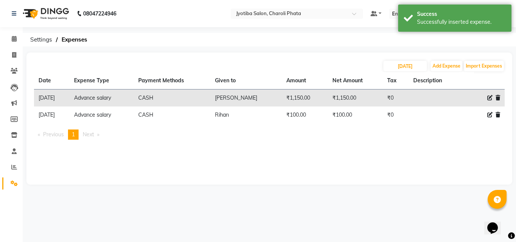
click at [439, 60] on div "[DATE] Add Expense Import Expenses Date Expense Type Payment Methods Given to A…" at bounding box center [269, 119] width 486 height 132
click at [439, 62] on button "Add Expense" at bounding box center [447, 66] width 32 height 11
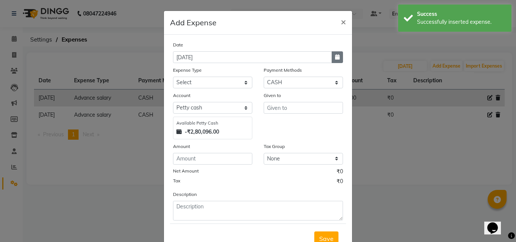
click at [332, 52] on button "button" at bounding box center [337, 57] width 11 height 12
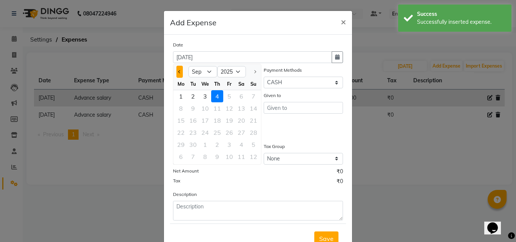
click at [178, 74] on button "Previous month" at bounding box center [179, 72] width 6 height 12
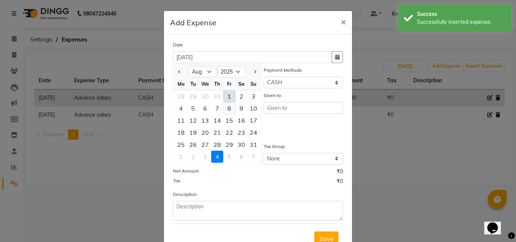
click at [224, 108] on div "8" at bounding box center [229, 108] width 12 height 12
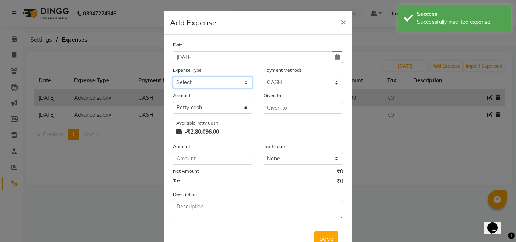
click at [221, 84] on select "Select Advance salary Advance salary ajaj Bank charges Car maintenance Cash tra…" at bounding box center [212, 83] width 79 height 12
click at [173, 77] on select "Select Advance salary Advance salary ajaj Bank charges Car maintenance Cash tra…" at bounding box center [212, 83] width 79 height 12
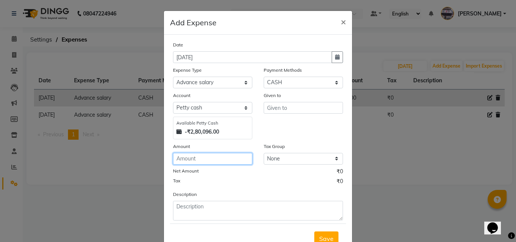
click at [198, 156] on input "number" at bounding box center [212, 159] width 79 height 12
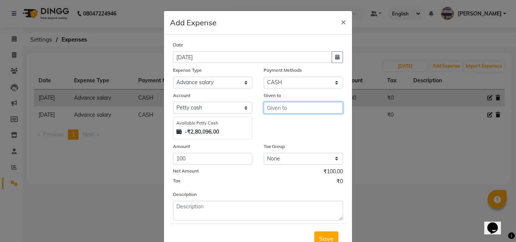
click at [289, 109] on input "text" at bounding box center [303, 108] width 79 height 12
click at [285, 127] on ngb-highlight "Jun ed" at bounding box center [281, 124] width 17 height 8
click at [321, 230] on div "Save" at bounding box center [258, 239] width 176 height 30
click at [321, 235] on span "Save" at bounding box center [326, 239] width 14 height 8
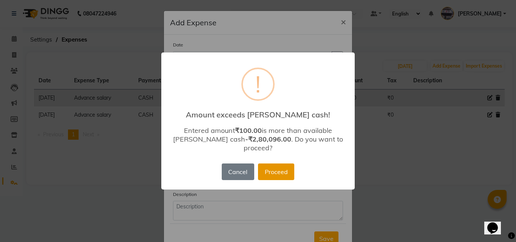
click at [277, 165] on button "Proceed" at bounding box center [276, 172] width 36 height 17
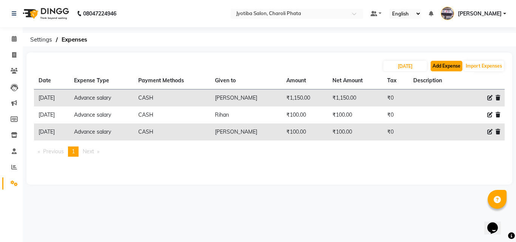
click at [437, 67] on button "Add Expense" at bounding box center [447, 66] width 32 height 11
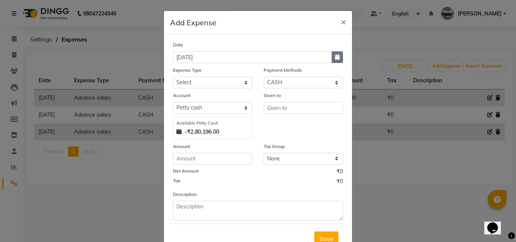
click at [335, 57] on icon "button" at bounding box center [337, 56] width 5 height 5
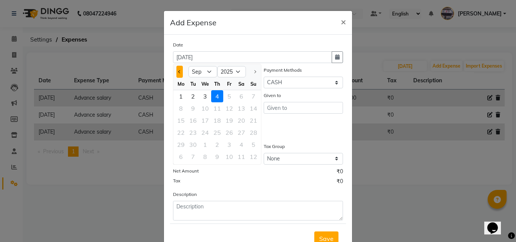
click at [177, 70] on button "Previous month" at bounding box center [179, 72] width 6 height 12
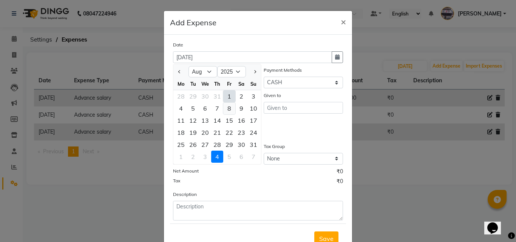
drag, startPoint x: 233, startPoint y: 111, endPoint x: 228, endPoint y: 111, distance: 4.5
click at [228, 111] on div "4 5 6 7 8 9 10" at bounding box center [217, 108] width 88 height 12
click at [227, 109] on div "8" at bounding box center [229, 108] width 12 height 12
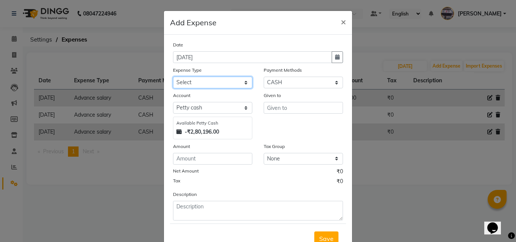
click at [209, 82] on select "Select Advance salary Advance salary ajaj Bank charges Car maintenance Cash tra…" at bounding box center [212, 83] width 79 height 12
click at [173, 77] on select "Select Advance salary Advance salary ajaj Bank charges Car maintenance Cash tra…" at bounding box center [212, 83] width 79 height 12
click at [176, 165] on div "Date [DATE] Expense Type Select Advance salary Advance salary ajaj Bank charges…" at bounding box center [258, 131] width 170 height 180
click at [178, 153] on div "Amount" at bounding box center [212, 153] width 91 height 22
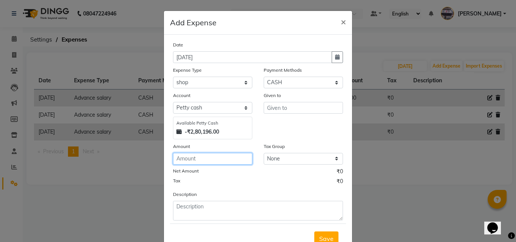
click at [177, 157] on input "number" at bounding box center [212, 159] width 79 height 12
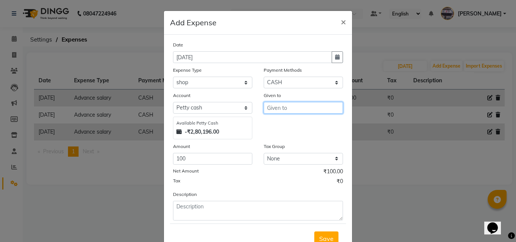
click at [277, 103] on input "text" at bounding box center [303, 108] width 79 height 12
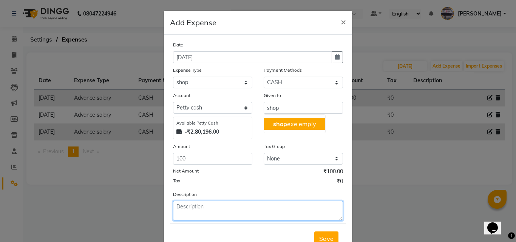
drag, startPoint x: 227, startPoint y: 207, endPoint x: 206, endPoint y: 210, distance: 21.4
click at [224, 210] on textarea at bounding box center [258, 211] width 170 height 20
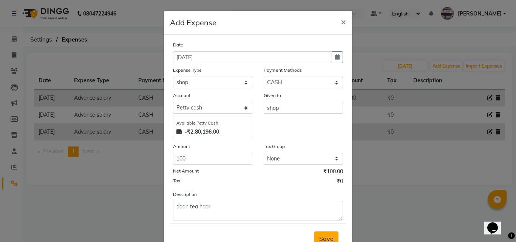
click at [329, 237] on span "Save" at bounding box center [326, 239] width 14 height 8
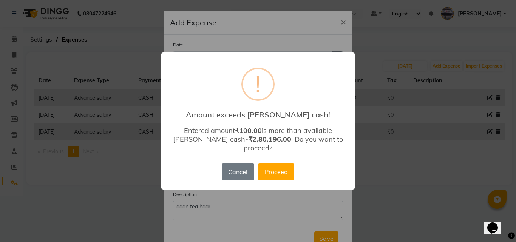
click at [295, 169] on div "Cancel No Proceed" at bounding box center [258, 172] width 76 height 20
click at [285, 167] on button "Proceed" at bounding box center [276, 172] width 36 height 17
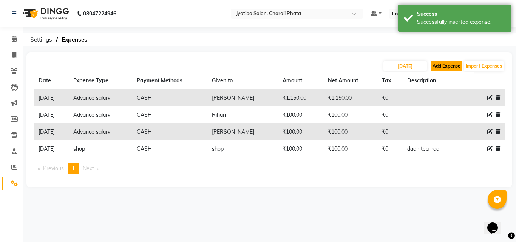
click at [444, 65] on button "Add Expense" at bounding box center [447, 66] width 32 height 11
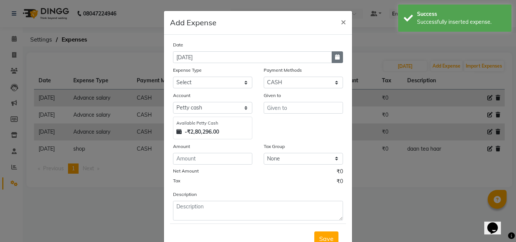
drag, startPoint x: 330, startPoint y: 53, endPoint x: 319, endPoint y: 57, distance: 12.4
click at [332, 53] on button "button" at bounding box center [337, 57] width 11 height 12
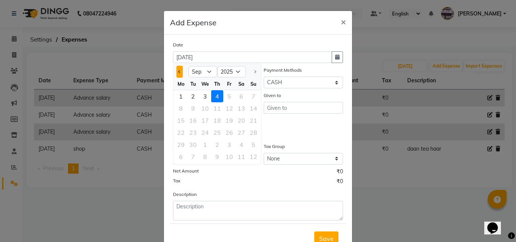
click at [180, 67] on button "Previous month" at bounding box center [179, 72] width 6 height 12
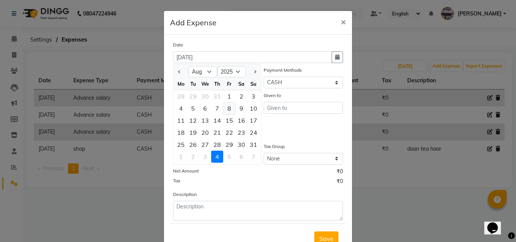
click at [227, 105] on div "8" at bounding box center [229, 108] width 12 height 12
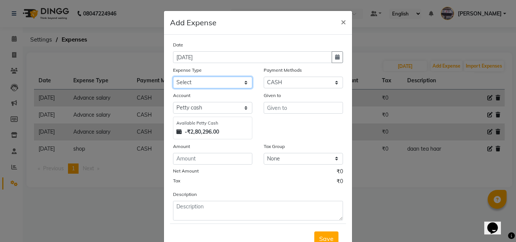
click at [218, 85] on select "Select Advance salary Advance salary ajaj Bank charges Car maintenance Cash tra…" at bounding box center [212, 83] width 79 height 12
click at [173, 77] on select "Select Advance salary Advance salary ajaj Bank charges Car maintenance Cash tra…" at bounding box center [212, 83] width 79 height 12
drag, startPoint x: 197, startPoint y: 168, endPoint x: 198, endPoint y: 161, distance: 7.3
click at [198, 163] on div "Date [DATE] Expense Type Select Advance salary Advance salary ajaj Bank charges…" at bounding box center [258, 131] width 170 height 180
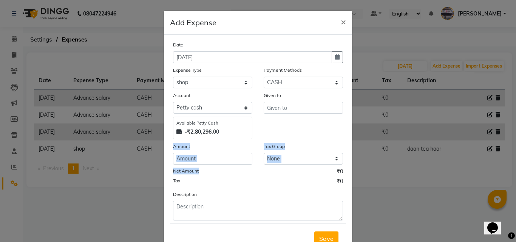
click at [198, 161] on input "number" at bounding box center [212, 159] width 79 height 12
click at [277, 114] on div "Given to" at bounding box center [303, 115] width 91 height 48
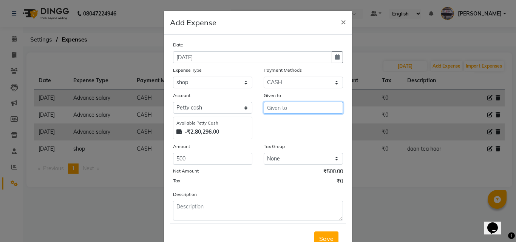
click at [277, 108] on input "text" at bounding box center [303, 108] width 79 height 12
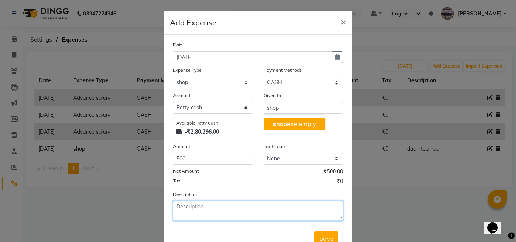
click at [196, 213] on textarea at bounding box center [258, 211] width 170 height 20
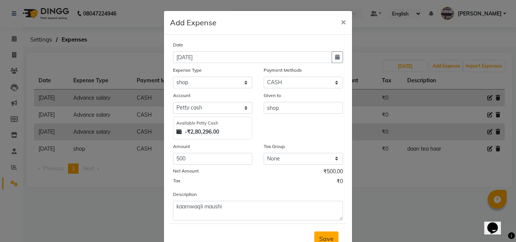
click at [323, 235] on span "Save" at bounding box center [326, 239] width 14 height 8
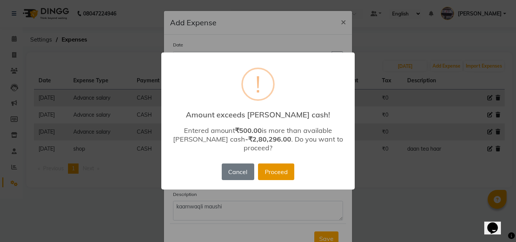
click at [276, 164] on button "Proceed" at bounding box center [276, 172] width 36 height 17
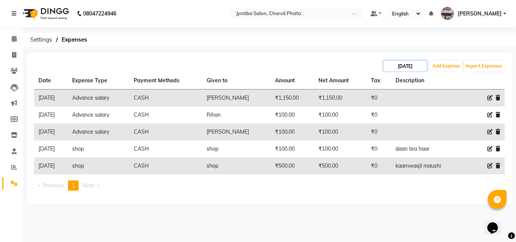
click at [401, 68] on input "[DATE]" at bounding box center [405, 66] width 43 height 11
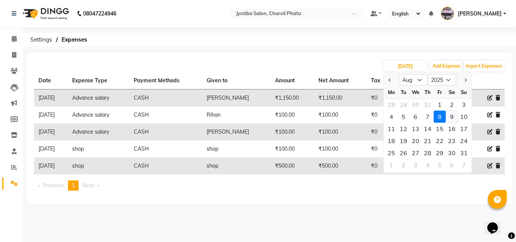
click at [449, 116] on div "9" at bounding box center [452, 117] width 12 height 12
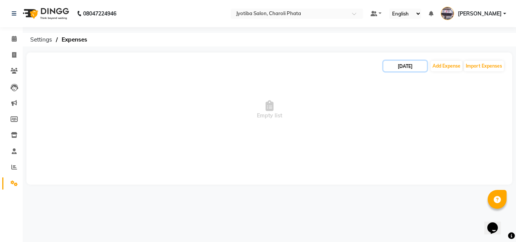
click at [397, 61] on input "[DATE]" at bounding box center [405, 66] width 43 height 11
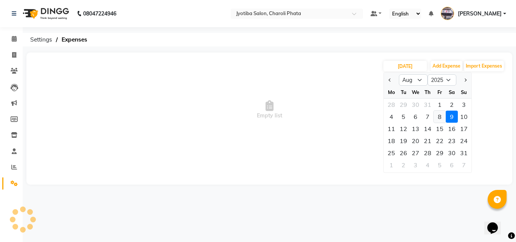
click at [439, 115] on div "8" at bounding box center [440, 117] width 12 height 12
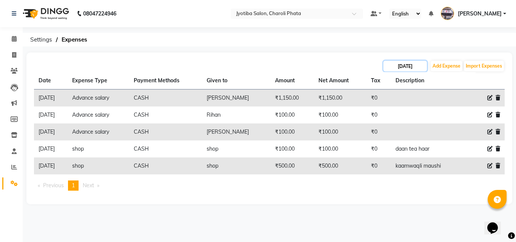
click at [396, 65] on input "[DATE]" at bounding box center [405, 66] width 43 height 11
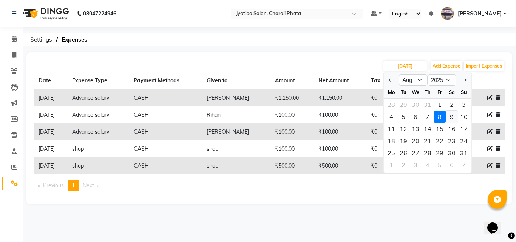
click at [452, 117] on div "9" at bounding box center [452, 117] width 12 height 12
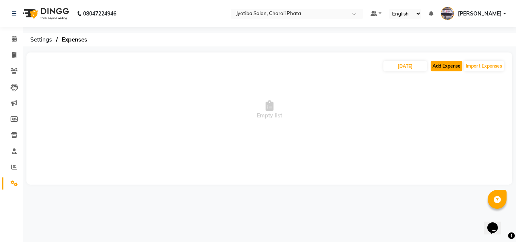
click at [438, 65] on button "Add Expense" at bounding box center [447, 66] width 32 height 11
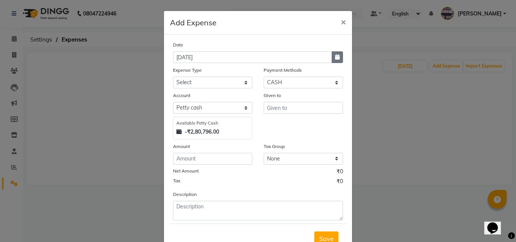
click at [335, 57] on icon "button" at bounding box center [337, 56] width 5 height 5
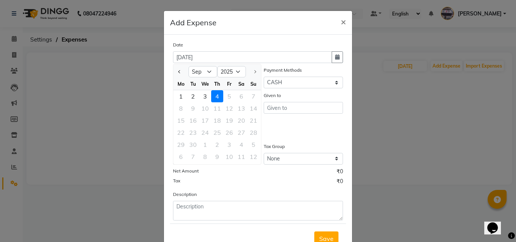
click at [173, 73] on div at bounding box center [180, 72] width 15 height 12
click at [176, 72] on button "Previous month" at bounding box center [179, 72] width 6 height 12
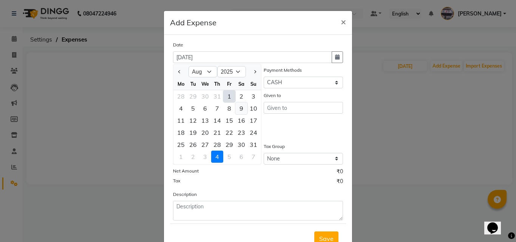
click at [240, 111] on div "9" at bounding box center [241, 108] width 12 height 12
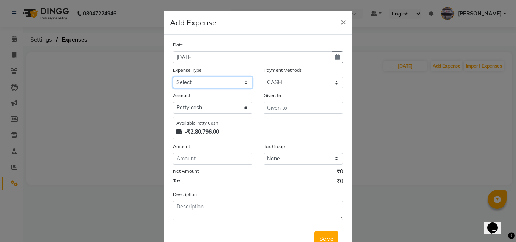
click at [226, 82] on select "Select Advance salary Advance salary ajaj Bank charges Car maintenance Cash tra…" at bounding box center [212, 83] width 79 height 12
click at [173, 77] on select "Select Advance salary Advance salary ajaj Bank charges Car maintenance Cash tra…" at bounding box center [212, 83] width 79 height 12
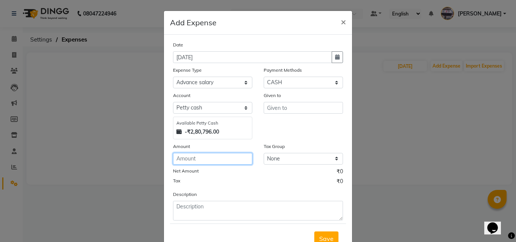
click at [208, 156] on input "number" at bounding box center [212, 159] width 79 height 12
click at [275, 101] on div "Given to" at bounding box center [303, 96] width 79 height 11
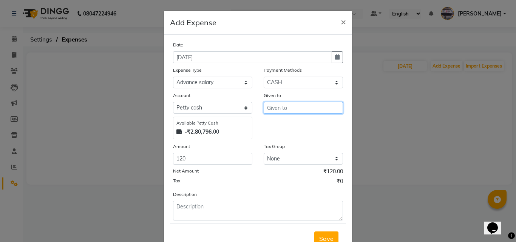
click at [274, 106] on input "text" at bounding box center [303, 108] width 79 height 12
drag, startPoint x: 273, startPoint y: 121, endPoint x: 281, endPoint y: 133, distance: 14.1
click at [273, 122] on span "R" at bounding box center [275, 124] width 4 height 8
click at [324, 234] on button "Save" at bounding box center [326, 239] width 24 height 14
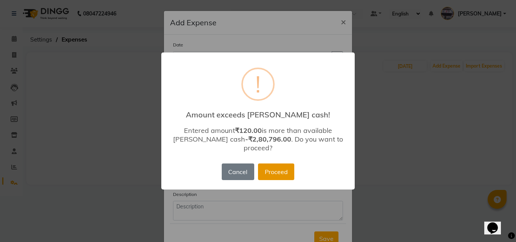
click at [290, 167] on button "Proceed" at bounding box center [276, 172] width 36 height 17
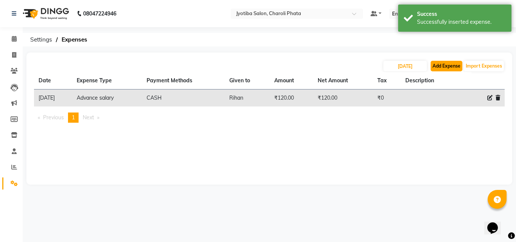
click at [452, 67] on button "Add Expense" at bounding box center [447, 66] width 32 height 11
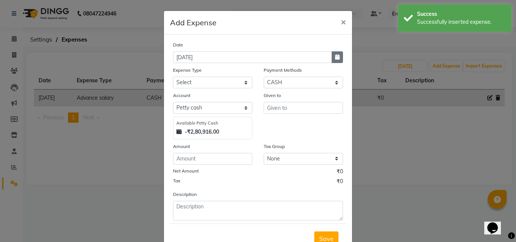
click at [336, 60] on button "button" at bounding box center [337, 57] width 11 height 12
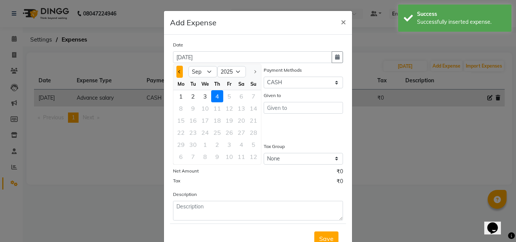
click at [177, 74] on button "Previous month" at bounding box center [179, 72] width 6 height 12
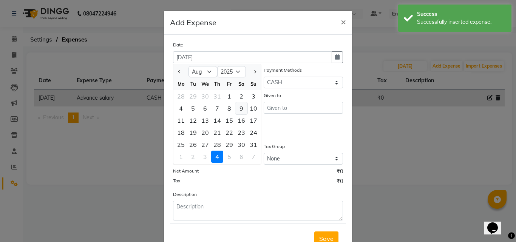
click at [238, 108] on div "9" at bounding box center [241, 108] width 12 height 12
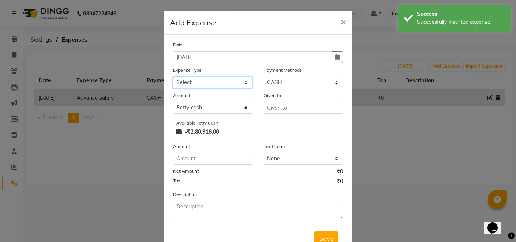
click at [217, 82] on select "Select Advance salary Advance salary ajaj Bank charges Car maintenance Cash tra…" at bounding box center [212, 83] width 79 height 12
click at [173, 77] on select "Select Advance salary Advance salary ajaj Bank charges Car maintenance Cash tra…" at bounding box center [212, 83] width 79 height 12
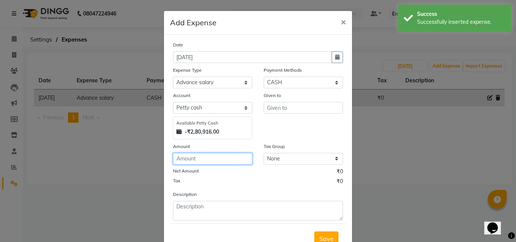
click at [209, 158] on input "number" at bounding box center [212, 159] width 79 height 12
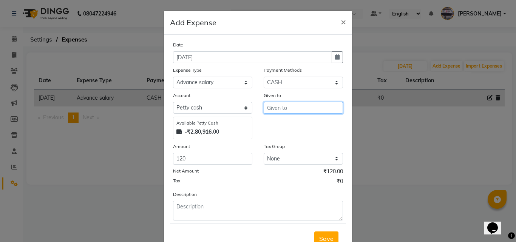
click at [266, 111] on input "text" at bounding box center [303, 108] width 79 height 12
click at [270, 123] on button "J uned" at bounding box center [294, 124] width 60 height 12
click at [322, 239] on span "Save" at bounding box center [326, 239] width 14 height 8
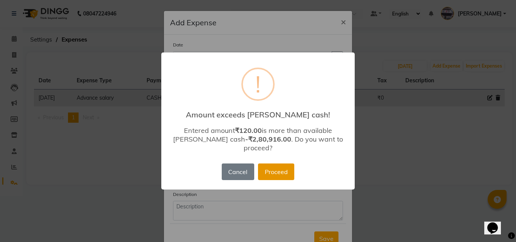
click at [291, 169] on button "Proceed" at bounding box center [276, 172] width 36 height 17
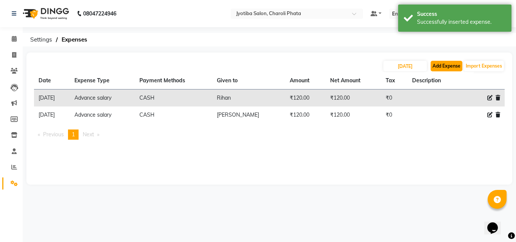
click at [440, 66] on button "Add Expense" at bounding box center [447, 66] width 32 height 11
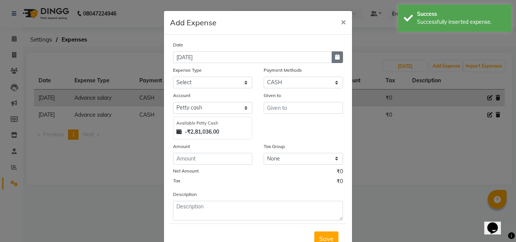
click at [337, 59] on button "button" at bounding box center [337, 57] width 11 height 12
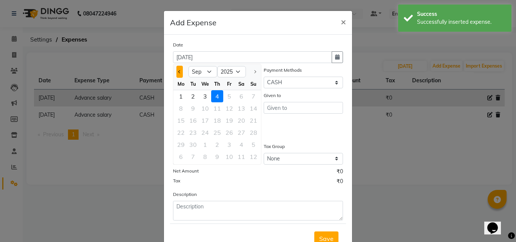
click at [178, 71] on span "Previous month" at bounding box center [179, 71] width 3 height 3
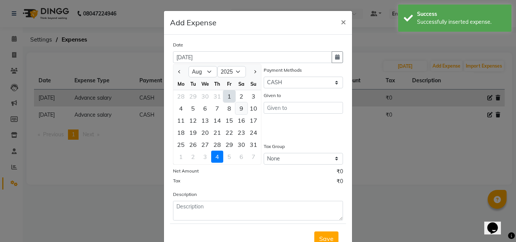
click at [237, 108] on div "9" at bounding box center [241, 108] width 12 height 12
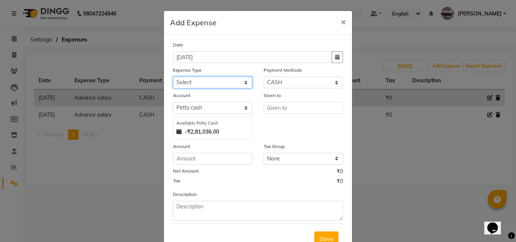
click at [201, 82] on select "Select Advance salary Advance salary ajaj Bank charges Car maintenance Cash tra…" at bounding box center [212, 83] width 79 height 12
click at [173, 77] on select "Select Advance salary Advance salary ajaj Bank charges Car maintenance Cash tra…" at bounding box center [212, 83] width 79 height 12
click at [216, 87] on select "Select Advance salary Advance salary ajaj Bank charges Car maintenance Cash tra…" at bounding box center [212, 83] width 79 height 12
click at [173, 77] on select "Select Advance salary Advance salary ajaj Bank charges Car maintenance Cash tra…" at bounding box center [212, 83] width 79 height 12
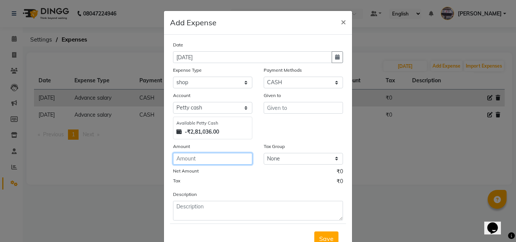
click at [187, 158] on input "number" at bounding box center [212, 159] width 79 height 12
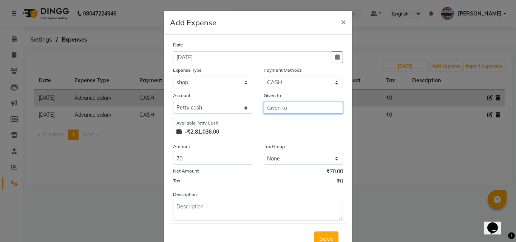
click at [280, 105] on input "text" at bounding box center [303, 108] width 79 height 12
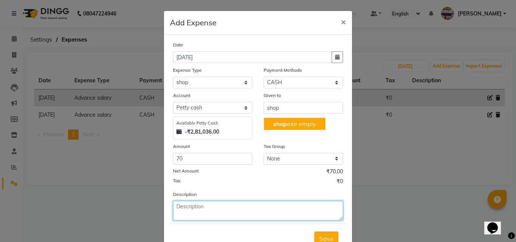
click at [210, 208] on textarea at bounding box center [258, 211] width 170 height 20
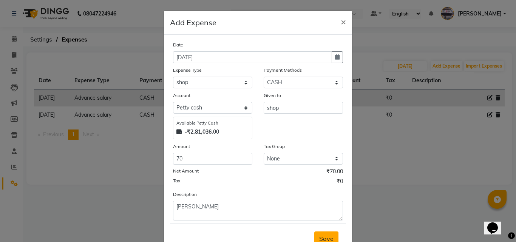
click at [323, 237] on span "Save" at bounding box center [326, 239] width 14 height 8
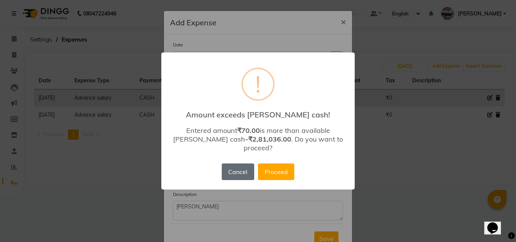
click at [226, 164] on button "Cancel" at bounding box center [238, 172] width 32 height 17
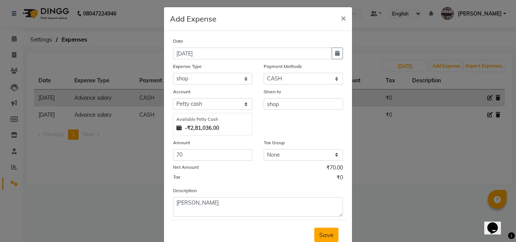
click at [326, 235] on span "Save" at bounding box center [326, 235] width 14 height 8
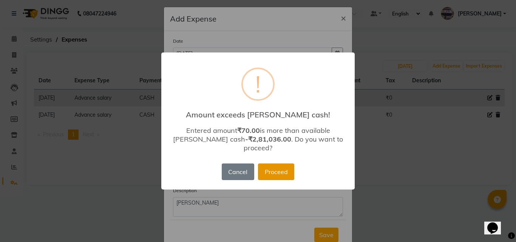
click at [282, 175] on button "Proceed" at bounding box center [276, 172] width 36 height 17
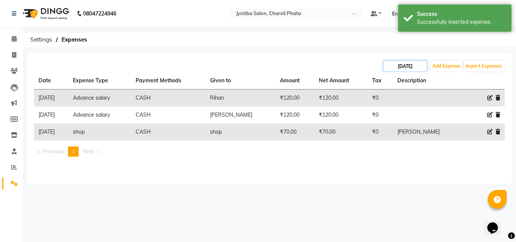
click at [401, 61] on input "[DATE]" at bounding box center [405, 66] width 43 height 11
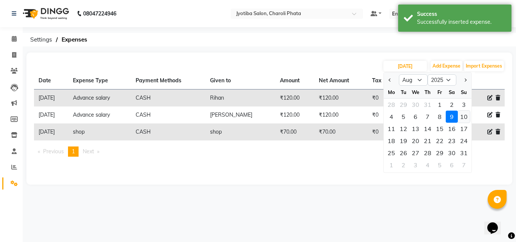
click at [464, 116] on div "10" at bounding box center [464, 117] width 12 height 12
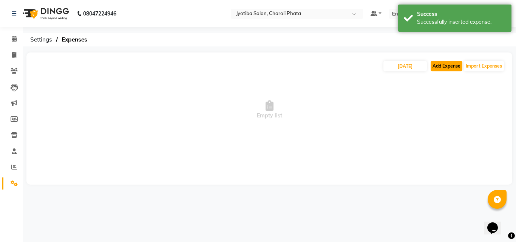
click at [442, 67] on button "Add Expense" at bounding box center [447, 66] width 32 height 11
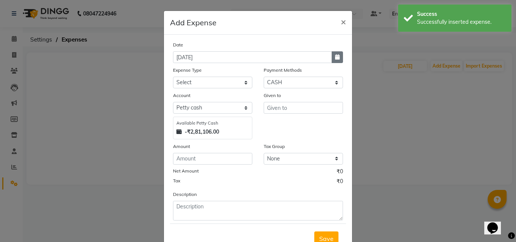
click at [337, 59] on button "button" at bounding box center [337, 57] width 11 height 12
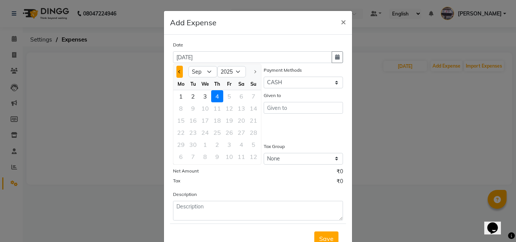
click at [179, 70] on button "Previous month" at bounding box center [179, 72] width 6 height 12
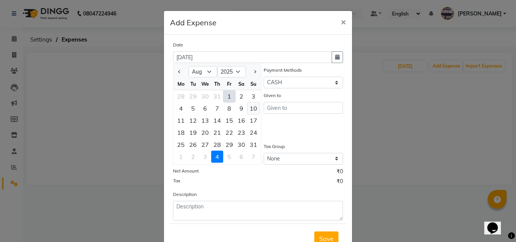
click at [247, 108] on div "10" at bounding box center [253, 108] width 12 height 12
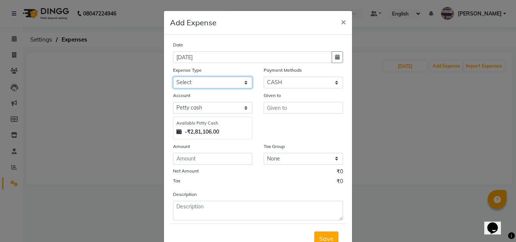
drag, startPoint x: 242, startPoint y: 79, endPoint x: 218, endPoint y: 86, distance: 24.3
click at [242, 79] on select "Select Advance salary Advance salary ajaj Bank charges Car maintenance Cash tra…" at bounding box center [212, 83] width 79 height 12
click at [173, 77] on select "Select Advance salary Advance salary ajaj Bank charges Car maintenance Cash tra…" at bounding box center [212, 83] width 79 height 12
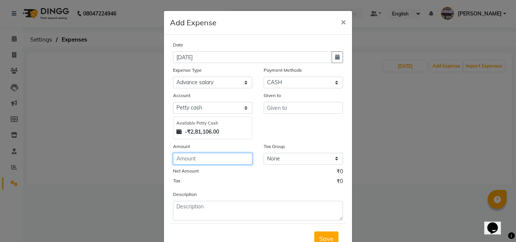
click at [199, 164] on input "number" at bounding box center [212, 159] width 79 height 12
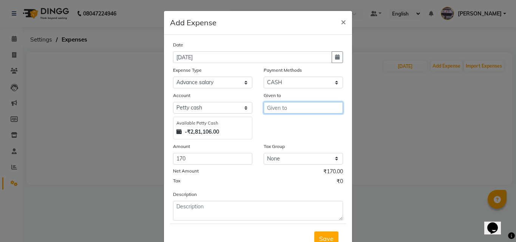
click at [289, 108] on input "text" at bounding box center [303, 108] width 79 height 12
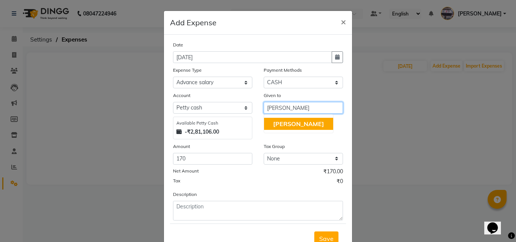
click at [283, 120] on button "[PERSON_NAME]" at bounding box center [298, 124] width 69 height 12
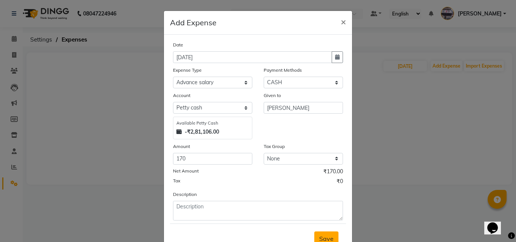
click at [329, 238] on span "Save" at bounding box center [326, 239] width 14 height 8
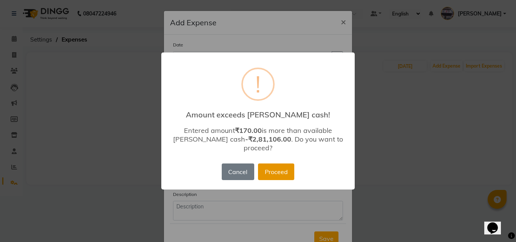
click at [274, 166] on button "Proceed" at bounding box center [276, 172] width 36 height 17
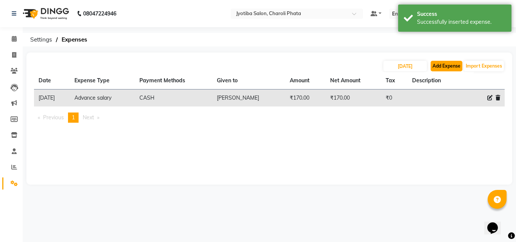
click at [450, 69] on button "Add Expense" at bounding box center [447, 66] width 32 height 11
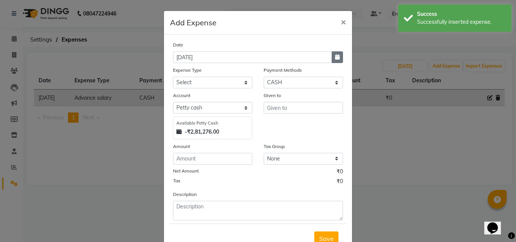
click at [335, 57] on icon "button" at bounding box center [337, 56] width 5 height 5
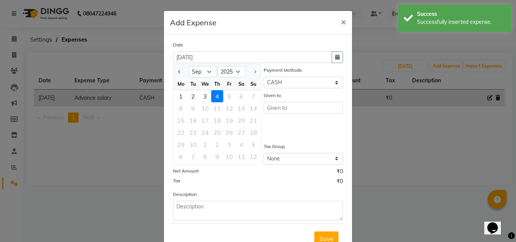
click at [180, 70] on div at bounding box center [180, 72] width 15 height 12
click at [178, 72] on span "Previous month" at bounding box center [179, 71] width 3 height 3
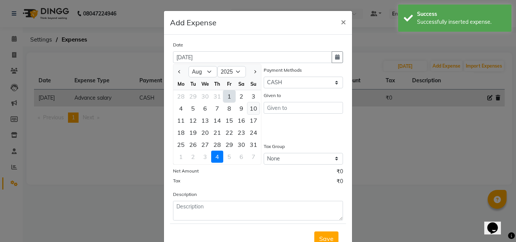
click at [249, 106] on div "10" at bounding box center [253, 108] width 12 height 12
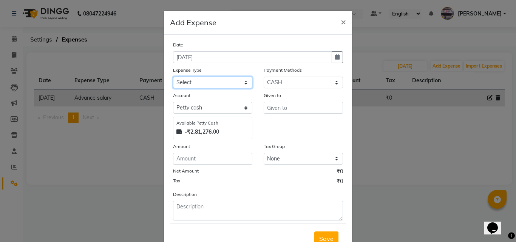
click at [240, 82] on select "Select Advance salary Advance salary ajaj Bank charges Car maintenance Cash tra…" at bounding box center [212, 83] width 79 height 12
click at [173, 77] on select "Select Advance salary Advance salary ajaj Bank charges Car maintenance Cash tra…" at bounding box center [212, 83] width 79 height 12
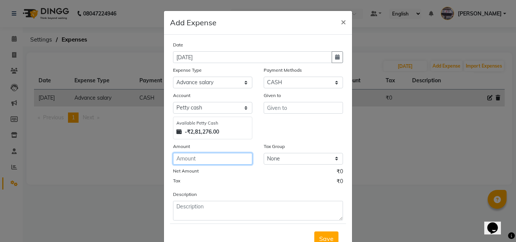
click at [217, 155] on input "number" at bounding box center [212, 159] width 79 height 12
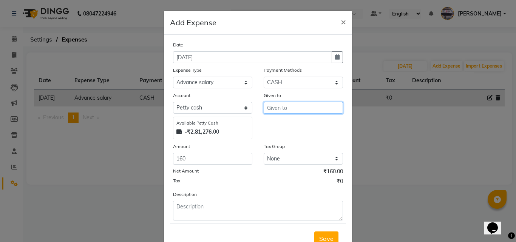
click at [278, 108] on input "text" at bounding box center [303, 108] width 79 height 12
click at [285, 121] on ngb-highlight "R ihan" at bounding box center [281, 124] width 16 height 8
click at [322, 233] on button "Save" at bounding box center [326, 239] width 24 height 14
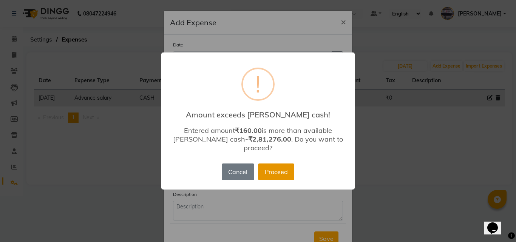
click at [280, 172] on button "Proceed" at bounding box center [276, 172] width 36 height 17
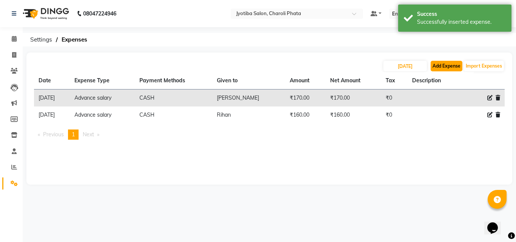
click at [436, 69] on button "Add Expense" at bounding box center [447, 66] width 32 height 11
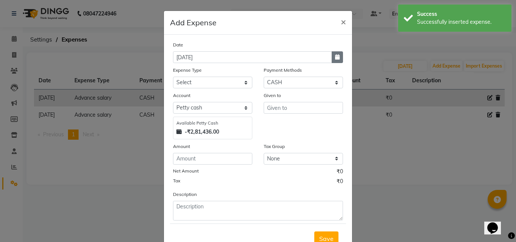
click at [335, 57] on icon "button" at bounding box center [337, 56] width 5 height 5
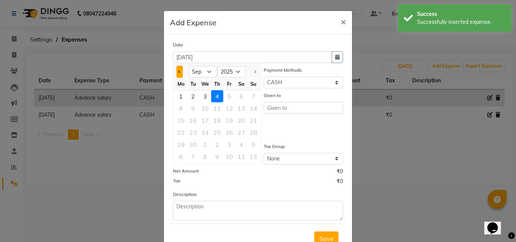
click at [179, 71] on button "Previous month" at bounding box center [179, 72] width 6 height 12
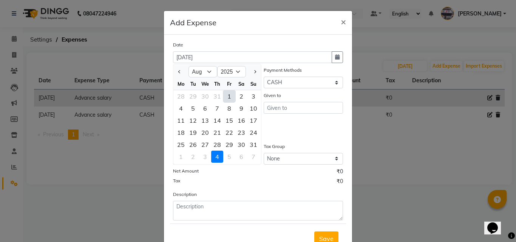
drag, startPoint x: 249, startPoint y: 108, endPoint x: 220, endPoint y: 113, distance: 29.1
click at [249, 108] on div "10" at bounding box center [253, 108] width 12 height 12
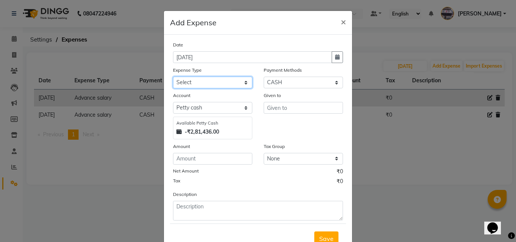
click at [206, 84] on select "Select Advance salary Advance salary ajaj Bank charges Car maintenance Cash tra…" at bounding box center [212, 83] width 79 height 12
click at [173, 77] on select "Select Advance salary Advance salary ajaj Bank charges Car maintenance Cash tra…" at bounding box center [212, 83] width 79 height 12
click at [204, 85] on select "Select Advance salary Advance salary ajaj Bank charges Car maintenance Cash tra…" at bounding box center [212, 83] width 79 height 12
click at [173, 77] on select "Select Advance salary Advance salary ajaj Bank charges Car maintenance Cash tra…" at bounding box center [212, 83] width 79 height 12
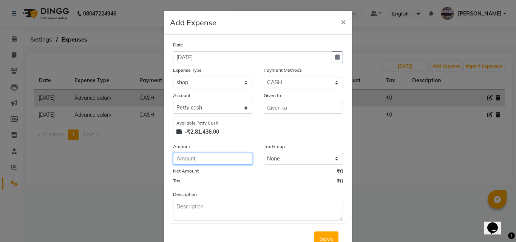
click at [183, 162] on input "number" at bounding box center [212, 159] width 79 height 12
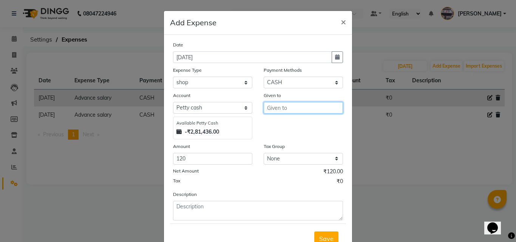
click at [290, 108] on input "text" at bounding box center [303, 108] width 79 height 12
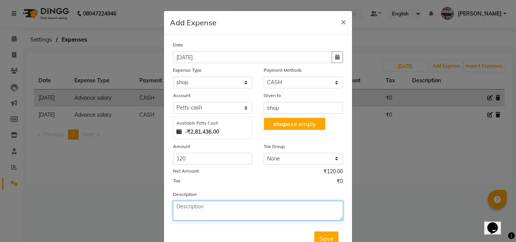
click at [207, 210] on textarea at bounding box center [258, 211] width 170 height 20
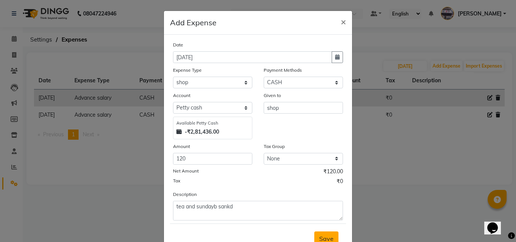
click at [332, 239] on button "Save" at bounding box center [326, 239] width 24 height 14
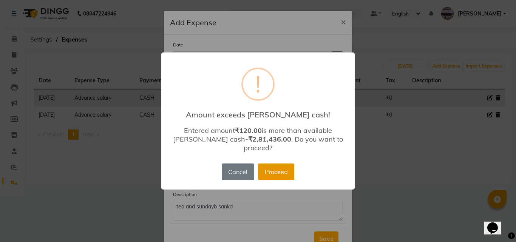
click at [272, 166] on button "Proceed" at bounding box center [276, 172] width 36 height 17
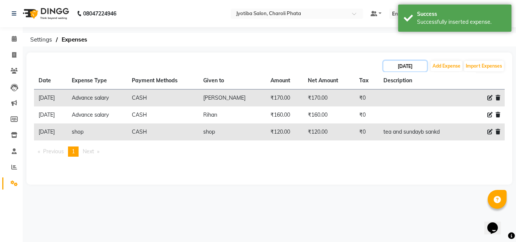
click at [411, 68] on input "[DATE]" at bounding box center [405, 66] width 43 height 11
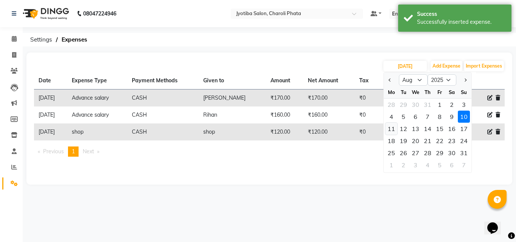
click at [393, 128] on div "11" at bounding box center [391, 129] width 12 height 12
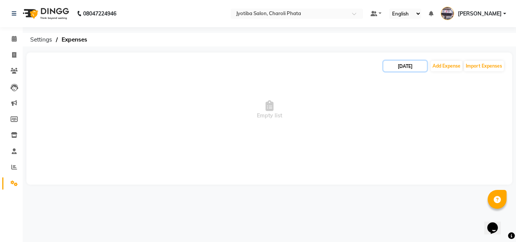
drag, startPoint x: 393, startPoint y: 64, endPoint x: 399, endPoint y: 69, distance: 7.9
click at [393, 65] on input "[DATE]" at bounding box center [405, 66] width 43 height 11
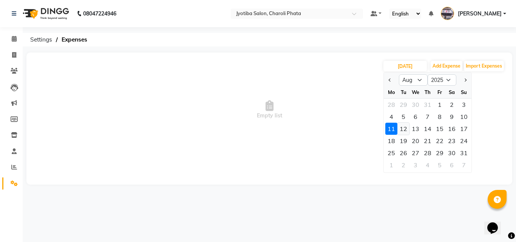
click at [405, 131] on div "12" at bounding box center [404, 129] width 12 height 12
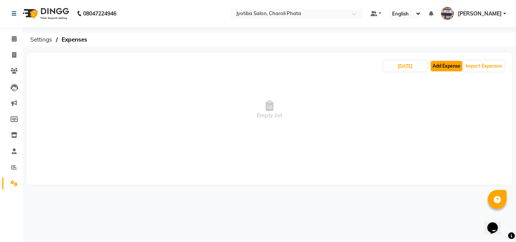
click at [452, 69] on button "Add Expense" at bounding box center [447, 66] width 32 height 11
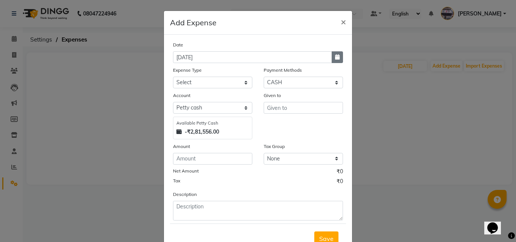
click at [335, 59] on icon "button" at bounding box center [337, 56] width 5 height 5
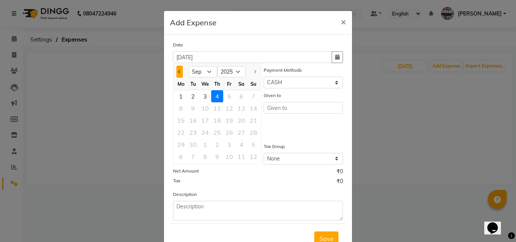
click at [179, 74] on button "Previous month" at bounding box center [179, 72] width 6 height 12
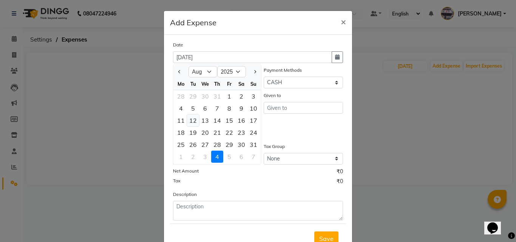
click at [192, 120] on div "12" at bounding box center [193, 120] width 12 height 12
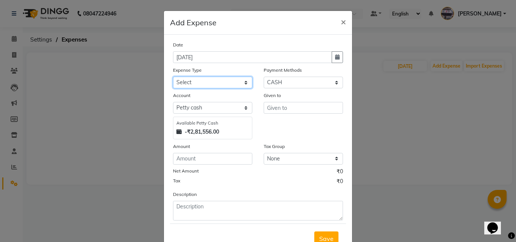
click at [198, 85] on select "Select Advance salary Advance salary ajaj Bank charges Car maintenance Cash tra…" at bounding box center [212, 83] width 79 height 12
click at [173, 77] on select "Select Advance salary Advance salary ajaj Bank charges Car maintenance Cash tra…" at bounding box center [212, 83] width 79 height 12
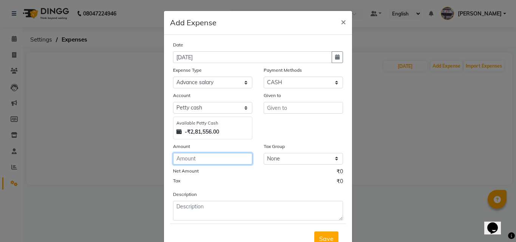
click at [205, 159] on input "number" at bounding box center [212, 159] width 79 height 12
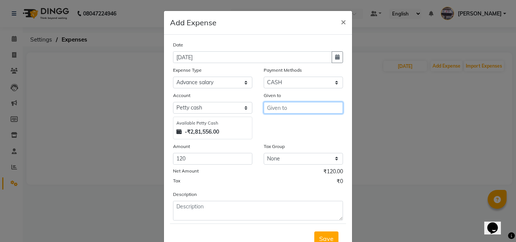
click at [272, 108] on input "text" at bounding box center [303, 108] width 79 height 12
click at [275, 122] on ngb-highlight "R ihan" at bounding box center [281, 124] width 16 height 8
click at [320, 238] on span "Save" at bounding box center [326, 239] width 14 height 8
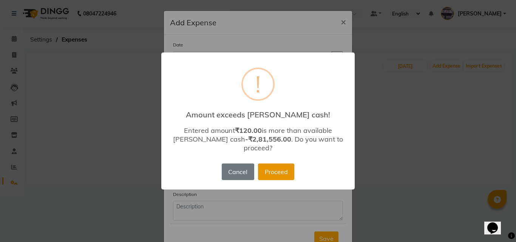
click at [292, 176] on button "Proceed" at bounding box center [276, 172] width 36 height 17
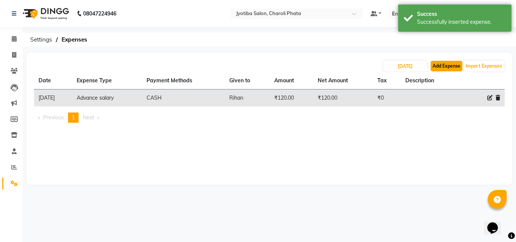
click at [444, 68] on button "Add Expense" at bounding box center [447, 66] width 32 height 11
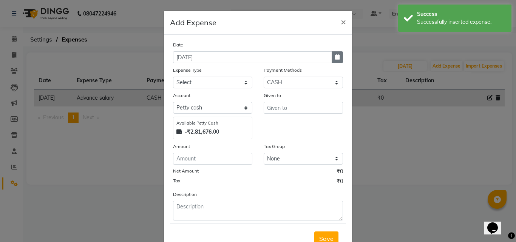
click at [339, 60] on button "button" at bounding box center [337, 57] width 11 height 12
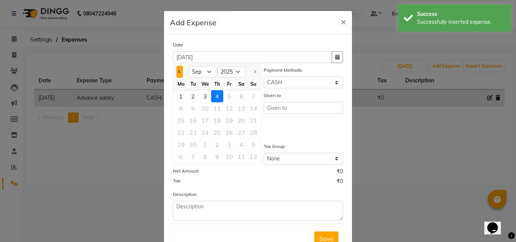
click at [176, 73] on button "Previous month" at bounding box center [179, 72] width 6 height 12
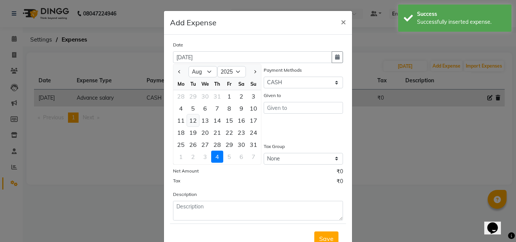
click at [192, 119] on div "12" at bounding box center [193, 120] width 12 height 12
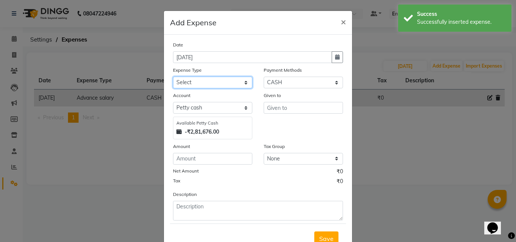
click at [195, 79] on select "Select Advance salary Advance salary ajaj Bank charges Car maintenance Cash tra…" at bounding box center [212, 83] width 79 height 12
click at [173, 77] on select "Select Advance salary Advance salary ajaj Bank charges Car maintenance Cash tra…" at bounding box center [212, 83] width 79 height 12
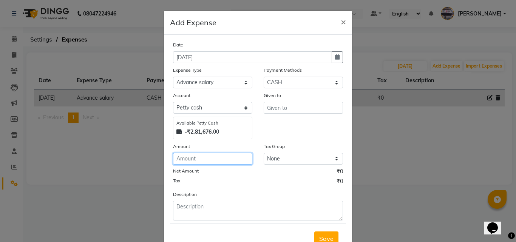
click at [204, 160] on input "number" at bounding box center [212, 159] width 79 height 12
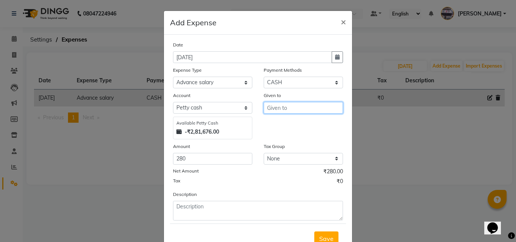
click at [273, 107] on input "text" at bounding box center [303, 108] width 79 height 12
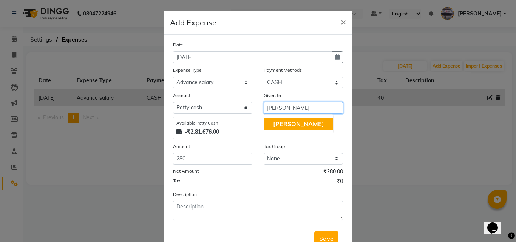
click at [276, 124] on span "[PERSON_NAME]" at bounding box center [298, 124] width 51 height 8
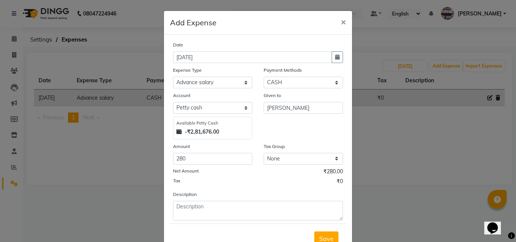
scroll to position [28, 0]
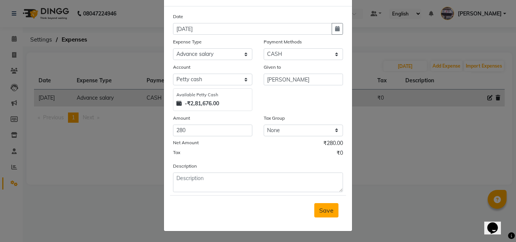
click at [323, 207] on span "Save" at bounding box center [326, 211] width 14 height 8
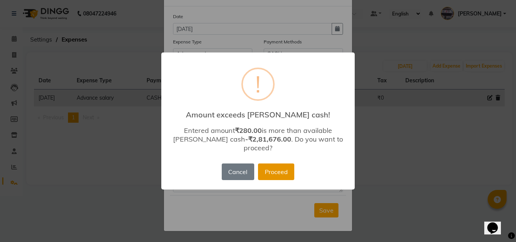
click at [286, 166] on button "Proceed" at bounding box center [276, 172] width 36 height 17
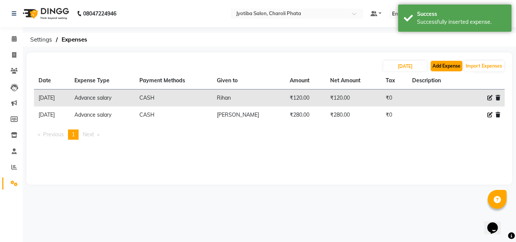
click at [454, 67] on button "Add Expense" at bounding box center [447, 66] width 32 height 11
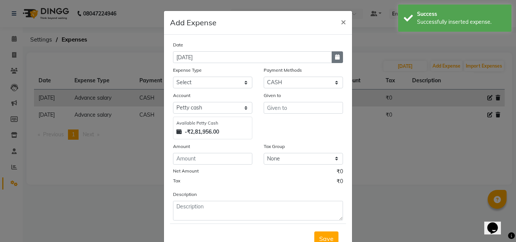
click at [335, 58] on icon "button" at bounding box center [337, 56] width 5 height 5
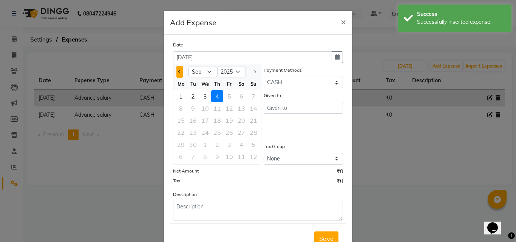
click at [178, 73] on span "Previous month" at bounding box center [179, 71] width 3 height 3
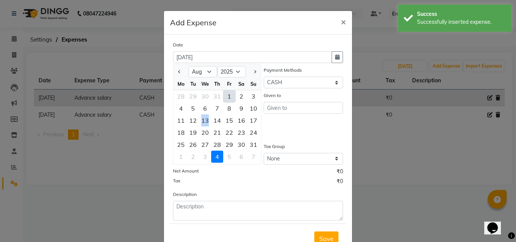
drag, startPoint x: 205, startPoint y: 118, endPoint x: 193, endPoint y: 122, distance: 11.9
click at [199, 122] on div "13" at bounding box center [205, 120] width 12 height 12
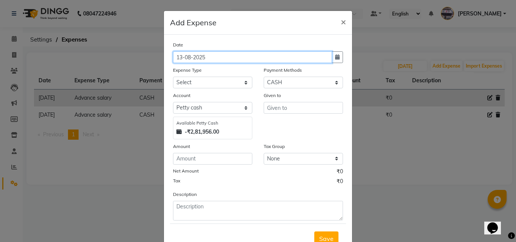
click at [197, 60] on input "13-08-2025" at bounding box center [252, 57] width 159 height 12
drag, startPoint x: 332, startPoint y: 58, endPoint x: 314, endPoint y: 67, distance: 20.0
click at [335, 58] on icon "button" at bounding box center [337, 56] width 5 height 5
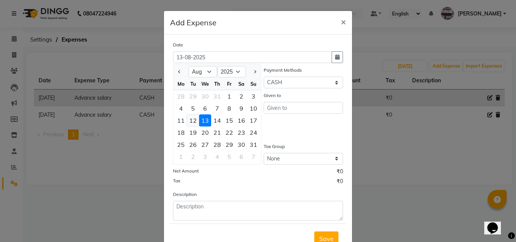
click at [192, 114] on div "12" at bounding box center [193, 120] width 12 height 12
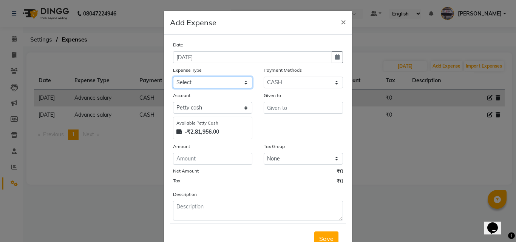
click at [186, 82] on select "Select Advance salary Advance salary ajaj Bank charges Car maintenance Cash tra…" at bounding box center [212, 83] width 79 height 12
click at [173, 77] on select "Select Advance salary Advance salary ajaj Bank charges Car maintenance Cash tra…" at bounding box center [212, 83] width 79 height 12
click at [222, 79] on select "Select Advance salary Advance salary ajaj Bank charges Car maintenance Cash tra…" at bounding box center [212, 83] width 79 height 12
click at [173, 77] on select "Select Advance salary Advance salary ajaj Bank charges Car maintenance Cash tra…" at bounding box center [212, 83] width 79 height 12
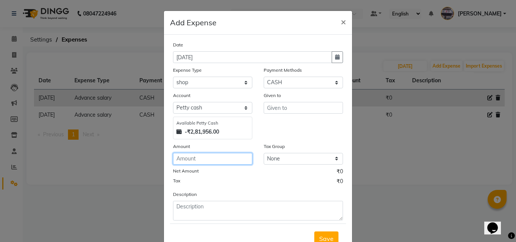
click at [186, 159] on input "number" at bounding box center [212, 159] width 79 height 12
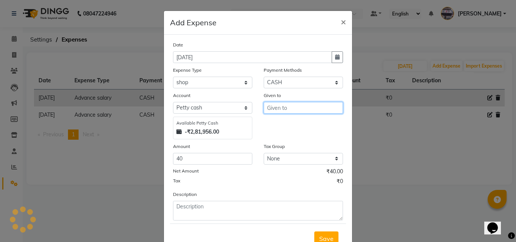
click at [277, 107] on input "text" at bounding box center [303, 108] width 79 height 12
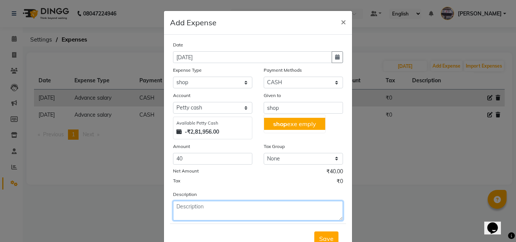
click at [215, 216] on textarea at bounding box center [258, 211] width 170 height 20
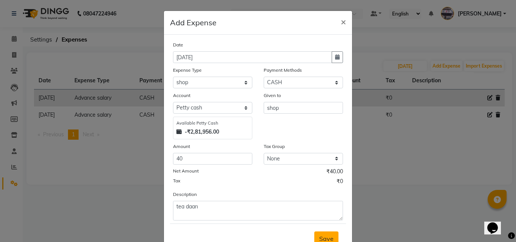
click at [315, 233] on button "Save" at bounding box center [326, 239] width 24 height 14
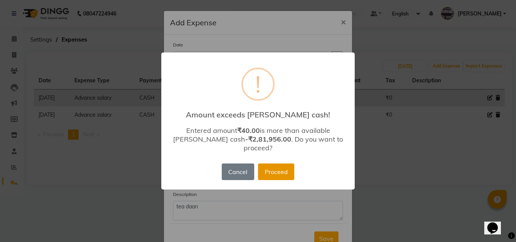
click at [276, 164] on button "Proceed" at bounding box center [276, 172] width 36 height 17
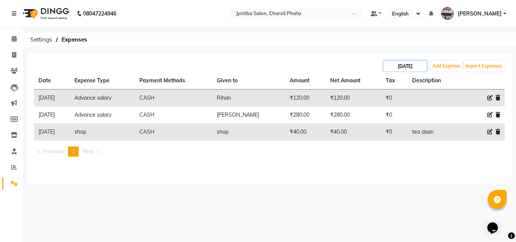
drag, startPoint x: 400, startPoint y: 64, endPoint x: 407, endPoint y: 69, distance: 8.7
click at [402, 64] on input "[DATE]" at bounding box center [405, 66] width 43 height 11
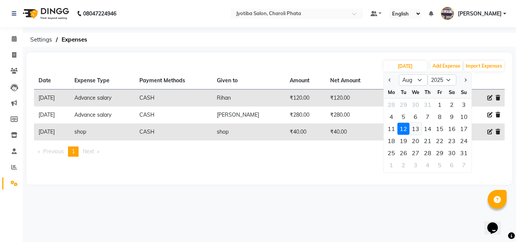
click at [419, 133] on div "13" at bounding box center [416, 129] width 12 height 12
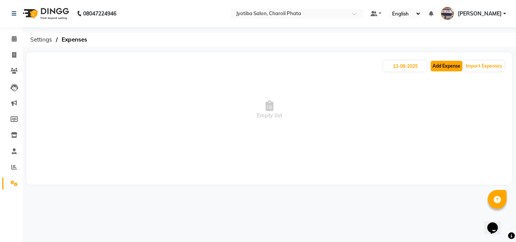
click at [440, 69] on button "Add Expense" at bounding box center [447, 66] width 32 height 11
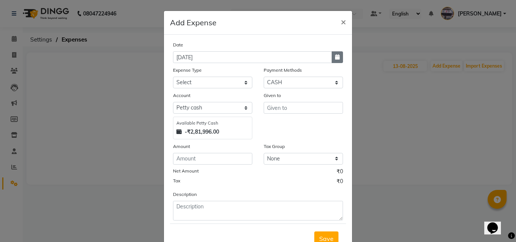
click at [332, 57] on button "button" at bounding box center [337, 57] width 11 height 12
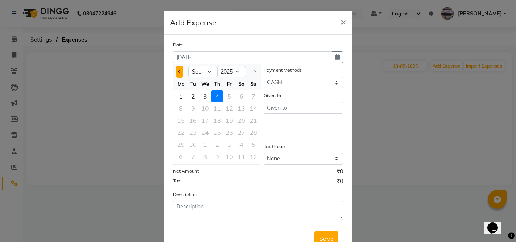
click at [179, 74] on button "Previous month" at bounding box center [179, 72] width 6 height 12
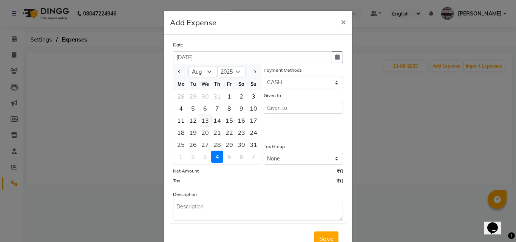
click at [208, 120] on div "13" at bounding box center [205, 120] width 12 height 12
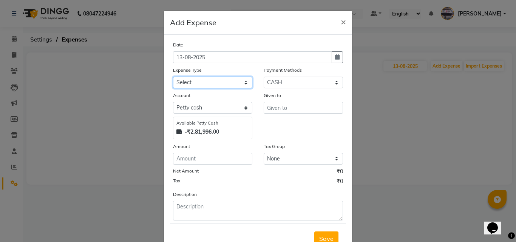
drag, startPoint x: 202, startPoint y: 81, endPoint x: 203, endPoint y: 85, distance: 3.9
click at [203, 82] on select "Select Advance salary Advance salary ajaj Bank charges Car maintenance Cash tra…" at bounding box center [212, 83] width 79 height 12
click at [173, 77] on select "Select Advance salary Advance salary ajaj Bank charges Car maintenance Cash tra…" at bounding box center [212, 83] width 79 height 12
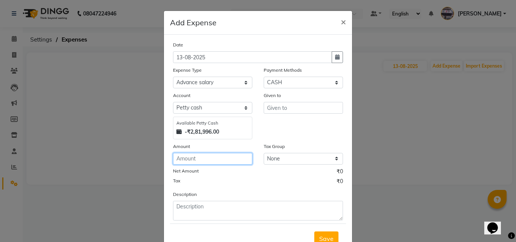
click at [183, 161] on input "number" at bounding box center [212, 159] width 79 height 12
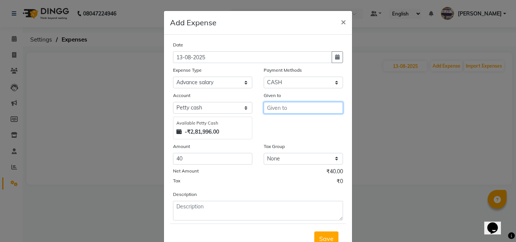
click at [271, 107] on input "text" at bounding box center [303, 108] width 79 height 12
click at [269, 120] on button "R ihan" at bounding box center [294, 124] width 60 height 12
click at [314, 233] on button "Save" at bounding box center [326, 239] width 24 height 14
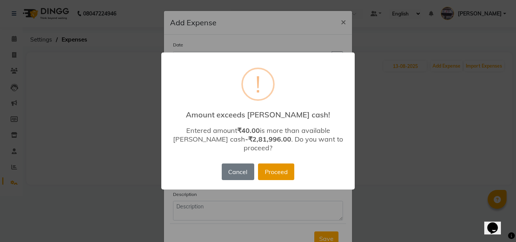
click at [279, 166] on button "Proceed" at bounding box center [276, 172] width 36 height 17
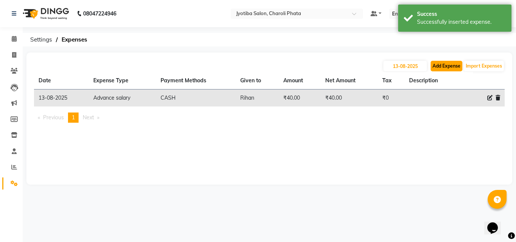
click at [447, 66] on button "Add Expense" at bounding box center [447, 66] width 32 height 11
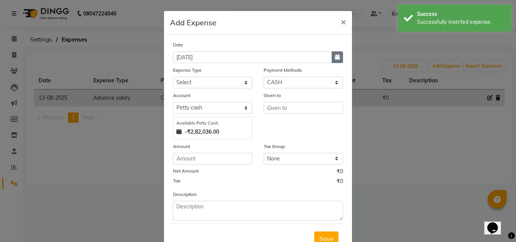
click at [335, 59] on icon "button" at bounding box center [337, 56] width 5 height 5
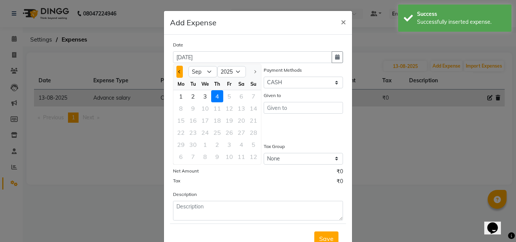
click at [176, 69] on button "Previous month" at bounding box center [179, 72] width 6 height 12
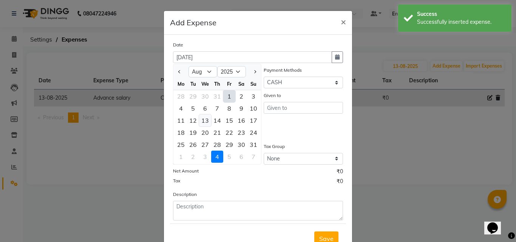
click at [206, 117] on div "13" at bounding box center [205, 120] width 12 height 12
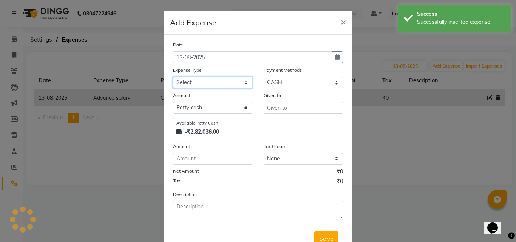
click at [193, 82] on select "Select Advance salary Advance salary ajaj Bank charges Car maintenance Cash tra…" at bounding box center [212, 83] width 79 height 12
click at [173, 77] on select "Select Advance salary Advance salary ajaj Bank charges Car maintenance Cash tra…" at bounding box center [212, 83] width 79 height 12
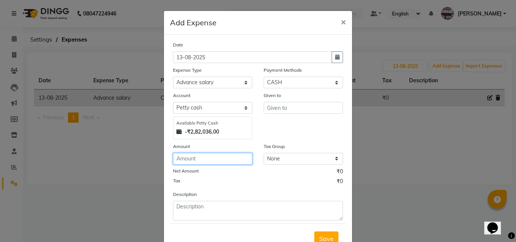
click at [187, 162] on input "number" at bounding box center [212, 159] width 79 height 12
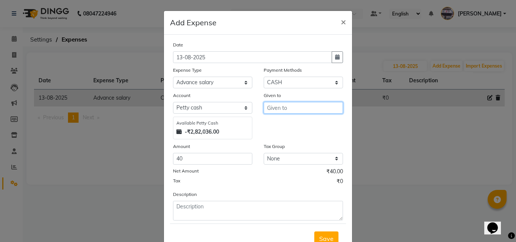
click at [294, 103] on input "text" at bounding box center [303, 108] width 79 height 12
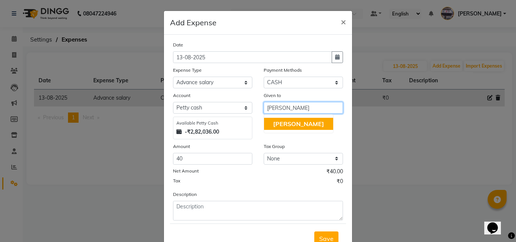
click at [299, 124] on button "[PERSON_NAME]" at bounding box center [298, 124] width 69 height 12
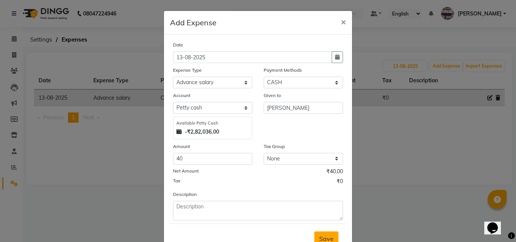
click at [323, 238] on span "Save" at bounding box center [326, 239] width 14 height 8
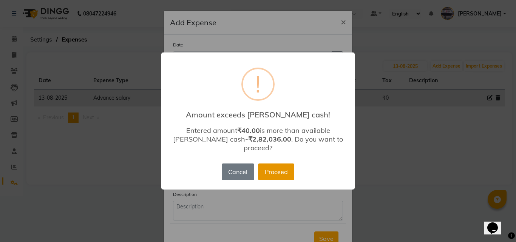
click at [267, 165] on button "Proceed" at bounding box center [276, 172] width 36 height 17
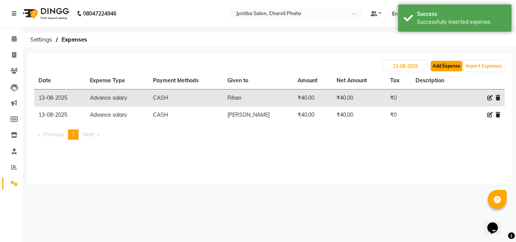
click at [447, 69] on button "Add Expense" at bounding box center [447, 66] width 32 height 11
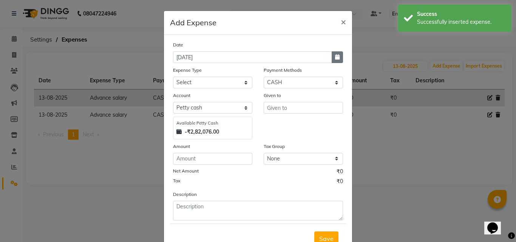
click at [335, 60] on button "button" at bounding box center [337, 57] width 11 height 12
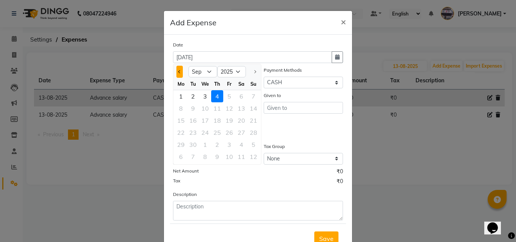
click at [178, 74] on button "Previous month" at bounding box center [179, 72] width 6 height 12
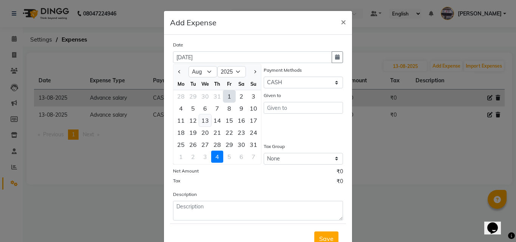
click at [204, 118] on div "13" at bounding box center [205, 120] width 12 height 12
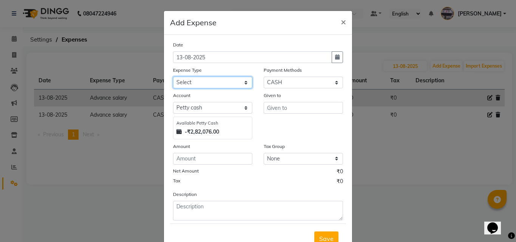
click at [206, 83] on select "Select Advance salary Advance salary ajaj Bank charges Car maintenance Cash tra…" at bounding box center [212, 83] width 79 height 12
click at [173, 77] on select "Select Advance salary Advance salary ajaj Bank charges Car maintenance Cash tra…" at bounding box center [212, 83] width 79 height 12
click at [207, 81] on select "Select Advance salary Advance salary ajaj Bank charges Car maintenance Cash tra…" at bounding box center [212, 83] width 79 height 12
click at [173, 77] on select "Select Advance salary Advance salary ajaj Bank charges Car maintenance Cash tra…" at bounding box center [212, 83] width 79 height 12
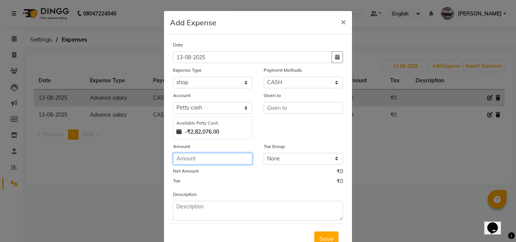
click at [195, 162] on input "number" at bounding box center [212, 159] width 79 height 12
click at [272, 114] on div "Given to" at bounding box center [303, 115] width 91 height 48
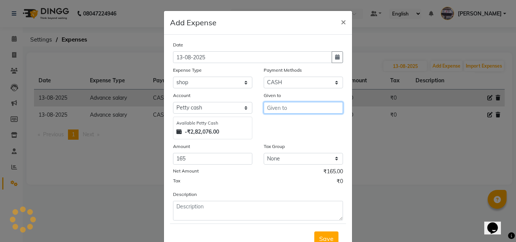
click at [272, 110] on input "text" at bounding box center [303, 108] width 79 height 12
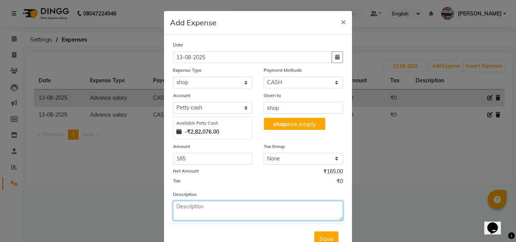
click at [220, 218] on textarea at bounding box center [258, 211] width 170 height 20
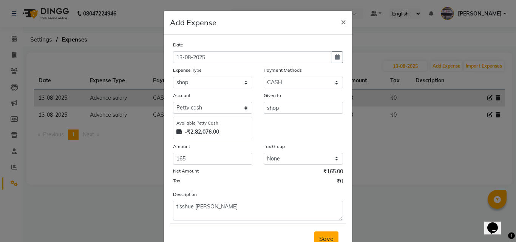
click at [325, 238] on span "Save" at bounding box center [326, 239] width 14 height 8
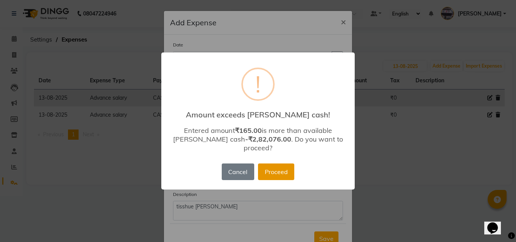
click at [278, 169] on button "Proceed" at bounding box center [276, 172] width 36 height 17
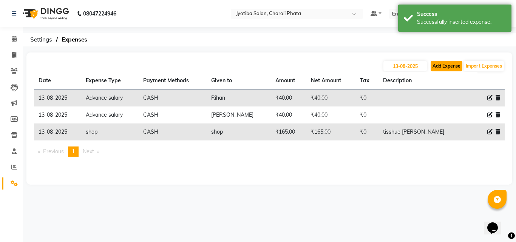
click at [435, 64] on button "Add Expense" at bounding box center [447, 66] width 32 height 11
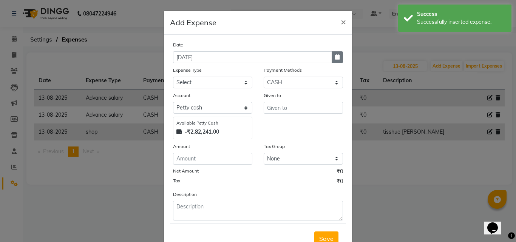
click at [335, 56] on icon "button" at bounding box center [337, 56] width 5 height 5
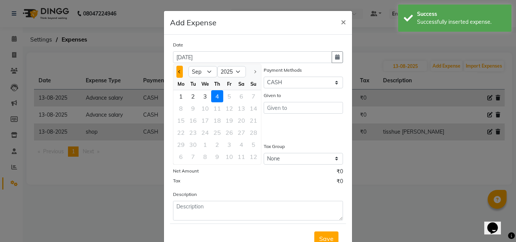
click at [176, 71] on button "Previous month" at bounding box center [179, 72] width 6 height 12
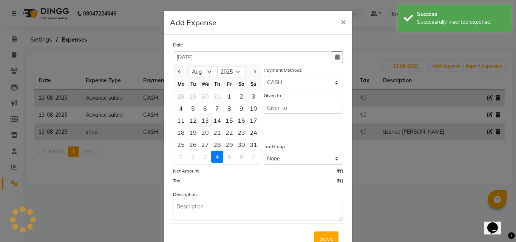
click at [201, 117] on div "13" at bounding box center [205, 120] width 12 height 12
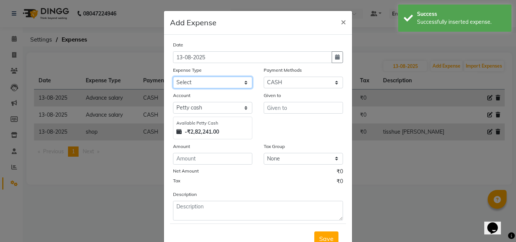
drag, startPoint x: 200, startPoint y: 82, endPoint x: 204, endPoint y: 88, distance: 7.0
click at [200, 82] on select "Select Advance salary Advance salary ajaj Bank charges Car maintenance Cash tra…" at bounding box center [212, 83] width 79 height 12
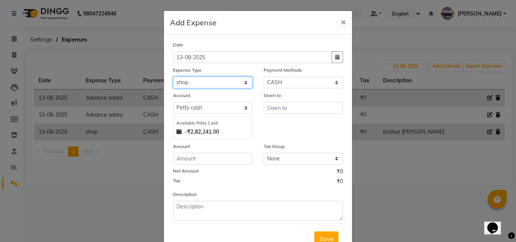
click at [173, 77] on select "Select Advance salary Advance salary ajaj Bank charges Car maintenance Cash tra…" at bounding box center [212, 83] width 79 height 12
click at [209, 150] on div "Amount" at bounding box center [212, 147] width 79 height 11
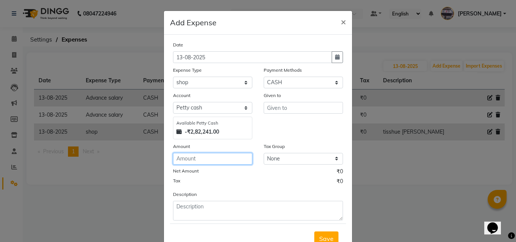
click at [205, 159] on input "number" at bounding box center [212, 159] width 79 height 12
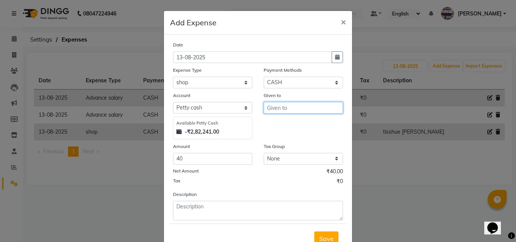
click at [282, 107] on input "text" at bounding box center [303, 108] width 79 height 12
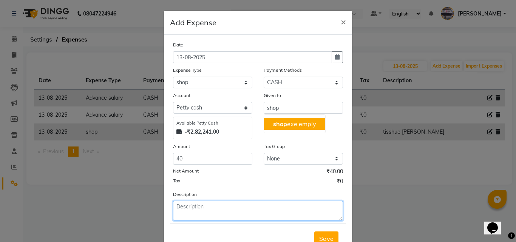
click at [206, 215] on textarea at bounding box center [258, 211] width 170 height 20
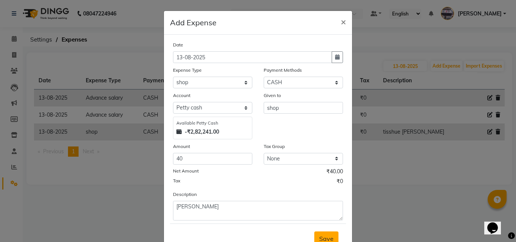
click at [320, 232] on button "Save" at bounding box center [326, 239] width 24 height 14
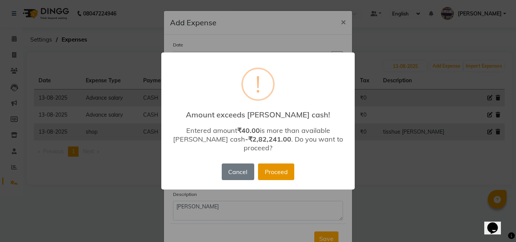
click at [282, 164] on button "Proceed" at bounding box center [276, 172] width 36 height 17
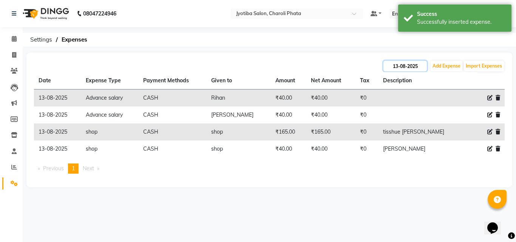
click at [405, 61] on input "13-08-2025" at bounding box center [405, 66] width 43 height 11
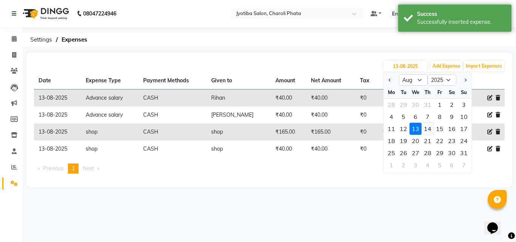
click at [425, 125] on div "14" at bounding box center [428, 129] width 12 height 12
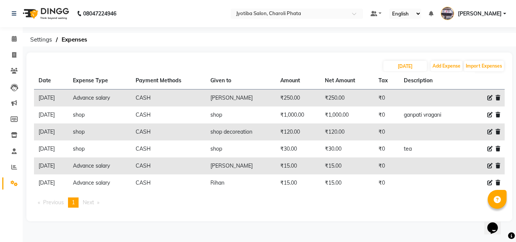
click at [492, 99] on icon at bounding box center [489, 97] width 5 height 5
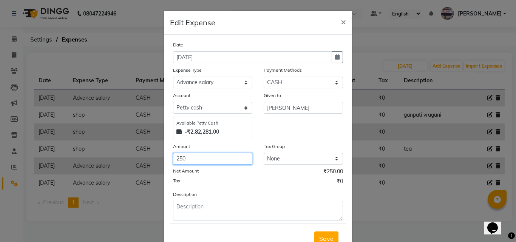
click at [189, 162] on input "250" at bounding box center [212, 159] width 79 height 12
click at [331, 238] on span "Save" at bounding box center [326, 239] width 14 height 8
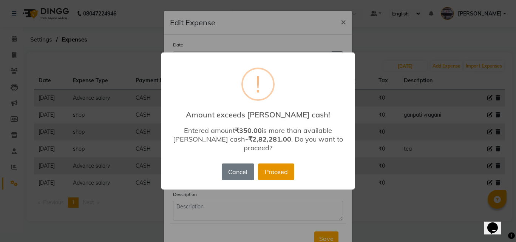
click at [269, 168] on button "Proceed" at bounding box center [276, 172] width 36 height 17
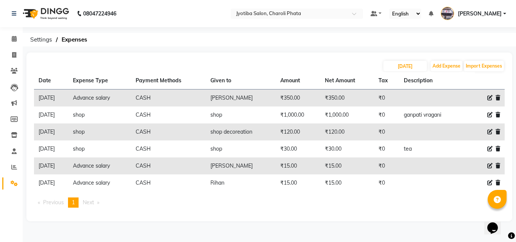
click at [491, 133] on icon at bounding box center [489, 131] width 5 height 5
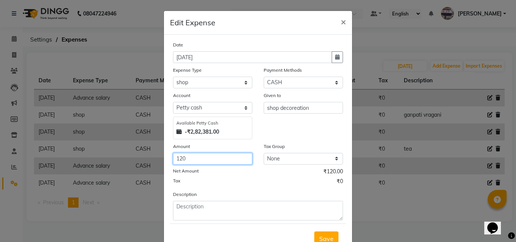
click at [175, 159] on input "120" at bounding box center [212, 159] width 79 height 12
click at [327, 232] on button "Save" at bounding box center [326, 239] width 24 height 14
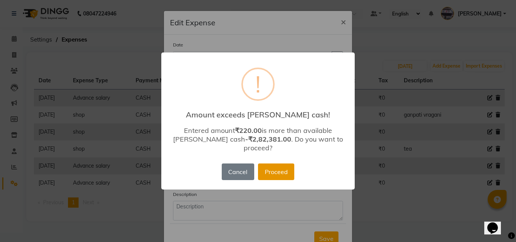
click at [279, 165] on button "Proceed" at bounding box center [276, 172] width 36 height 17
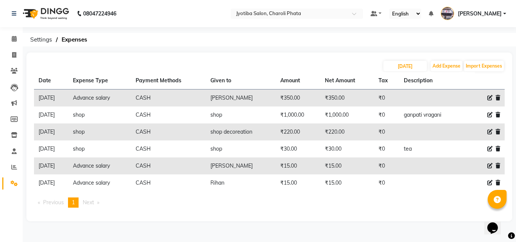
click at [492, 181] on icon at bounding box center [489, 182] width 5 height 5
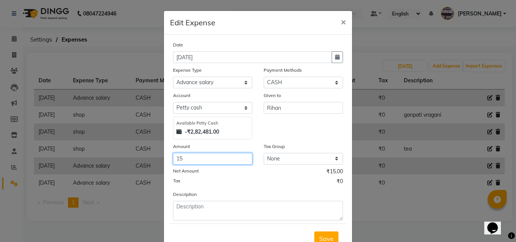
click at [191, 159] on input "15" at bounding box center [212, 159] width 79 height 12
click at [322, 234] on button "Save" at bounding box center [326, 239] width 24 height 14
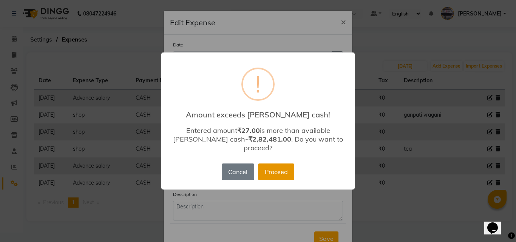
click at [279, 170] on button "Proceed" at bounding box center [276, 172] width 36 height 17
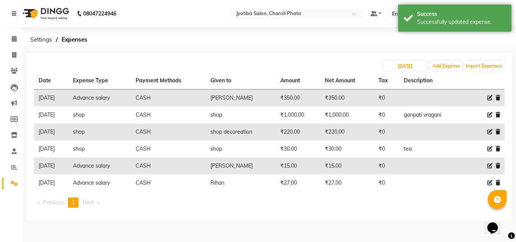
click at [487, 164] on icon at bounding box center [489, 165] width 5 height 5
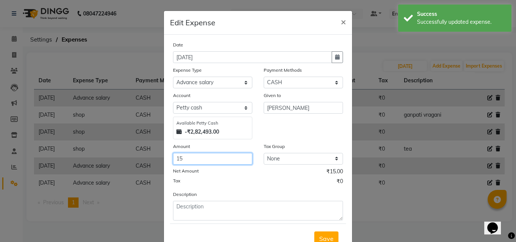
click at [182, 157] on input "15" at bounding box center [212, 159] width 79 height 12
click at [314, 235] on button "Save" at bounding box center [326, 239] width 24 height 14
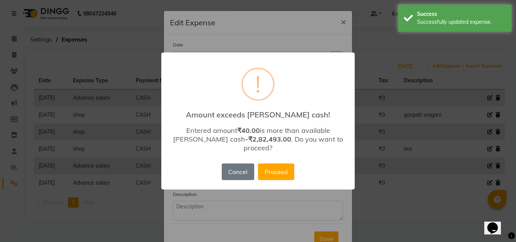
click at [277, 157] on div "× ! Amount exceeds [PERSON_NAME] cash! Entered amount ₹40.00 is more than avail…" at bounding box center [257, 122] width 193 height 138
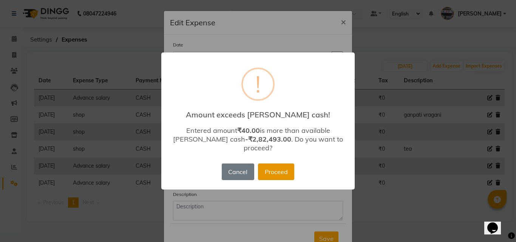
click at [277, 165] on button "Proceed" at bounding box center [276, 172] width 36 height 17
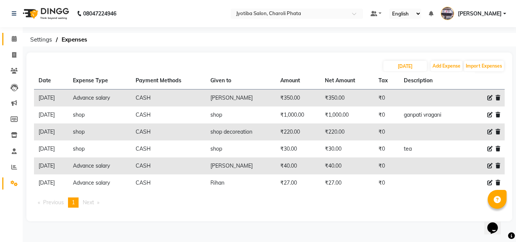
click at [6, 35] on link "Calendar" at bounding box center [11, 39] width 18 height 12
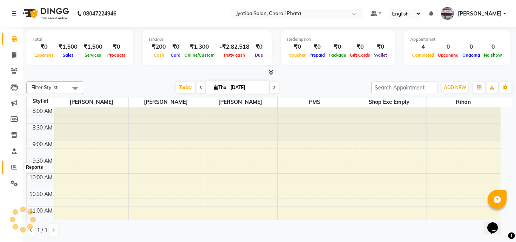
click at [14, 167] on icon at bounding box center [14, 167] width 6 height 6
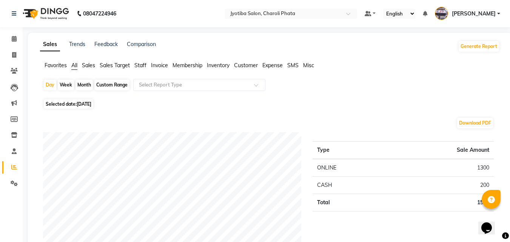
click at [99, 84] on div "Custom Range" at bounding box center [111, 85] width 35 height 11
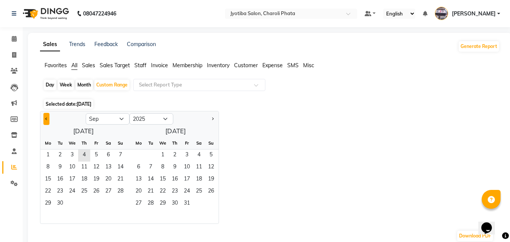
click at [45, 118] on button "Previous month" at bounding box center [46, 119] width 6 height 12
click at [48, 163] on span "4" at bounding box center [48, 168] width 12 height 12
click at [76, 178] on span "13" at bounding box center [72, 180] width 12 height 12
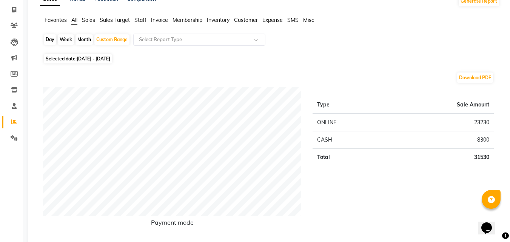
scroll to position [10, 0]
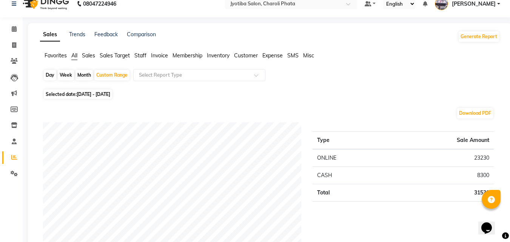
click at [272, 56] on span "Expense" at bounding box center [273, 55] width 20 height 7
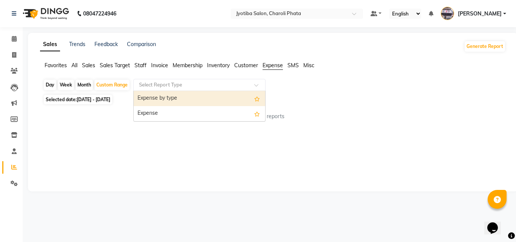
click at [227, 86] on input "text" at bounding box center [192, 85] width 109 height 8
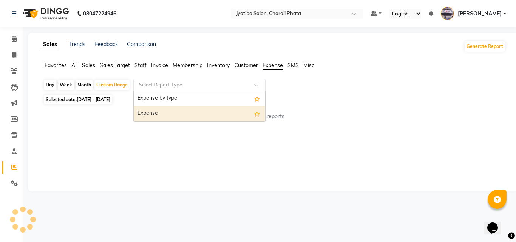
click at [175, 110] on div "Expense" at bounding box center [199, 113] width 131 height 15
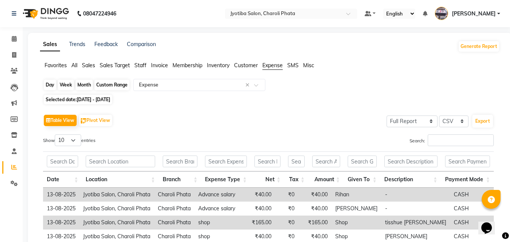
click at [109, 87] on div "Custom Range" at bounding box center [111, 85] width 35 height 11
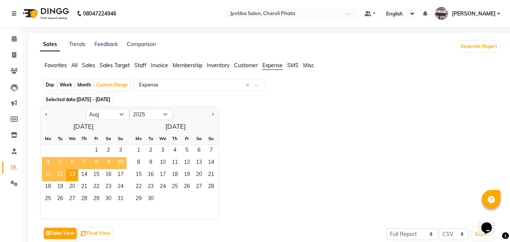
click at [52, 165] on span "4" at bounding box center [48, 163] width 12 height 12
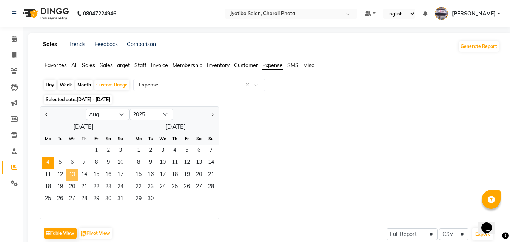
click at [76, 174] on span "13" at bounding box center [72, 175] width 12 height 12
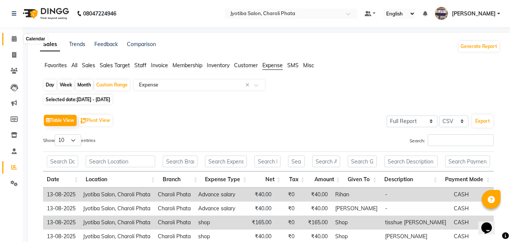
click at [13, 42] on span at bounding box center [14, 39] width 13 height 9
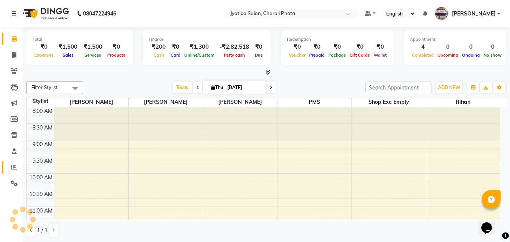
click at [15, 162] on link "Reports" at bounding box center [11, 167] width 18 height 12
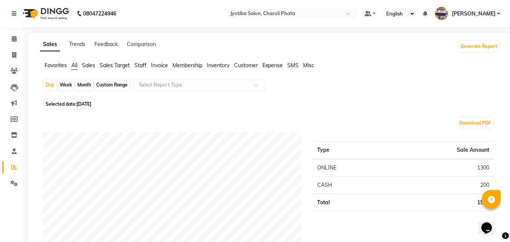
click at [85, 81] on div "Month" at bounding box center [84, 85] width 17 height 11
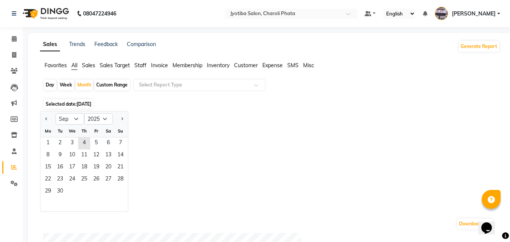
click at [112, 88] on div "Custom Range" at bounding box center [111, 85] width 35 height 11
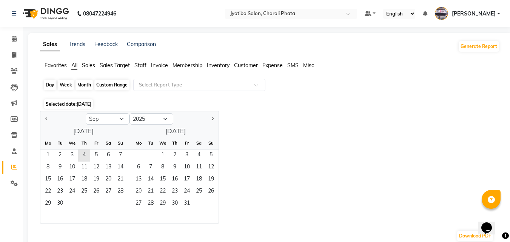
click at [110, 85] on div "Custom Range" at bounding box center [111, 85] width 35 height 11
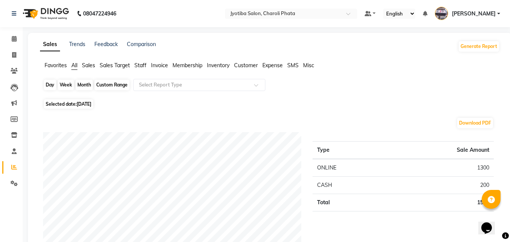
drag, startPoint x: 109, startPoint y: 78, endPoint x: 110, endPoint y: 82, distance: 3.8
click at [110, 87] on div "Custom Range" at bounding box center [111, 85] width 35 height 11
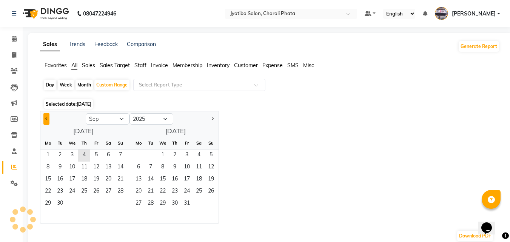
click at [48, 119] on span "Previous month" at bounding box center [46, 118] width 3 height 3
click at [46, 166] on span "4" at bounding box center [48, 168] width 12 height 12
click at [70, 177] on span "13" at bounding box center [72, 180] width 12 height 12
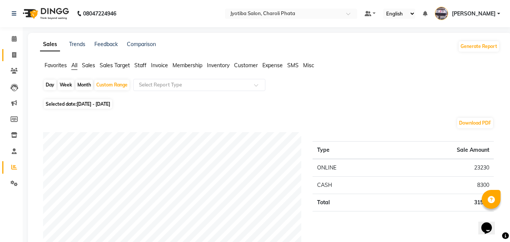
click at [6, 56] on link "Invoice" at bounding box center [11, 55] width 18 height 12
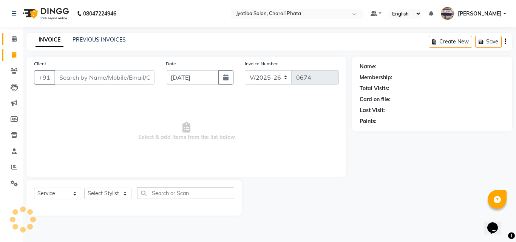
click at [12, 34] on link "Calendar" at bounding box center [11, 39] width 18 height 12
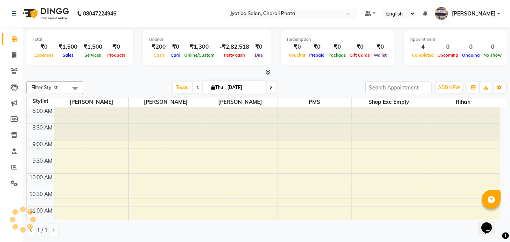
click at [9, 161] on li "Reports" at bounding box center [11, 167] width 23 height 16
click at [11, 162] on link "Reports" at bounding box center [11, 167] width 18 height 12
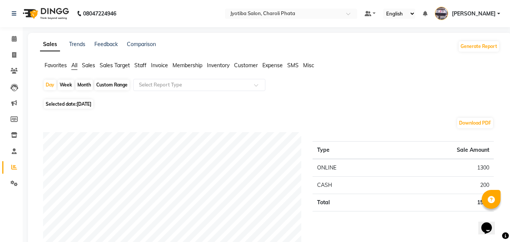
click at [84, 85] on div "Month" at bounding box center [84, 85] width 17 height 11
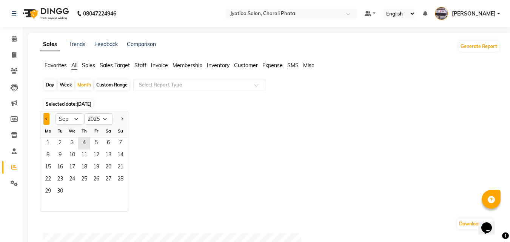
click at [48, 121] on button "Previous month" at bounding box center [46, 119] width 6 height 12
click at [93, 139] on span "1" at bounding box center [96, 144] width 12 height 12
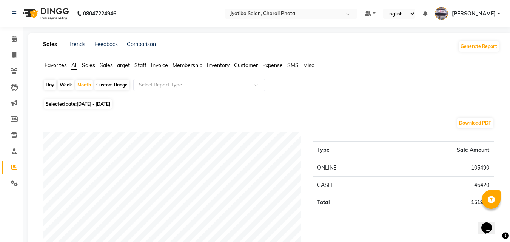
click at [270, 62] on span "Expense" at bounding box center [273, 65] width 20 height 7
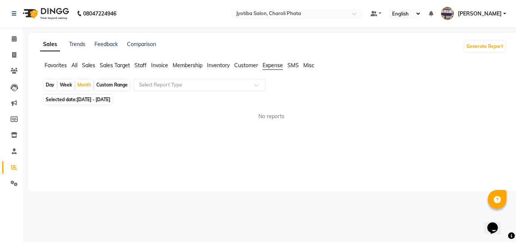
click at [230, 87] on input "text" at bounding box center [192, 85] width 109 height 8
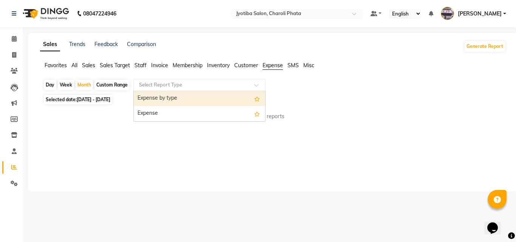
click at [177, 111] on div "Expense" at bounding box center [199, 113] width 131 height 15
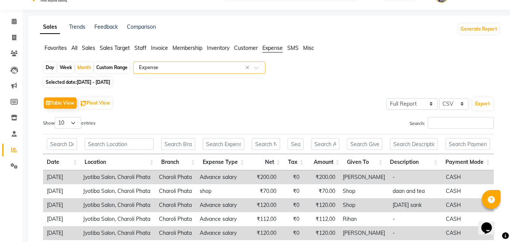
scroll to position [14, 0]
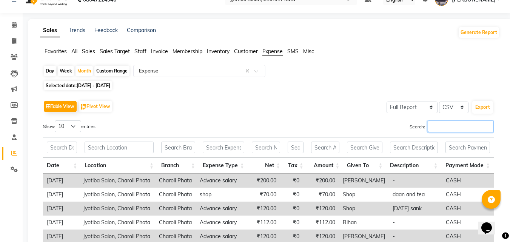
click at [446, 131] on input "Search:" at bounding box center [461, 127] width 66 height 12
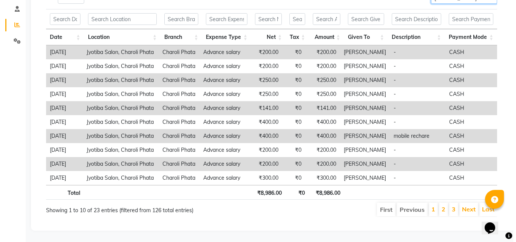
scroll to position [0, 0]
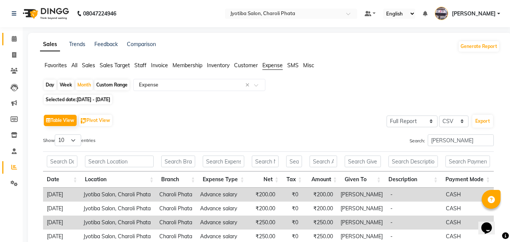
click at [17, 43] on link "Calendar" at bounding box center [11, 39] width 18 height 12
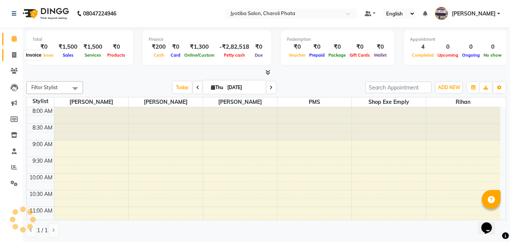
click at [15, 54] on icon at bounding box center [14, 55] width 4 height 6
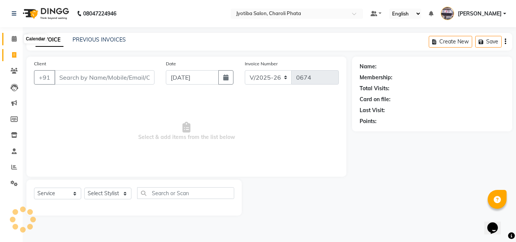
click at [13, 37] on icon at bounding box center [14, 39] width 5 height 6
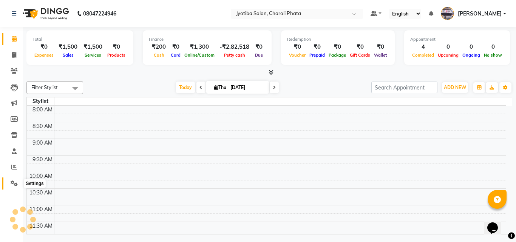
click at [10, 183] on span at bounding box center [14, 183] width 13 height 9
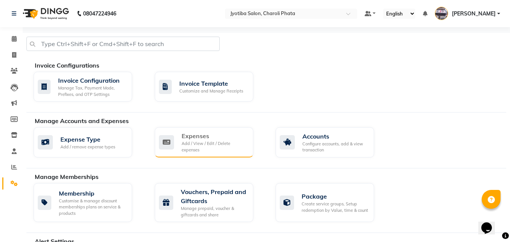
click at [186, 136] on div "Expenses" at bounding box center [215, 135] width 66 height 9
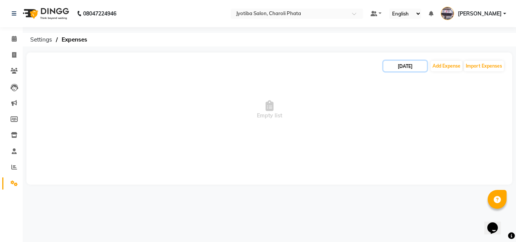
click at [388, 62] on input "[DATE]" at bounding box center [405, 66] width 43 height 11
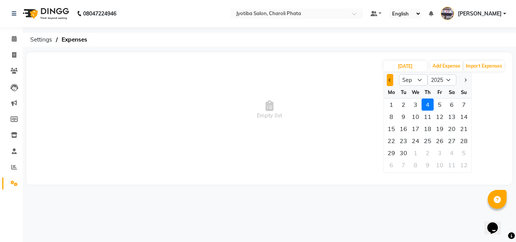
click at [391, 81] on button "Previous month" at bounding box center [390, 80] width 6 height 12
click at [429, 128] on div "14" at bounding box center [428, 129] width 12 height 12
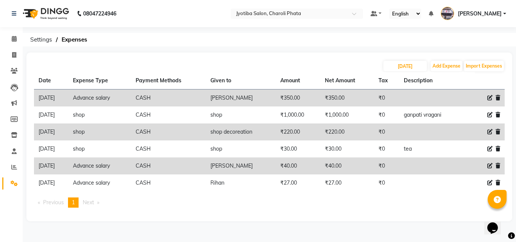
click at [394, 59] on div "[DATE] Add Expense Import Expenses Date Expense Type Payment Methods Given to A…" at bounding box center [269, 137] width 486 height 169
click at [394, 62] on input "[DATE]" at bounding box center [405, 66] width 43 height 11
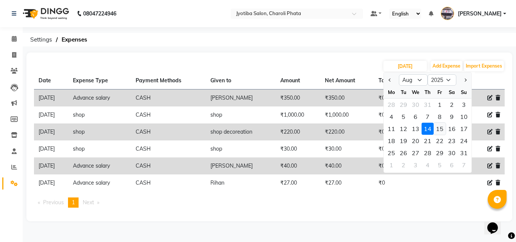
click at [438, 130] on div "15" at bounding box center [440, 129] width 12 height 12
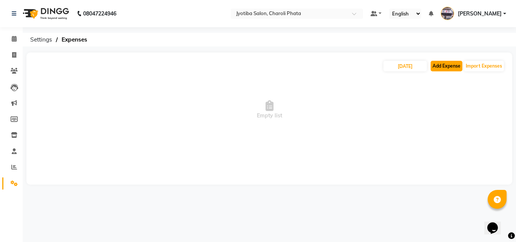
click at [446, 67] on button "Add Expense" at bounding box center [447, 66] width 32 height 11
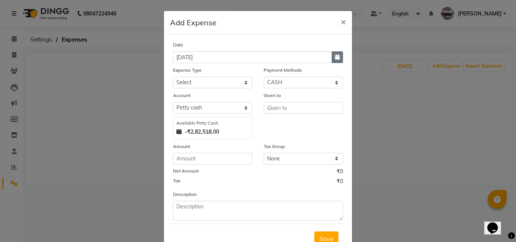
click at [335, 59] on icon "button" at bounding box center [337, 56] width 5 height 5
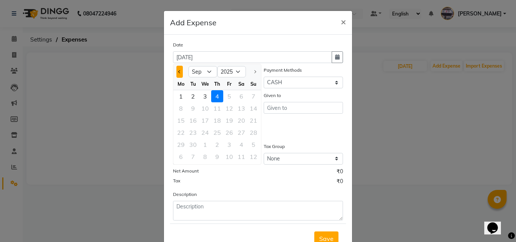
click at [178, 70] on span "Previous month" at bounding box center [179, 71] width 3 height 3
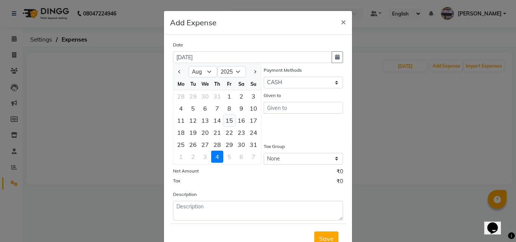
click at [224, 121] on div "15" at bounding box center [229, 120] width 12 height 12
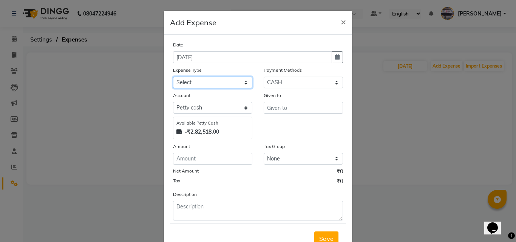
drag, startPoint x: 210, startPoint y: 77, endPoint x: 209, endPoint y: 84, distance: 7.8
click at [210, 78] on select "Select Advance salary Advance salary ajaj Bank charges Car maintenance Cash tra…" at bounding box center [212, 83] width 79 height 12
click at [173, 77] on select "Select Advance salary Advance salary ajaj Bank charges Car maintenance Cash tra…" at bounding box center [212, 83] width 79 height 12
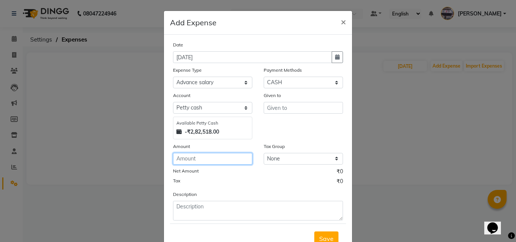
click at [199, 159] on input "number" at bounding box center [212, 159] width 79 height 12
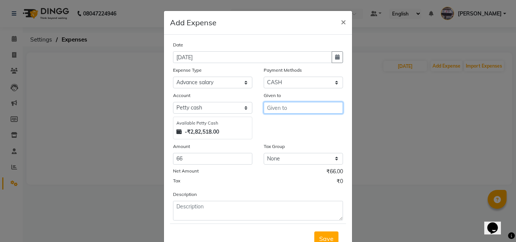
click at [275, 107] on input "text" at bounding box center [303, 108] width 79 height 12
click at [280, 125] on ngb-highlight "Jun ed" at bounding box center [281, 124] width 17 height 8
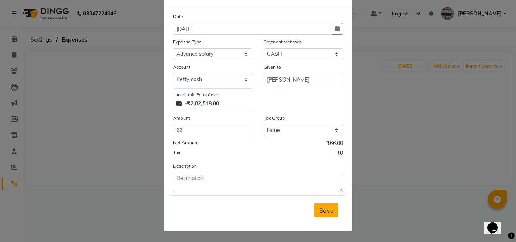
click at [321, 209] on span "Save" at bounding box center [326, 211] width 14 height 8
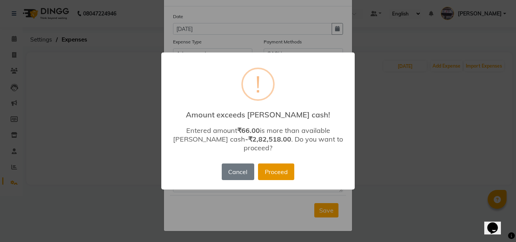
click at [285, 164] on button "Proceed" at bounding box center [276, 172] width 36 height 17
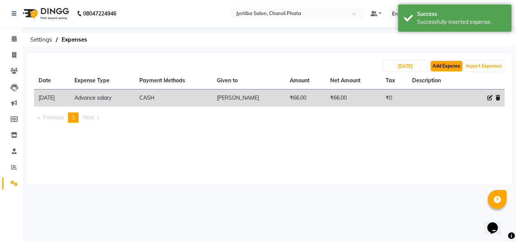
click at [446, 68] on button "Add Expense" at bounding box center [447, 66] width 32 height 11
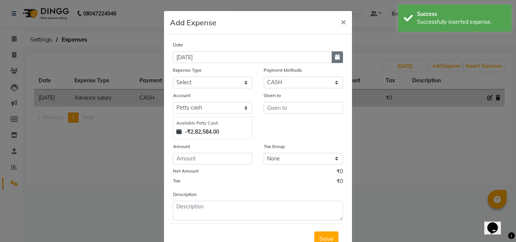
click at [335, 57] on icon "button" at bounding box center [337, 56] width 5 height 5
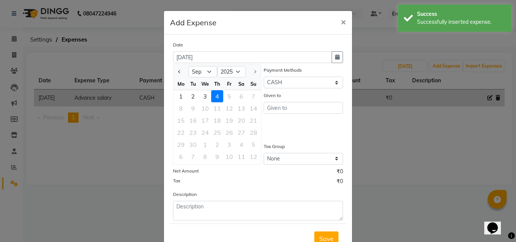
drag, startPoint x: 175, startPoint y: 71, endPoint x: 183, endPoint y: 79, distance: 11.0
click at [176, 71] on button "Previous month" at bounding box center [179, 72] width 6 height 12
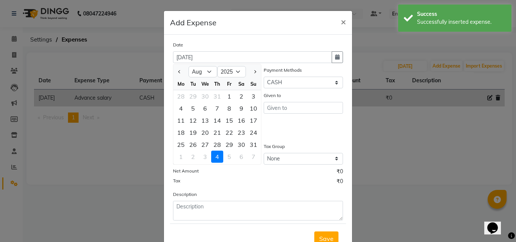
drag, startPoint x: 225, startPoint y: 119, endPoint x: 216, endPoint y: 114, distance: 10.0
click at [225, 120] on div "15" at bounding box center [229, 120] width 12 height 12
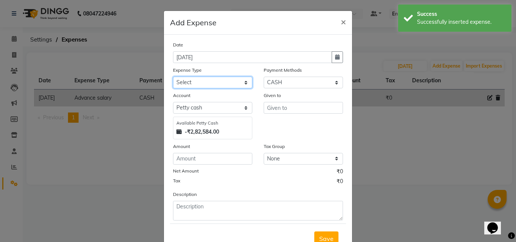
click at [201, 80] on select "Select Advance salary Advance salary ajaj Bank charges Car maintenance Cash tra…" at bounding box center [212, 83] width 79 height 12
click at [173, 77] on select "Select Advance salary Advance salary ajaj Bank charges Car maintenance Cash tra…" at bounding box center [212, 83] width 79 height 12
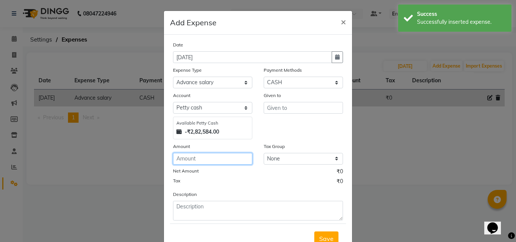
click at [192, 158] on input "number" at bounding box center [212, 159] width 79 height 12
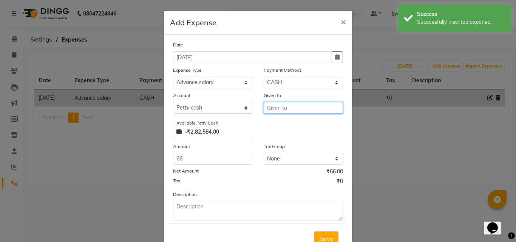
click at [266, 110] on input "text" at bounding box center [303, 108] width 79 height 12
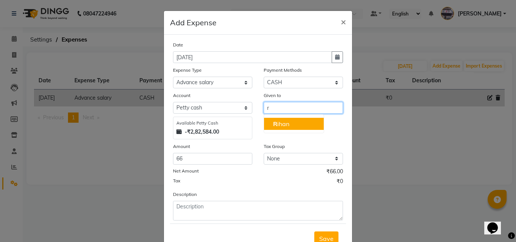
click at [275, 120] on ngb-highlight "R ihan" at bounding box center [281, 124] width 16 height 8
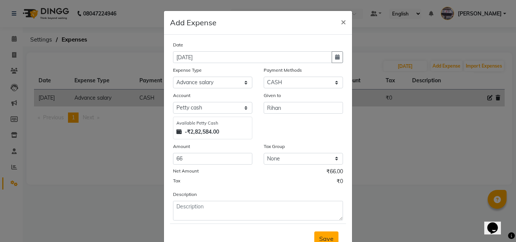
click at [325, 235] on span "Save" at bounding box center [326, 239] width 14 height 8
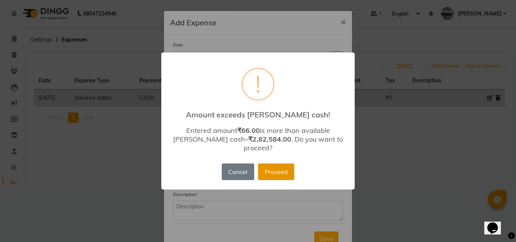
click at [282, 171] on button "Proceed" at bounding box center [276, 172] width 36 height 17
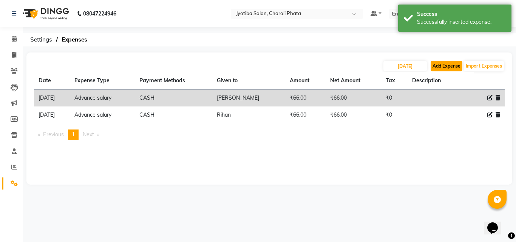
drag, startPoint x: 455, startPoint y: 64, endPoint x: 455, endPoint y: 69, distance: 4.9
click at [455, 69] on button "Add Expense" at bounding box center [447, 66] width 32 height 11
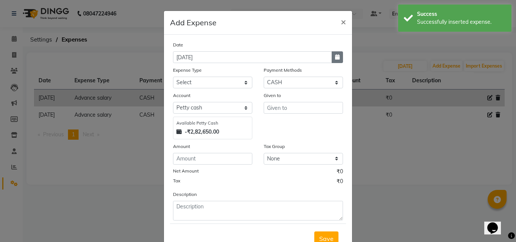
drag, startPoint x: 339, startPoint y: 58, endPoint x: 302, endPoint y: 71, distance: 38.6
click at [339, 58] on button "button" at bounding box center [337, 57] width 11 height 12
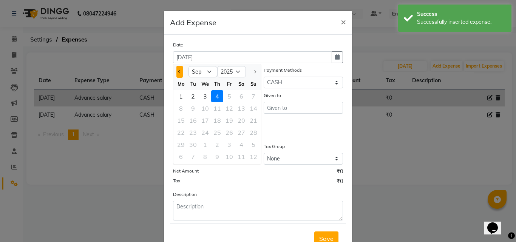
click at [176, 74] on button "Previous month" at bounding box center [179, 72] width 6 height 12
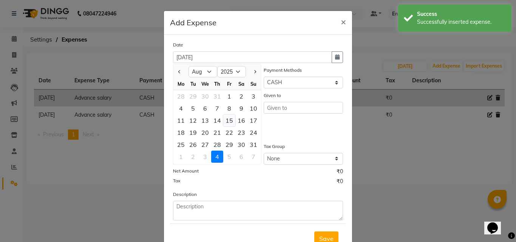
click at [224, 122] on div "15" at bounding box center [229, 120] width 12 height 12
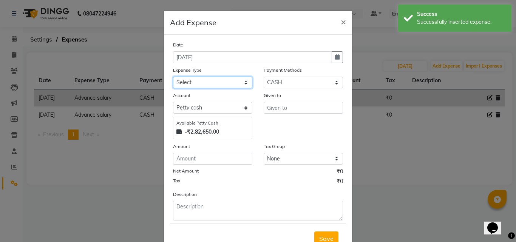
click at [217, 84] on select "Select Advance salary Advance salary ajaj Bank charges Car maintenance Cash tra…" at bounding box center [212, 83] width 79 height 12
click at [173, 77] on select "Select Advance salary Advance salary ajaj Bank charges Car maintenance Cash tra…" at bounding box center [212, 83] width 79 height 12
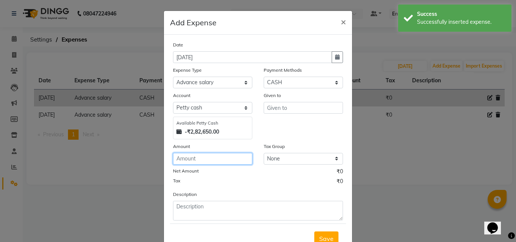
click at [204, 154] on input "number" at bounding box center [212, 159] width 79 height 12
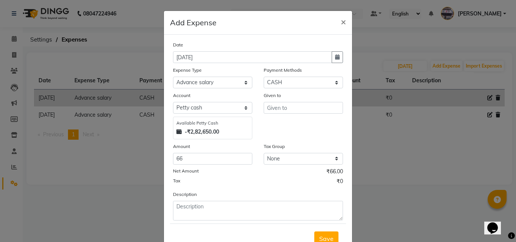
click at [260, 109] on div "Given to" at bounding box center [303, 115] width 91 height 48
click at [264, 108] on input "text" at bounding box center [303, 108] width 79 height 12
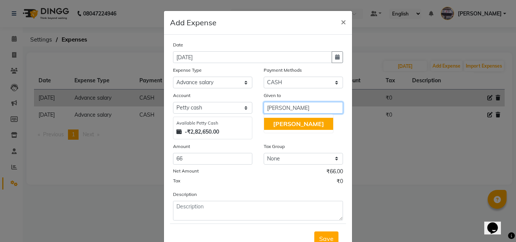
click at [282, 127] on span "[PERSON_NAME]" at bounding box center [298, 124] width 51 height 8
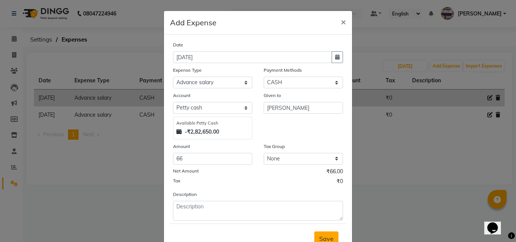
click at [333, 238] on button "Save" at bounding box center [326, 239] width 24 height 14
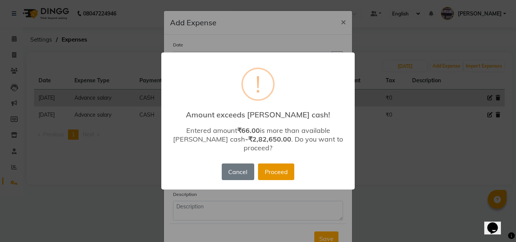
click at [274, 164] on button "Proceed" at bounding box center [276, 172] width 36 height 17
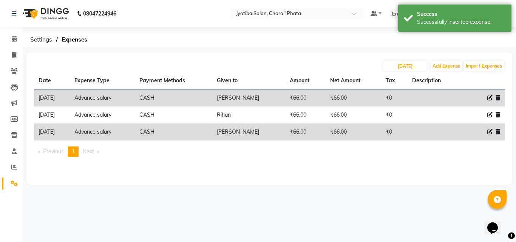
drag, startPoint x: 452, startPoint y: 59, endPoint x: 453, endPoint y: 63, distance: 3.9
click at [453, 61] on div "[DATE] Add Expense Import Expenses Date Expense Type Payment Methods Given to A…" at bounding box center [269, 119] width 486 height 132
click at [453, 63] on button "Add Expense" at bounding box center [447, 66] width 32 height 11
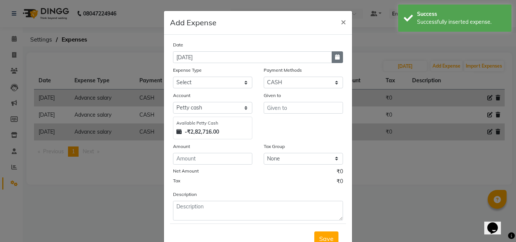
click at [332, 56] on button "button" at bounding box center [337, 57] width 11 height 12
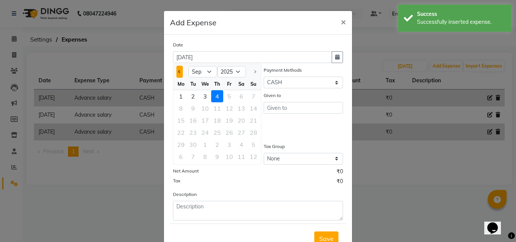
click at [178, 72] on span "Previous month" at bounding box center [179, 71] width 3 height 3
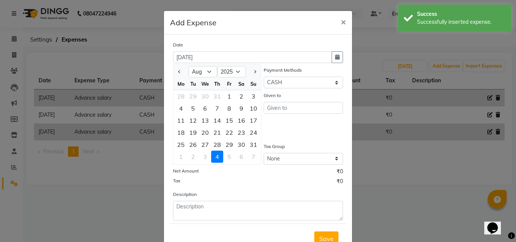
drag, startPoint x: 227, startPoint y: 114, endPoint x: 227, endPoint y: 122, distance: 7.2
click at [227, 121] on div "15" at bounding box center [229, 120] width 12 height 12
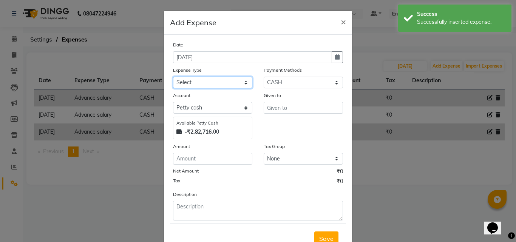
drag, startPoint x: 215, startPoint y: 82, endPoint x: 218, endPoint y: 88, distance: 6.8
click at [215, 82] on select "Select Advance salary Advance salary ajaj Bank charges Car maintenance Cash tra…" at bounding box center [212, 83] width 79 height 12
click at [173, 77] on select "Select Advance salary Advance salary ajaj Bank charges Car maintenance Cash tra…" at bounding box center [212, 83] width 79 height 12
click at [211, 230] on div "Save" at bounding box center [258, 239] width 176 height 30
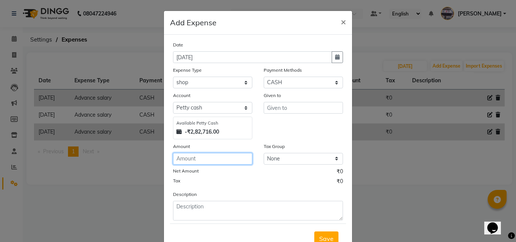
click at [199, 153] on input "number" at bounding box center [212, 159] width 79 height 12
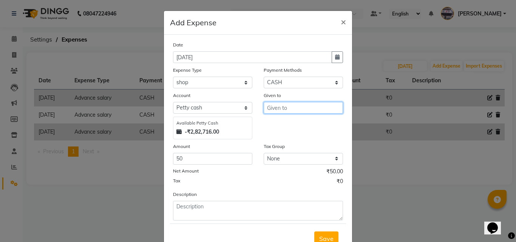
click at [287, 102] on input "text" at bounding box center [303, 108] width 79 height 12
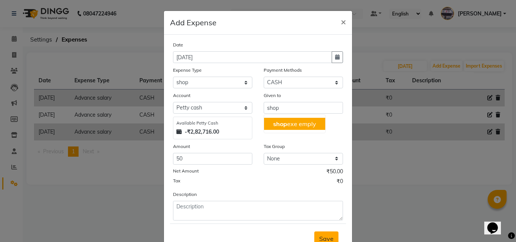
click at [328, 234] on button "Save" at bounding box center [326, 239] width 24 height 14
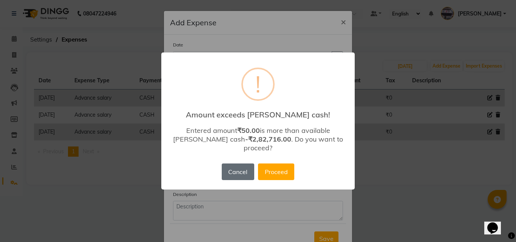
click at [240, 169] on button "Cancel" at bounding box center [238, 172] width 32 height 17
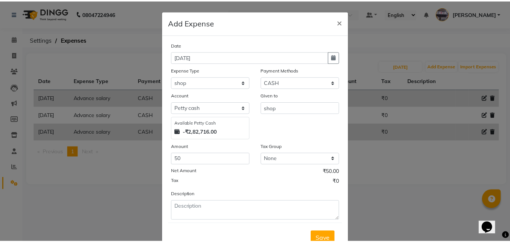
scroll to position [4, 0]
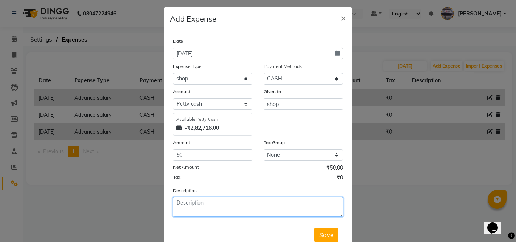
click at [207, 204] on textarea at bounding box center [258, 207] width 170 height 20
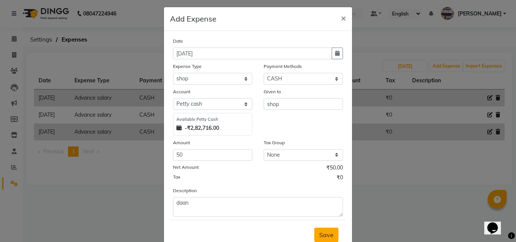
click at [317, 230] on button "Save" at bounding box center [326, 235] width 24 height 14
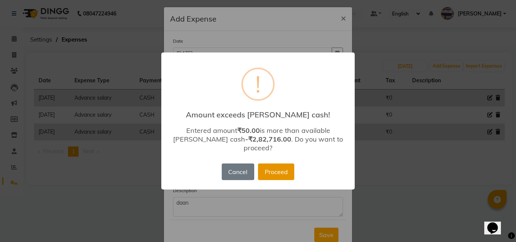
click at [273, 165] on button "Proceed" at bounding box center [276, 172] width 36 height 17
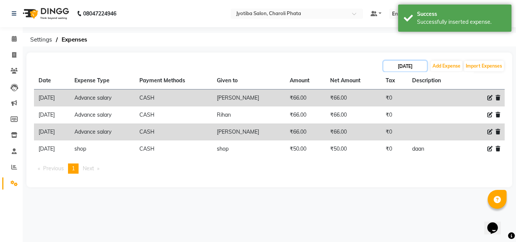
click at [396, 65] on input "[DATE]" at bounding box center [405, 66] width 43 height 11
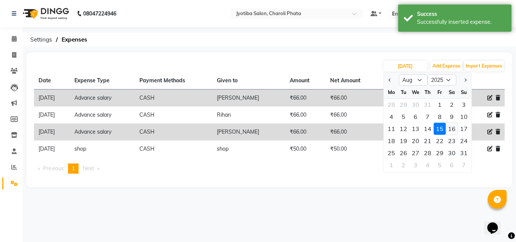
click at [448, 125] on div "16" at bounding box center [452, 129] width 12 height 12
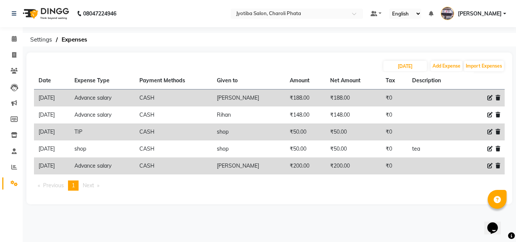
click at [490, 101] on span at bounding box center [489, 98] width 5 height 8
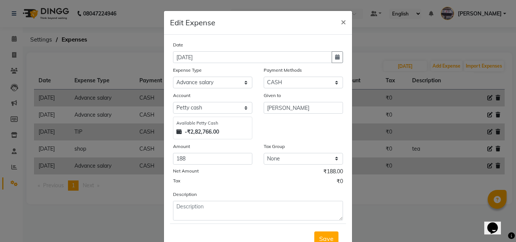
click at [198, 152] on div "Amount" at bounding box center [212, 147] width 79 height 11
drag, startPoint x: 196, startPoint y: 152, endPoint x: 197, endPoint y: 156, distance: 3.9
click at [196, 156] on div "Amount 188" at bounding box center [212, 153] width 91 height 22
click at [199, 159] on input "188" at bounding box center [212, 159] width 79 height 12
click at [335, 234] on button "Save" at bounding box center [326, 239] width 24 height 14
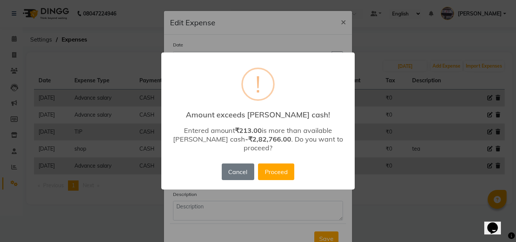
drag, startPoint x: 264, startPoint y: 163, endPoint x: 258, endPoint y: 153, distance: 11.7
click at [264, 164] on button "Proceed" at bounding box center [276, 172] width 36 height 17
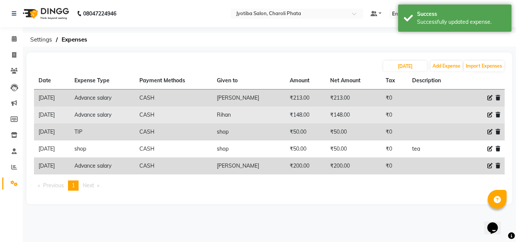
click at [489, 113] on icon at bounding box center [489, 114] width 5 height 5
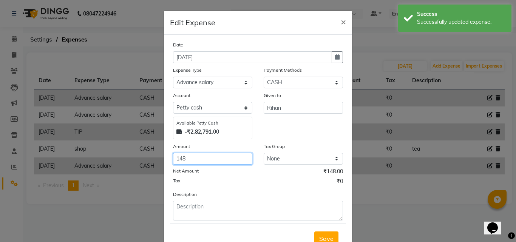
click at [201, 157] on input "148" at bounding box center [212, 159] width 79 height 12
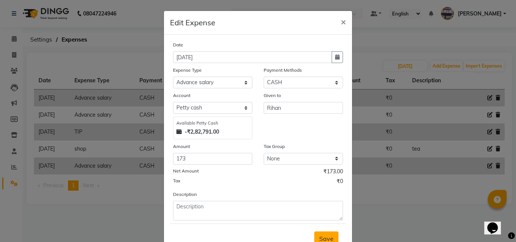
click at [334, 238] on button "Save" at bounding box center [326, 239] width 24 height 14
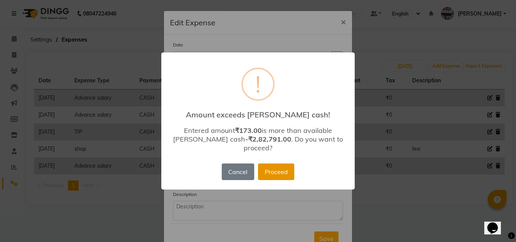
click at [266, 162] on div "Cancel No Proceed" at bounding box center [258, 172] width 76 height 20
click at [265, 164] on button "Proceed" at bounding box center [276, 172] width 36 height 17
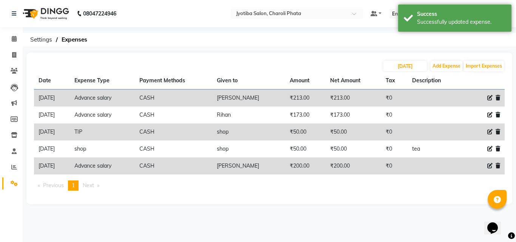
click at [490, 165] on icon at bounding box center [489, 165] width 5 height 5
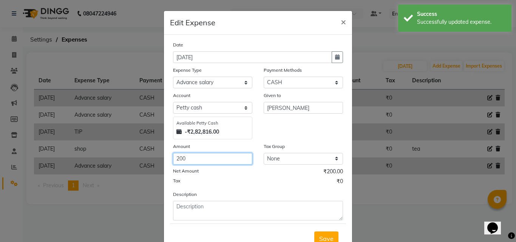
click at [214, 161] on input "200" at bounding box center [212, 159] width 79 height 12
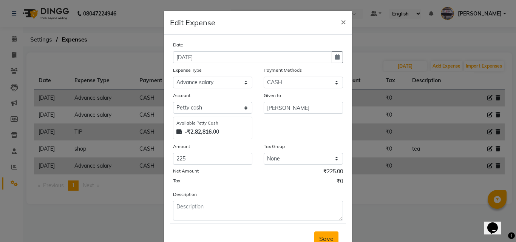
click at [314, 237] on button "Save" at bounding box center [326, 239] width 24 height 14
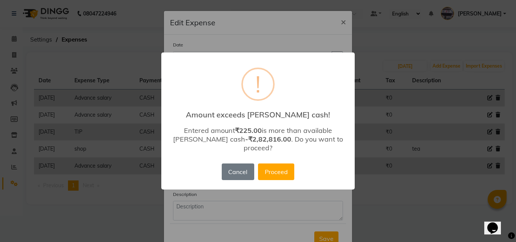
click at [288, 166] on button "Proceed" at bounding box center [276, 172] width 36 height 17
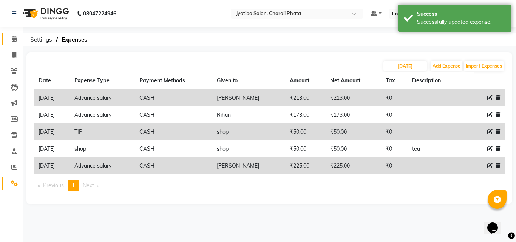
click at [2, 40] on link "Calendar" at bounding box center [11, 39] width 18 height 12
